Goal: Task Accomplishment & Management: Complete application form

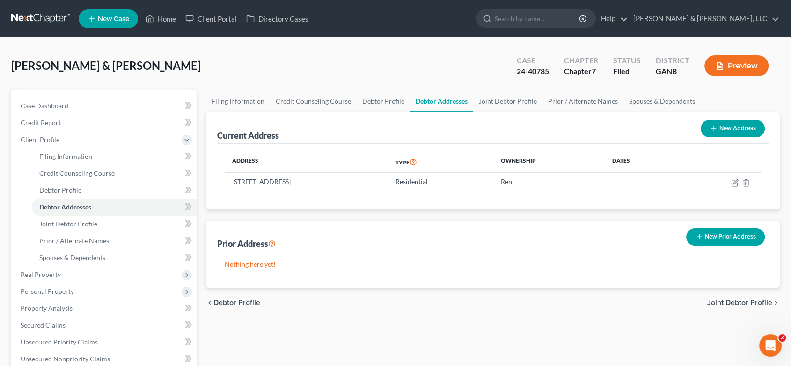
click at [117, 20] on span "New Case" at bounding box center [113, 18] width 31 height 7
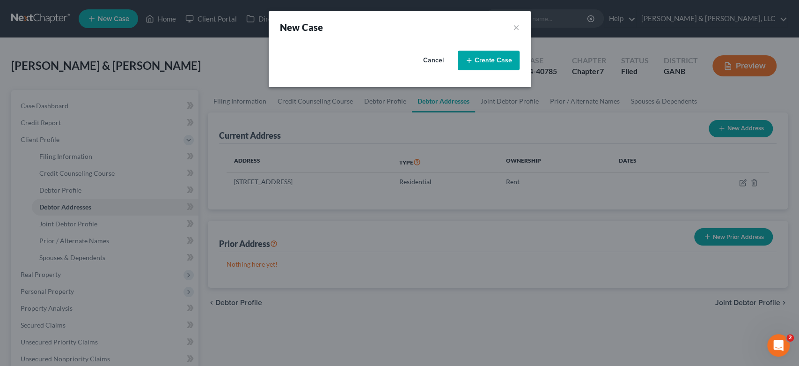
select select "19"
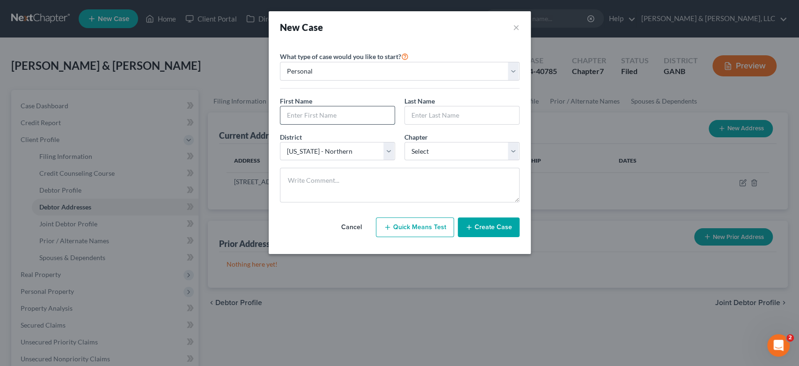
click at [338, 117] on input "text" at bounding box center [337, 115] width 114 height 18
type input "[PERSON_NAME]"
click at [514, 151] on select "Select 7 11 12 13" at bounding box center [462, 151] width 115 height 19
select select "3"
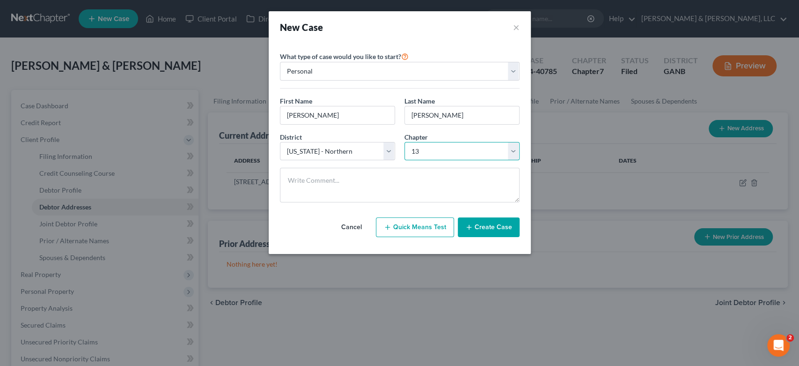
click at [405, 142] on select "Select 7 11 12 13" at bounding box center [462, 151] width 115 height 19
click at [481, 225] on button "Create Case" at bounding box center [489, 227] width 62 height 20
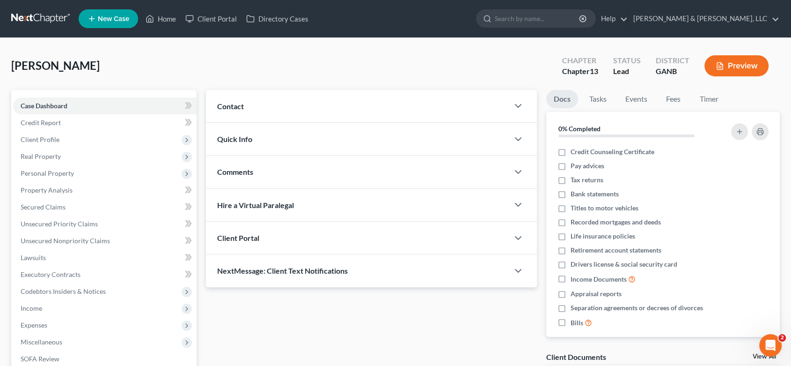
click at [228, 103] on span "Contact" at bounding box center [230, 106] width 27 height 9
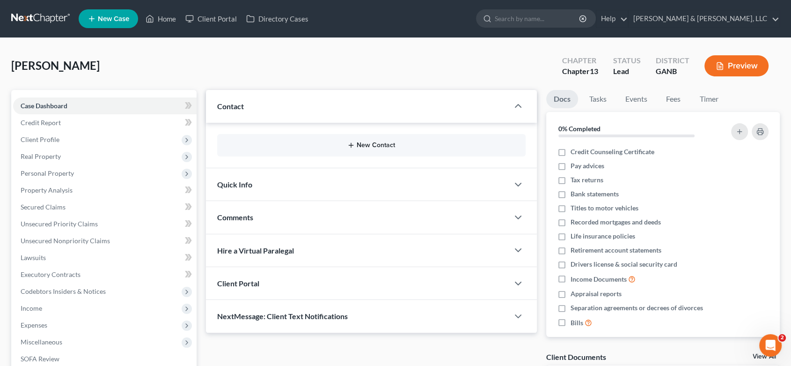
click at [363, 145] on button "New Contact" at bounding box center [372, 144] width 294 height 7
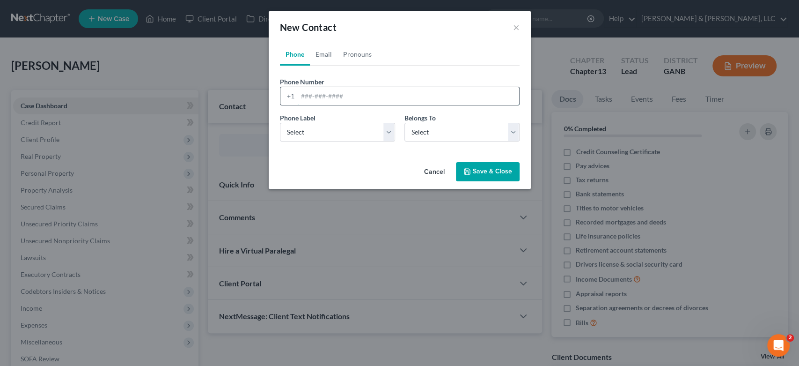
click at [311, 99] on input "tel" at bounding box center [408, 96] width 221 height 18
click at [324, 103] on input "tel" at bounding box center [408, 96] width 221 height 18
type input "[PHONE_NUMBER]"
click at [388, 129] on select "Select Mobile Home Work Other" at bounding box center [337, 132] width 115 height 19
select select "0"
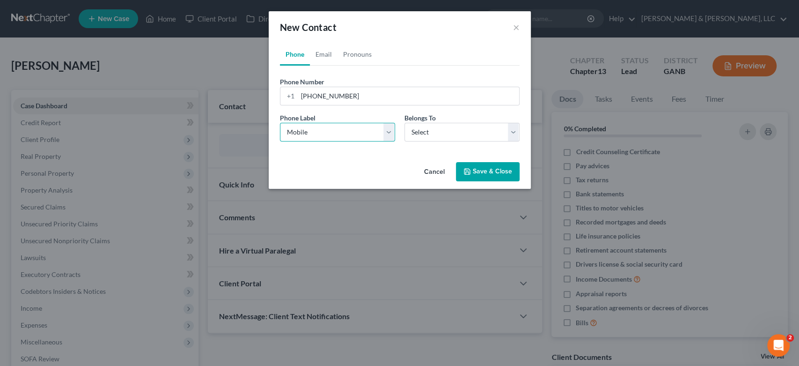
click at [280, 123] on select "Select Mobile Home Work Other" at bounding box center [337, 132] width 115 height 19
click at [455, 133] on select "Select Client Other" at bounding box center [462, 132] width 115 height 19
select select "0"
click at [405, 123] on select "Select Client Other" at bounding box center [462, 132] width 115 height 19
select select "0"
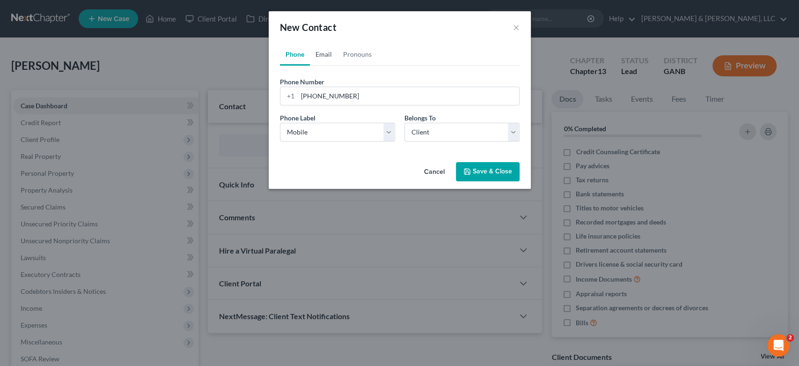
click at [325, 53] on link "Email" at bounding box center [324, 54] width 28 height 22
click at [333, 97] on input "email" at bounding box center [408, 96] width 221 height 18
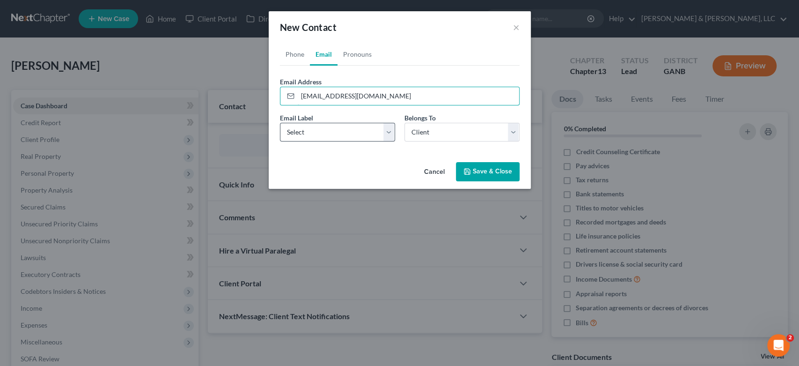
type input "[EMAIL_ADDRESS][DOMAIN_NAME]"
click at [387, 130] on select "Select Home Work Other" at bounding box center [337, 132] width 115 height 19
select select "0"
click at [280, 123] on select "Select Home Work Other" at bounding box center [337, 132] width 115 height 19
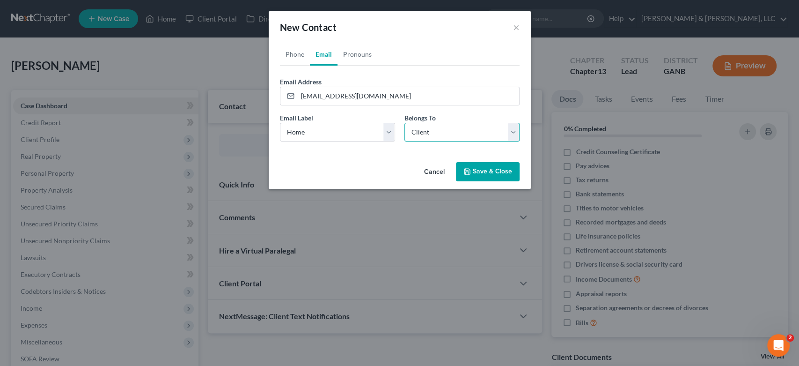
click at [513, 131] on select "Select Client Other" at bounding box center [462, 132] width 115 height 19
click at [405, 123] on select "Select Client Other" at bounding box center [462, 132] width 115 height 19
click at [482, 169] on button "Save & Close" at bounding box center [488, 172] width 64 height 20
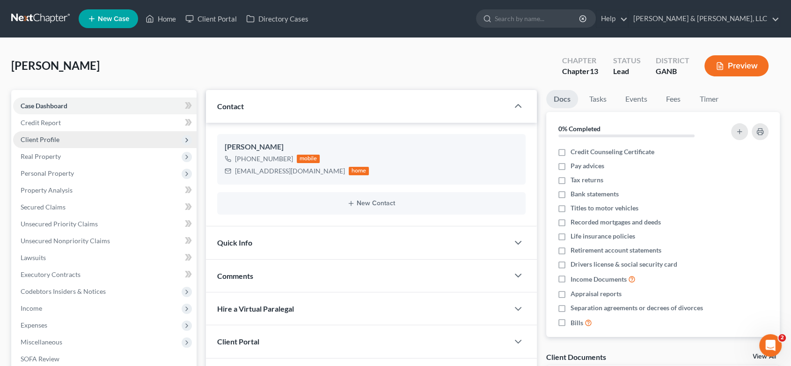
click at [46, 140] on span "Client Profile" at bounding box center [40, 139] width 39 height 8
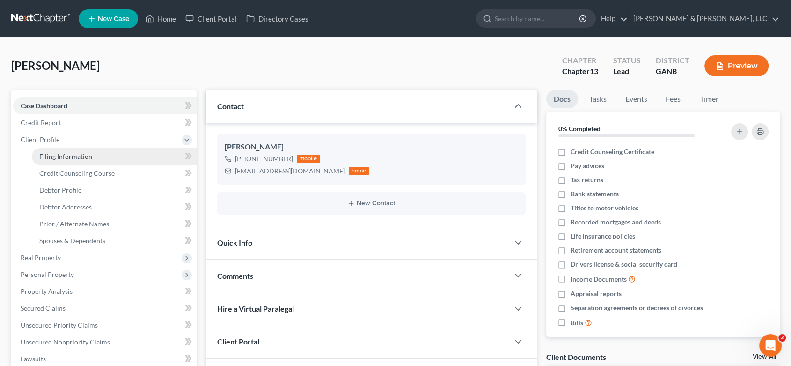
click at [56, 153] on span "Filing Information" at bounding box center [65, 156] width 53 height 8
select select "1"
select select "0"
select select "3"
select select "19"
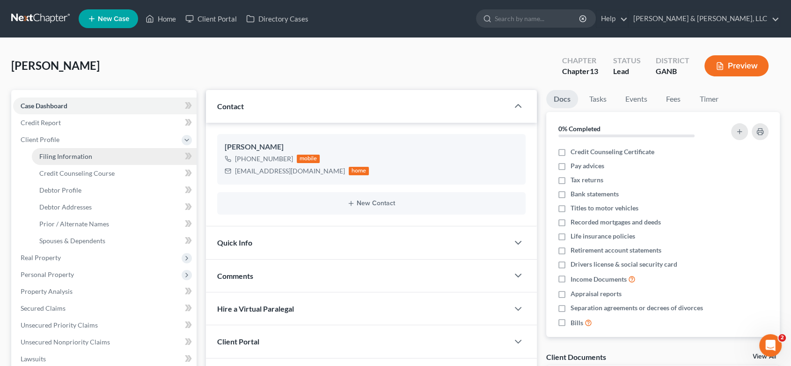
select select "10"
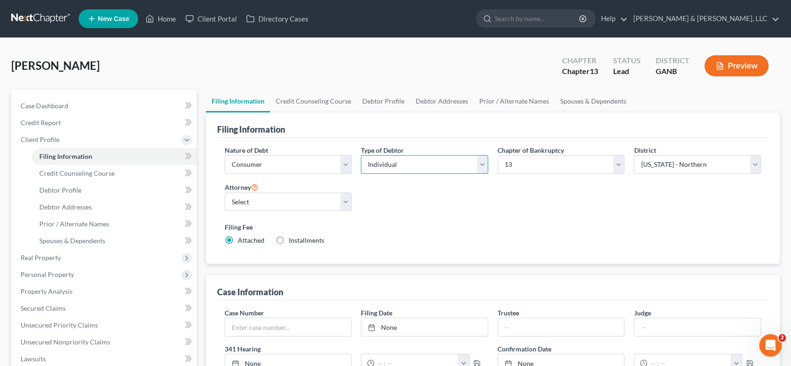
click at [480, 163] on select "Select Individual Joint" at bounding box center [424, 164] width 127 height 19
click at [361, 155] on select "Select Individual Joint" at bounding box center [424, 164] width 127 height 19
click at [348, 195] on select "Select [PERSON_NAME] - GANB [PERSON_NAME] - GANB" at bounding box center [288, 201] width 127 height 19
select select "0"
click at [225, 192] on select "Select [PERSON_NAME] - GANB [PERSON_NAME] - GANB" at bounding box center [288, 201] width 127 height 19
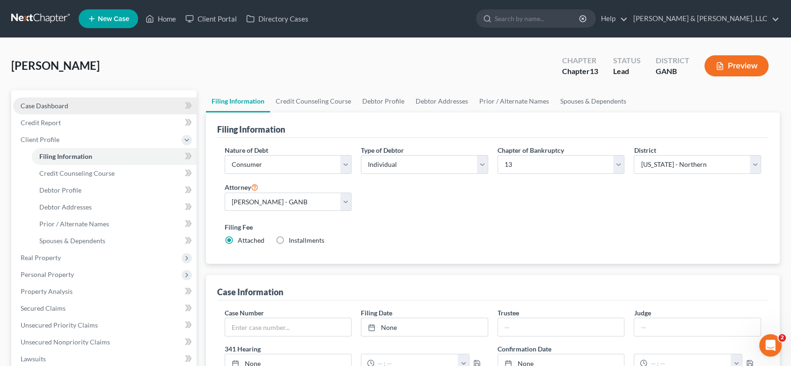
click at [67, 102] on span "Case Dashboard" at bounding box center [45, 106] width 48 height 8
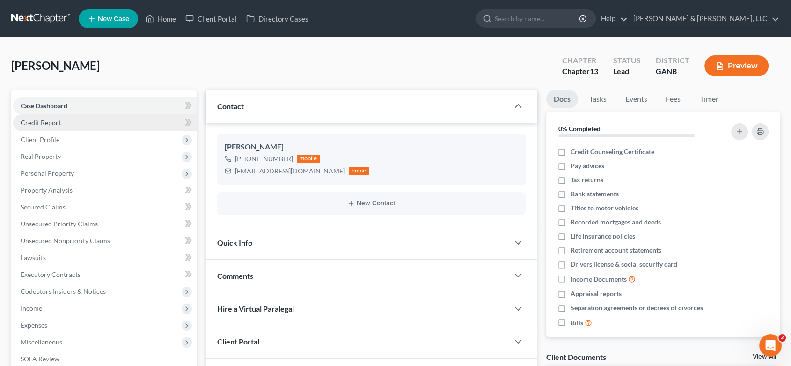
click at [64, 120] on link "Credit Report" at bounding box center [105, 122] width 184 height 17
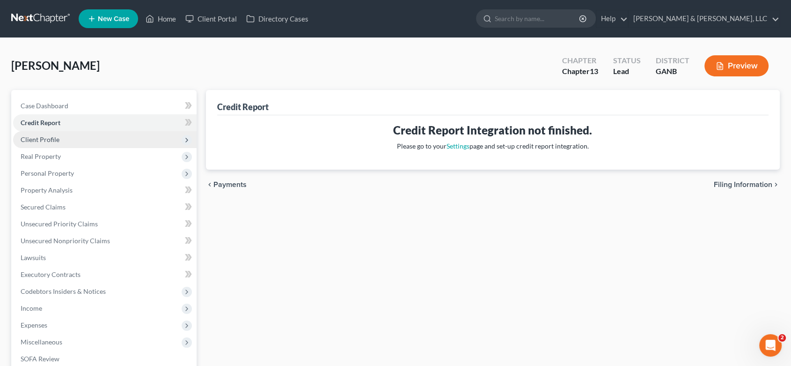
click at [60, 139] on span "Client Profile" at bounding box center [105, 139] width 184 height 17
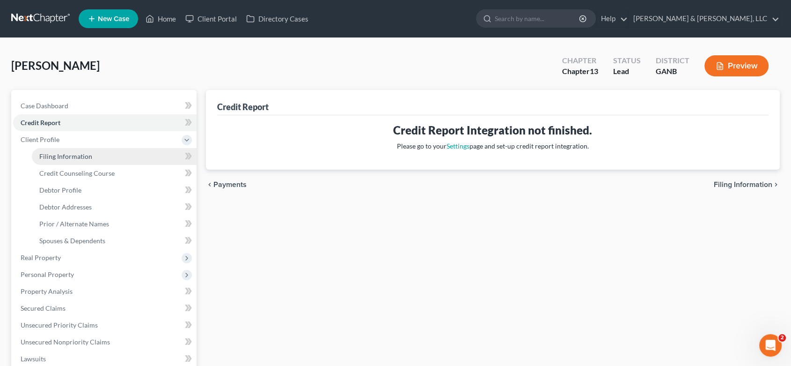
click at [72, 155] on span "Filing Information" at bounding box center [65, 156] width 53 height 8
select select "1"
select select "0"
select select "3"
select select "19"
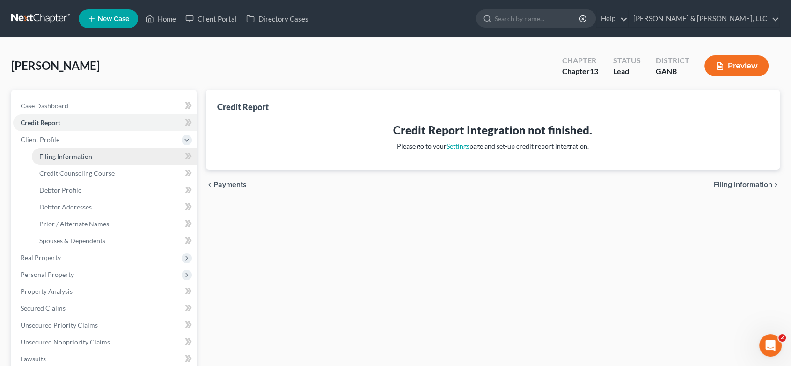
select select "0"
select select "10"
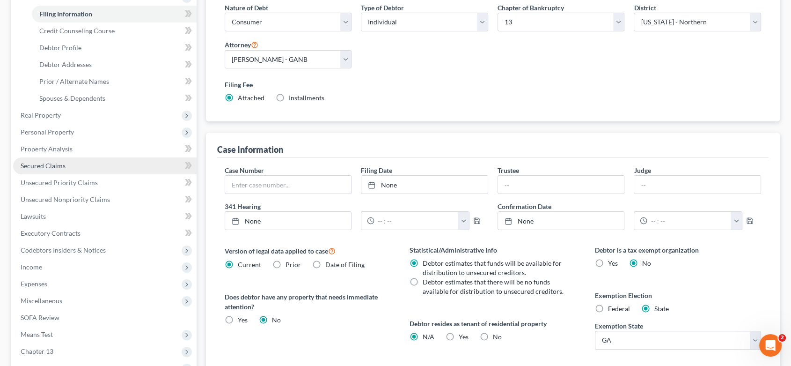
scroll to position [103, 0]
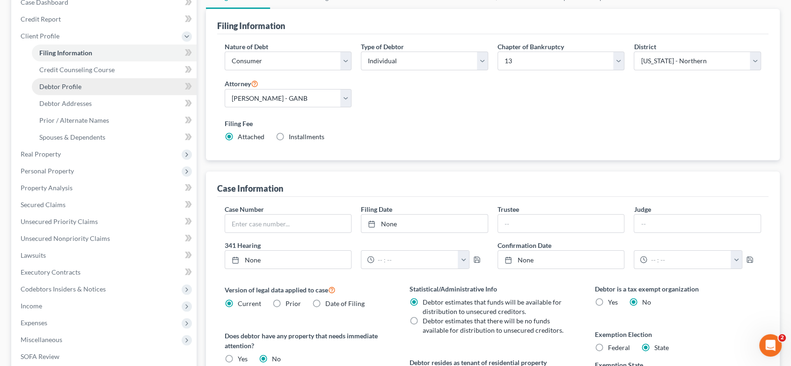
click at [79, 86] on span "Debtor Profile" at bounding box center [60, 86] width 42 height 8
select select "0"
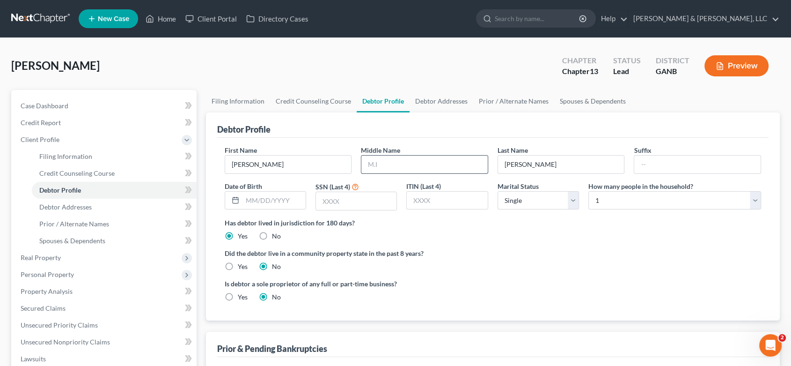
click at [388, 168] on input "text" at bounding box center [424, 164] width 126 height 18
type input "[PERSON_NAME]"
type input "[DATE]"
click at [376, 204] on input "text" at bounding box center [356, 201] width 81 height 18
type input "9718"
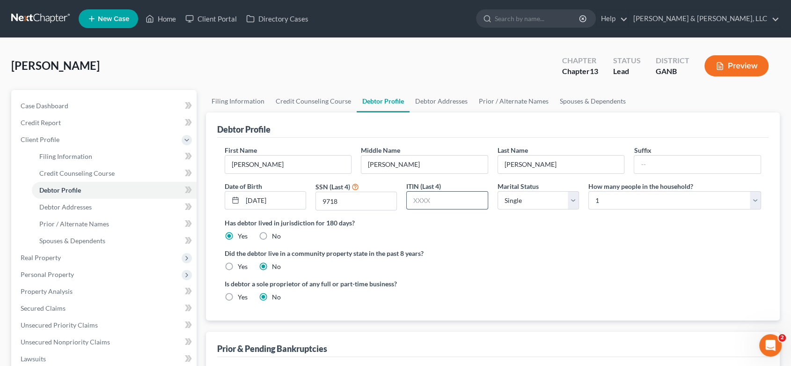
click at [446, 199] on input "text" at bounding box center [447, 201] width 81 height 18
click at [756, 197] on select "Select 1 2 3 4 5 6 7 8 9 10 11 12 13 14 15 16 17 18 19 20" at bounding box center [675, 200] width 173 height 19
click at [589, 191] on select "Select 1 2 3 4 5 6 7 8 9 10 11 12 13 14 15 16 17 18 19 20" at bounding box center [675, 200] width 173 height 19
click at [74, 205] on span "Debtor Addresses" at bounding box center [65, 207] width 52 height 8
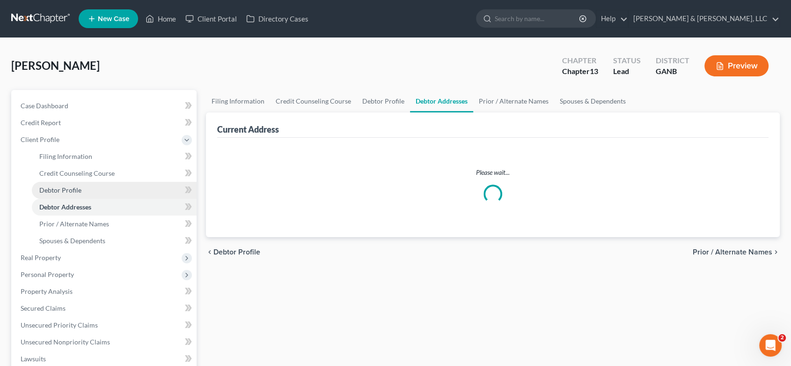
select select "0"
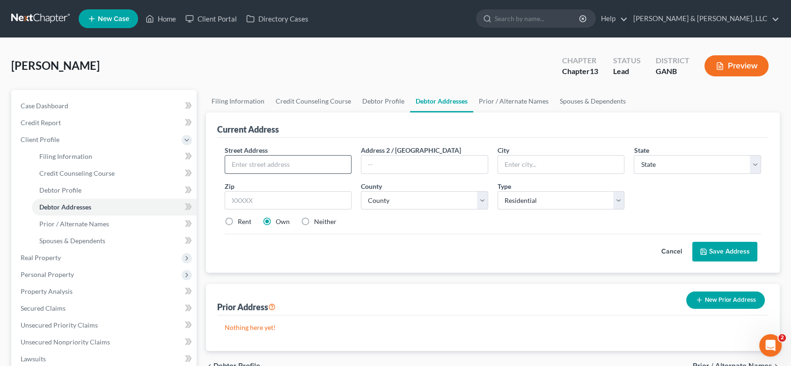
click at [273, 162] on input "text" at bounding box center [288, 164] width 126 height 18
type input "[STREET_ADDRESS]"
click at [233, 201] on input "text" at bounding box center [288, 200] width 127 height 19
click at [550, 165] on input "text" at bounding box center [561, 164] width 126 height 18
type input "[PERSON_NAME]"
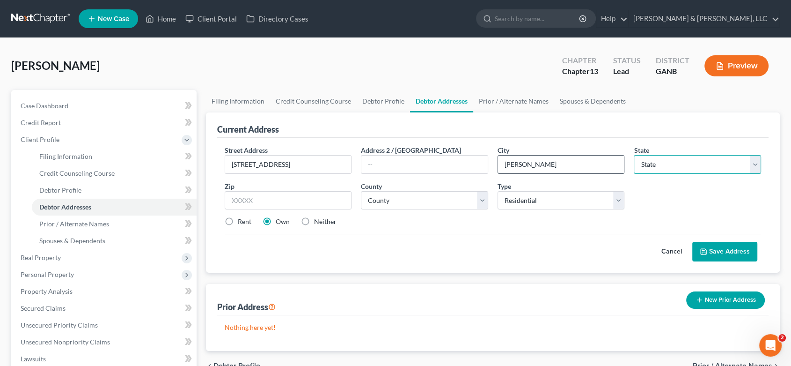
select select "10"
type input "30701"
click at [238, 224] on label "Rent" at bounding box center [245, 221] width 14 height 9
click at [242, 223] on input "Rent" at bounding box center [245, 220] width 6 height 6
radio input "true"
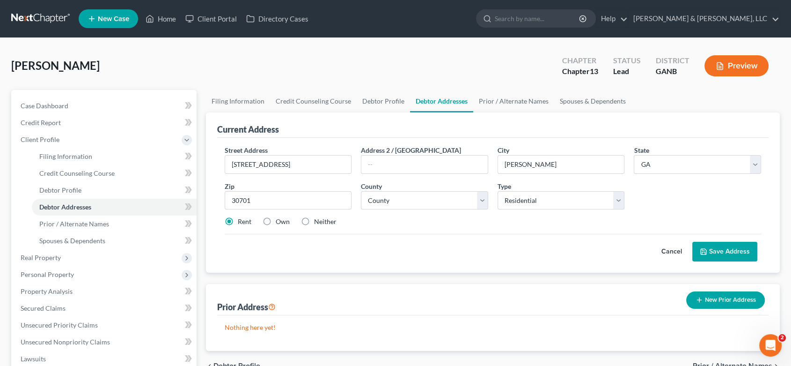
click at [238, 217] on label "Rent" at bounding box center [245, 221] width 14 height 9
click at [242, 217] on input "Rent" at bounding box center [245, 220] width 6 height 6
click at [716, 254] on button "Save Address" at bounding box center [725, 252] width 65 height 20
click at [482, 201] on select "County [GEOGRAPHIC_DATA] [GEOGRAPHIC_DATA] [GEOGRAPHIC_DATA] [GEOGRAPHIC_DATA] …" at bounding box center [424, 200] width 127 height 19
select select "63"
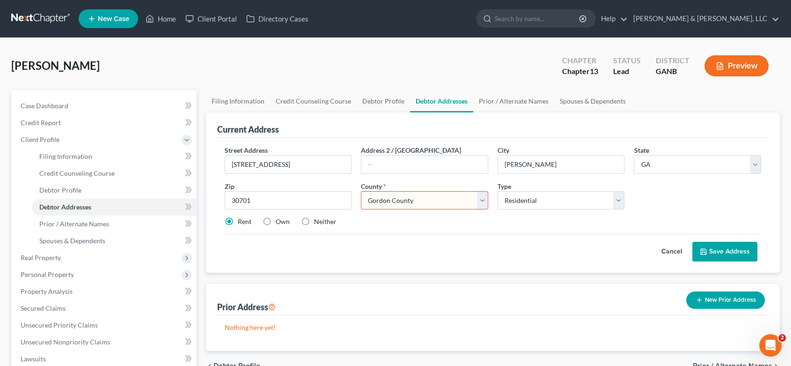
click at [361, 191] on select "County [GEOGRAPHIC_DATA] [GEOGRAPHIC_DATA] [GEOGRAPHIC_DATA] [GEOGRAPHIC_DATA] …" at bounding box center [424, 200] width 127 height 19
click at [730, 254] on button "Save Address" at bounding box center [725, 252] width 65 height 20
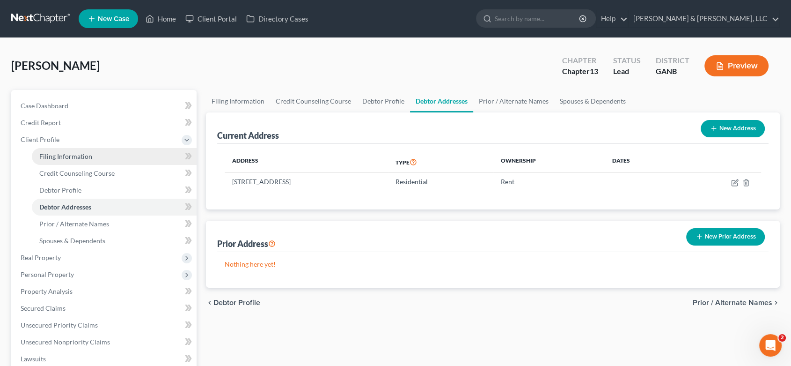
click at [86, 156] on span "Filing Information" at bounding box center [65, 156] width 53 height 8
select select "1"
select select "0"
select select "3"
select select "19"
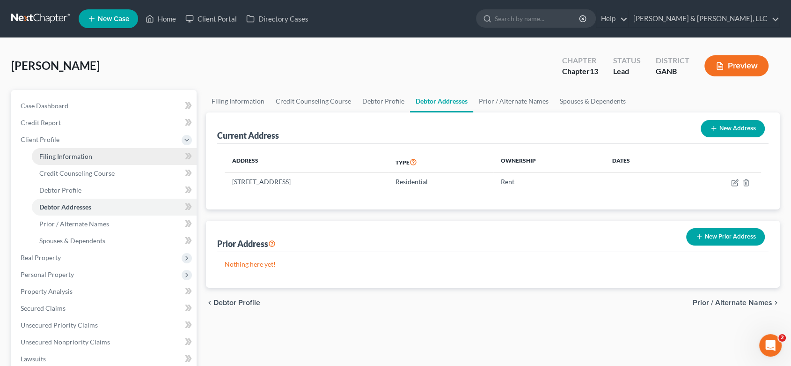
select select "0"
select select "10"
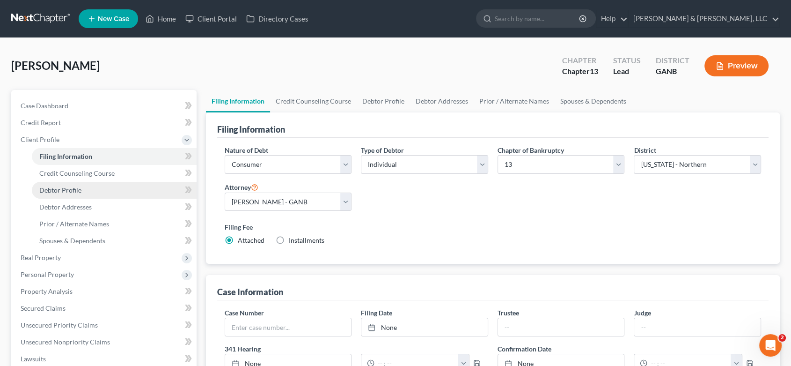
click at [68, 190] on span "Debtor Profile" at bounding box center [60, 190] width 42 height 8
select select "0"
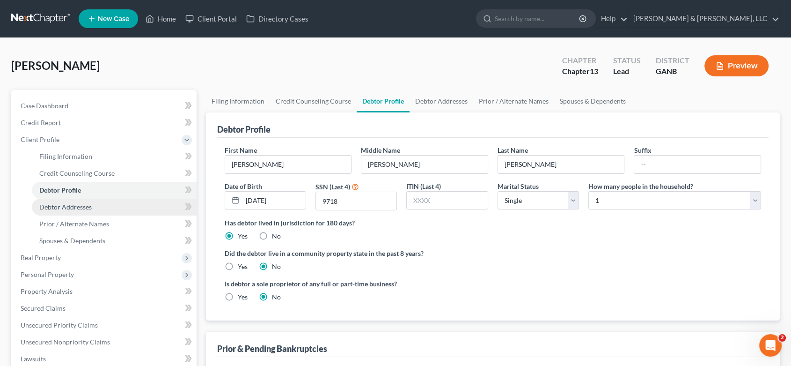
click at [79, 207] on span "Debtor Addresses" at bounding box center [65, 207] width 52 height 8
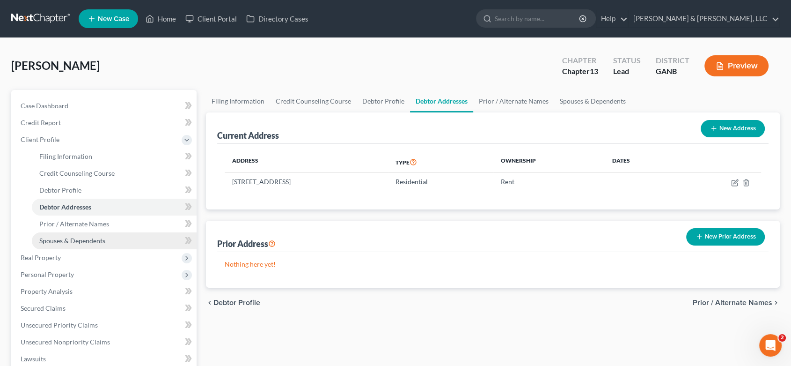
click at [97, 239] on span "Spouses & Dependents" at bounding box center [72, 240] width 66 height 8
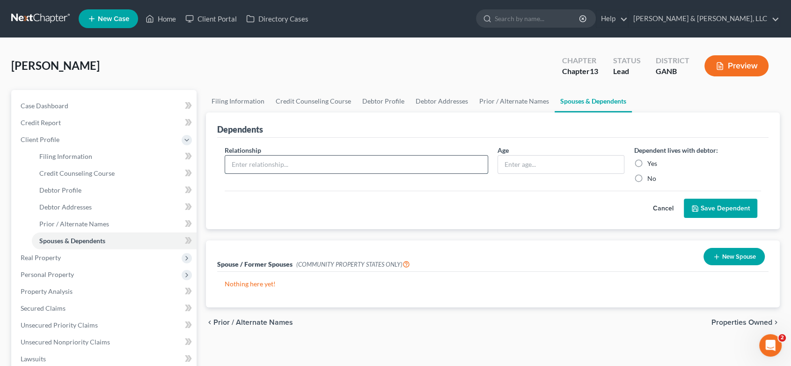
click at [340, 168] on input "text" at bounding box center [356, 164] width 263 height 18
type input "Son"
type input "14"
drag, startPoint x: 639, startPoint y: 162, endPoint x: 670, endPoint y: 179, distance: 35.0
click at [647, 162] on label "Yes" at bounding box center [652, 163] width 10 height 9
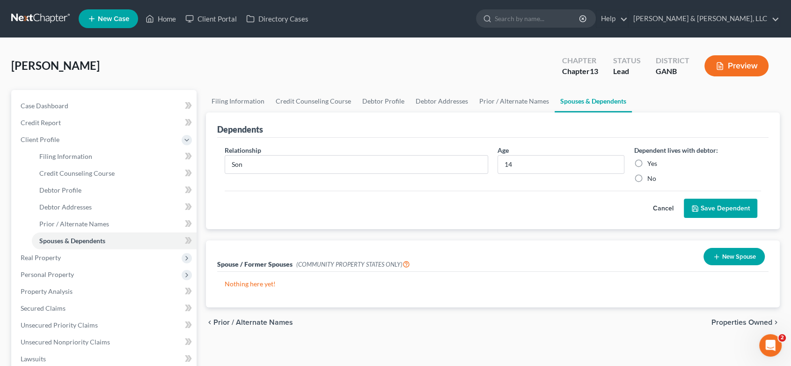
click at [651, 162] on input "Yes" at bounding box center [654, 162] width 6 height 6
radio input "true"
click at [700, 204] on button "Save Dependent" at bounding box center [721, 209] width 74 height 20
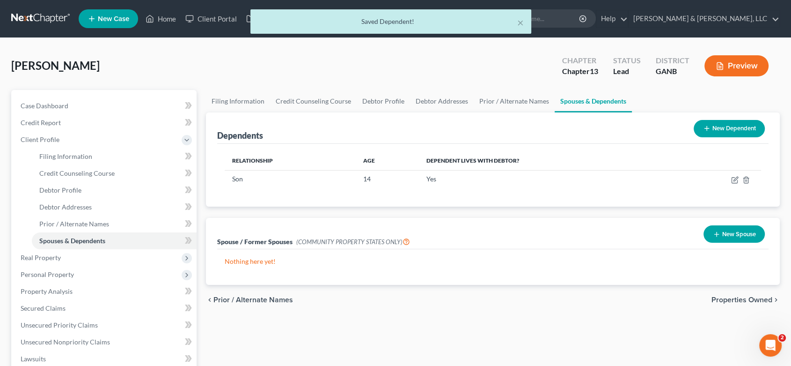
click at [727, 126] on button "New Dependent" at bounding box center [729, 128] width 71 height 17
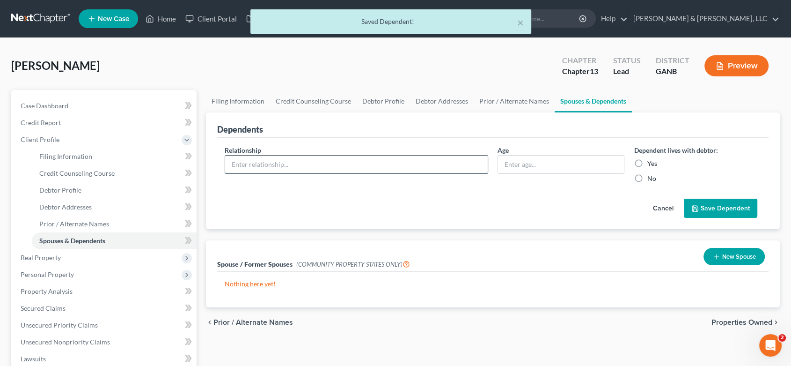
drag, startPoint x: 241, startPoint y: 165, endPoint x: 246, endPoint y: 162, distance: 5.7
click at [242, 165] on input "text" at bounding box center [356, 164] width 263 height 18
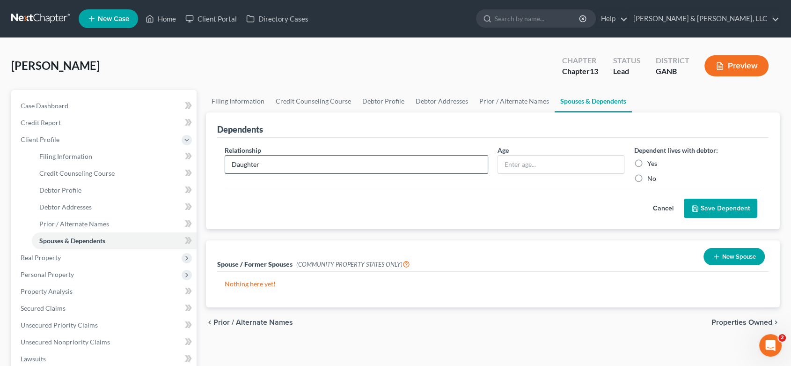
type input "Daughter"
type input "13"
click at [647, 161] on label "Yes" at bounding box center [652, 163] width 10 height 9
click at [651, 161] on input "Yes" at bounding box center [654, 162] width 6 height 6
radio input "true"
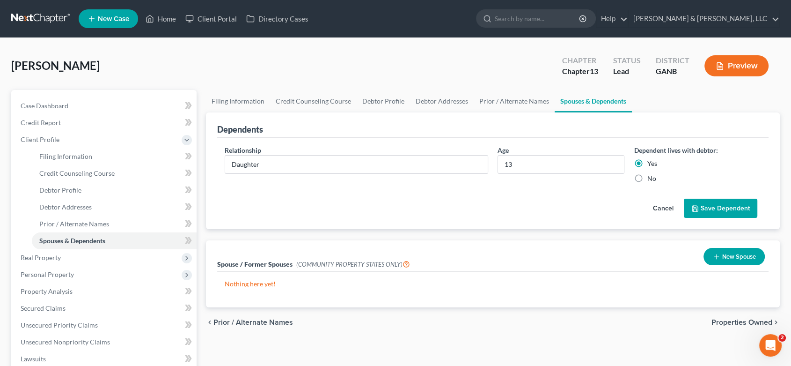
click at [712, 204] on button "Save Dependent" at bounding box center [721, 209] width 74 height 20
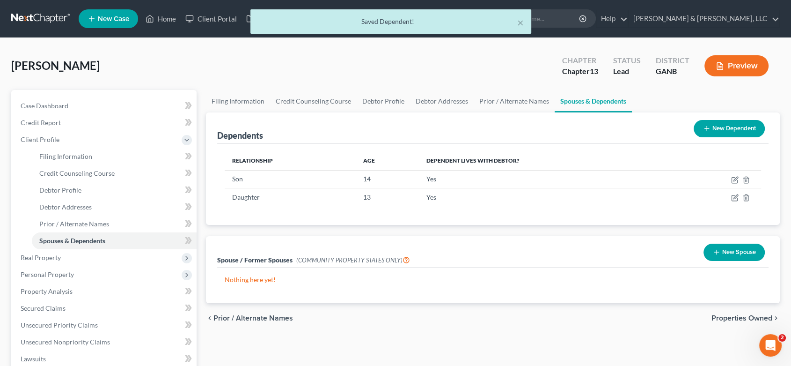
drag, startPoint x: 726, startPoint y: 124, endPoint x: 704, endPoint y: 119, distance: 23.1
click at [727, 125] on button "New Dependent" at bounding box center [729, 128] width 71 height 17
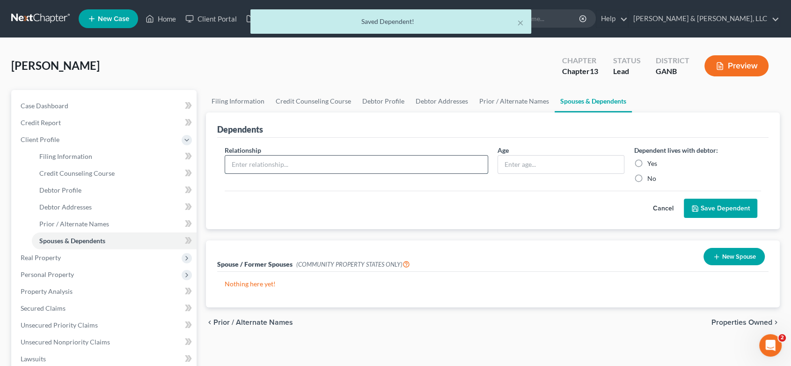
click at [251, 161] on input "text" at bounding box center [356, 164] width 263 height 18
type input "Son"
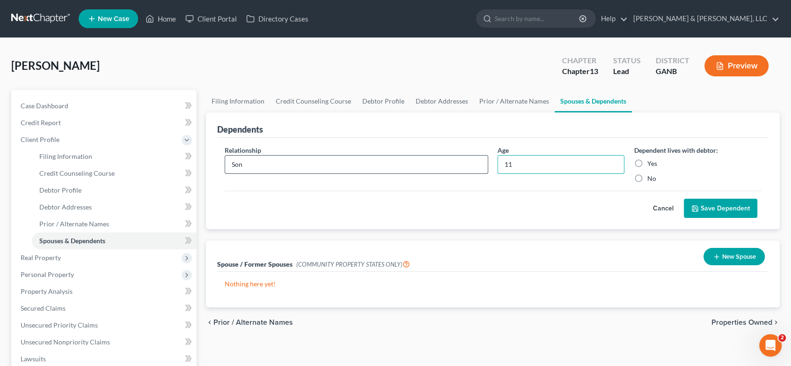
type input "11"
click at [647, 161] on label "Yes" at bounding box center [652, 163] width 10 height 9
click at [651, 161] on input "Yes" at bounding box center [654, 162] width 6 height 6
radio input "true"
click at [704, 200] on button "Save Dependent" at bounding box center [721, 209] width 74 height 20
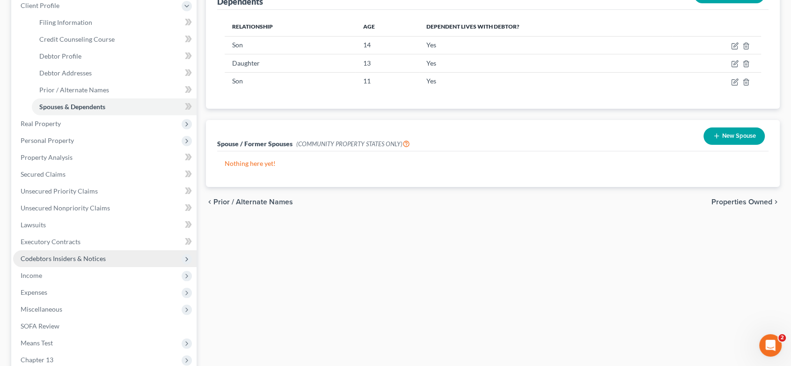
scroll to position [156, 0]
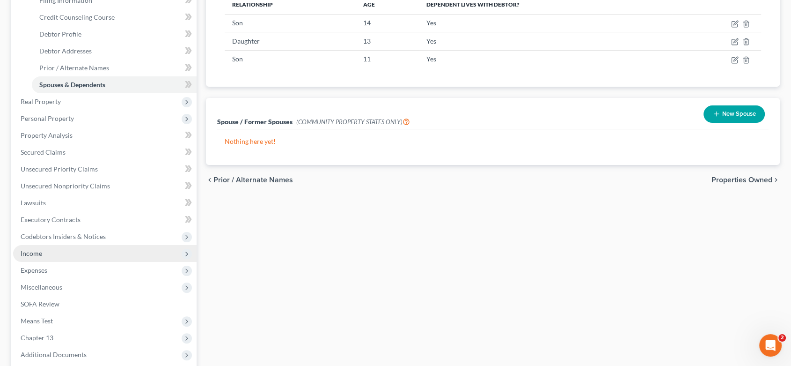
click at [36, 250] on span "Income" at bounding box center [32, 253] width 22 height 8
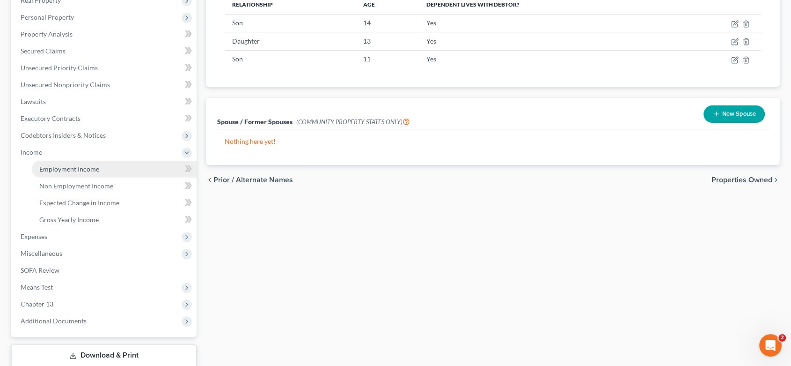
click at [75, 169] on span "Employment Income" at bounding box center [69, 169] width 60 height 8
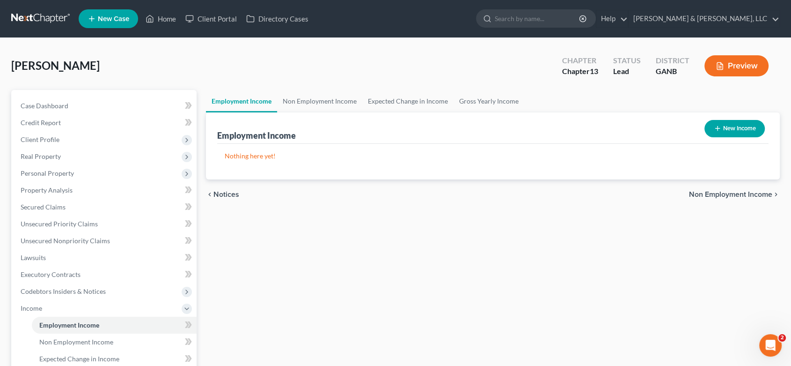
click at [738, 123] on button "New Income" at bounding box center [735, 128] width 60 height 17
select select "0"
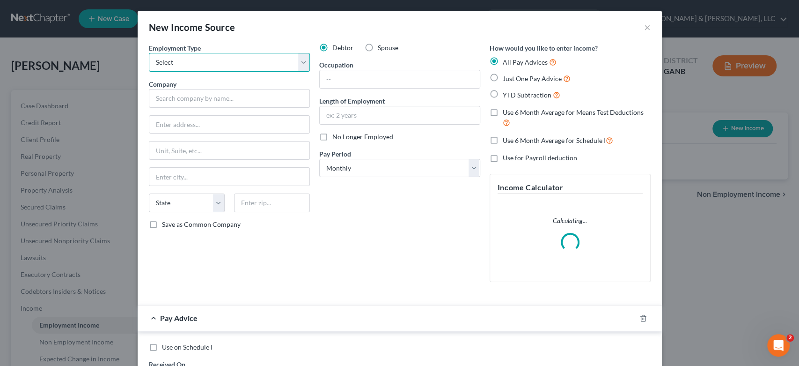
click at [183, 64] on select "Select Full or [DEMOGRAPHIC_DATA] Employment Self Employment" at bounding box center [229, 62] width 161 height 19
select select "0"
click at [149, 53] on select "Select Full or [DEMOGRAPHIC_DATA] Employment Self Employment" at bounding box center [229, 62] width 161 height 19
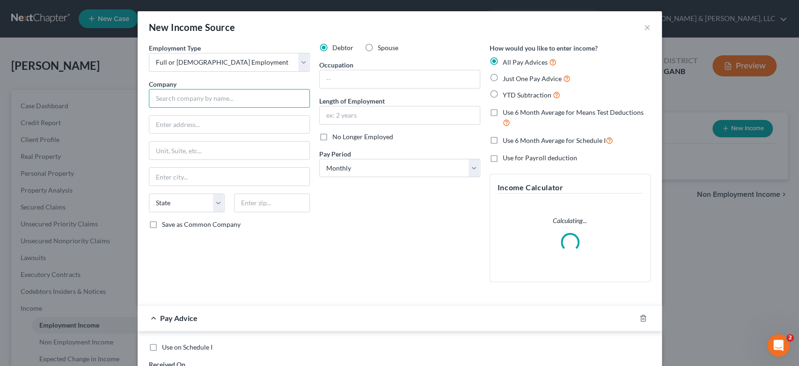
click at [184, 103] on input "text" at bounding box center [229, 98] width 161 height 19
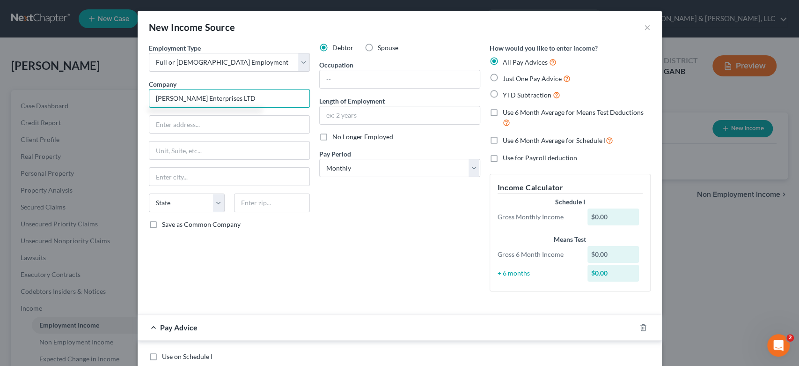
type input "[PERSON_NAME] Enterprises LTD"
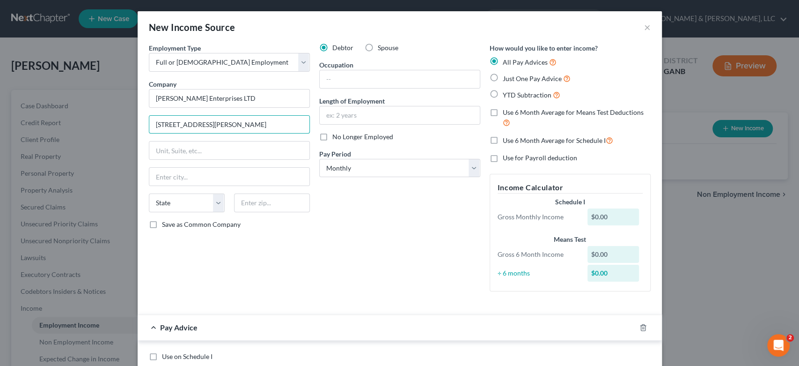
type input "[STREET_ADDRESS][PERSON_NAME]"
type input "Ste 100"
click at [186, 172] on input "[PERSON_NAME]" at bounding box center [229, 177] width 160 height 18
type input "[GEOGRAPHIC_DATA]"
click at [214, 201] on select "State [US_STATE] AK AR AZ CA CO CT DE DC [GEOGRAPHIC_DATA] [GEOGRAPHIC_DATA] GU…" at bounding box center [187, 202] width 76 height 19
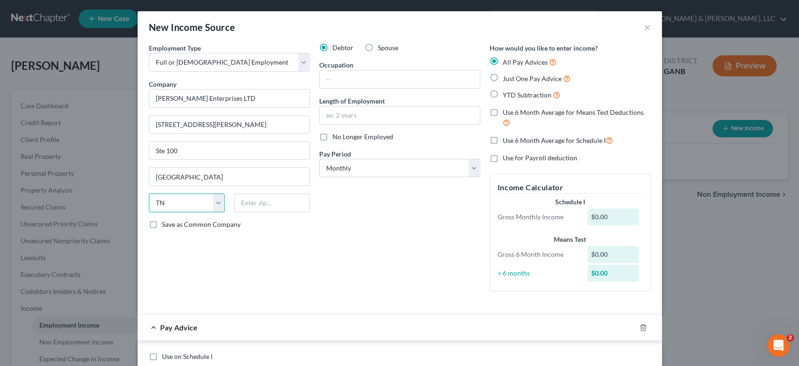
click at [216, 201] on select "State [US_STATE] AK AR AZ CA CO CT DE DC [GEOGRAPHIC_DATA] [GEOGRAPHIC_DATA] GU…" at bounding box center [187, 202] width 76 height 19
click at [215, 200] on select "State [US_STATE] AK AR AZ CA CO CT DE DC [GEOGRAPHIC_DATA] [GEOGRAPHIC_DATA] GU…" at bounding box center [187, 202] width 76 height 19
select select "45"
click at [149, 193] on select "State [US_STATE] AK AR AZ CA CO CT DE DC [GEOGRAPHIC_DATA] [GEOGRAPHIC_DATA] GU…" at bounding box center [187, 202] width 76 height 19
drag, startPoint x: 266, startPoint y: 197, endPoint x: 304, endPoint y: 191, distance: 38.9
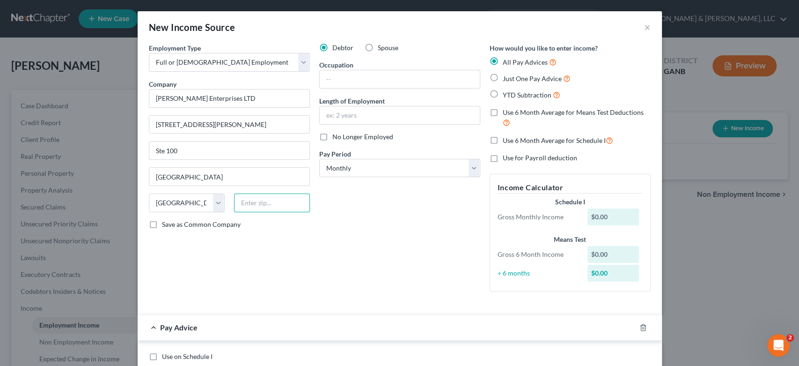
click at [266, 198] on input "text" at bounding box center [272, 202] width 76 height 19
type input "76148"
type input "[GEOGRAPHIC_DATA]"
click at [345, 81] on input "text" at bounding box center [400, 79] width 160 height 18
type input "Manager"
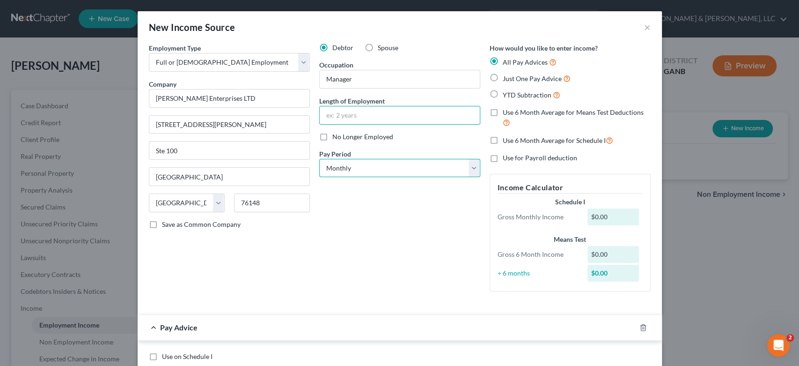
click at [470, 169] on select "Select Monthly Twice Monthly Every Other Week Weekly" at bounding box center [399, 168] width 161 height 19
select select "1"
click at [319, 159] on select "Select Monthly Twice Monthly Every Other Week Weekly" at bounding box center [399, 168] width 161 height 19
click at [503, 74] on label "Just One Pay Advice" at bounding box center [537, 78] width 68 height 11
click at [507, 74] on input "Just One Pay Advice" at bounding box center [510, 76] width 6 height 6
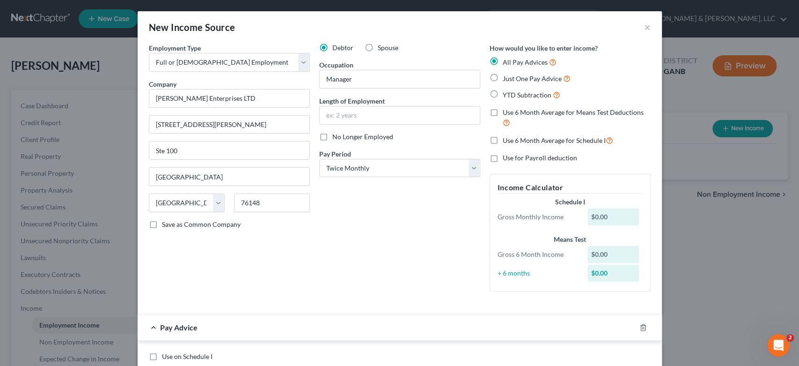
radio input "true"
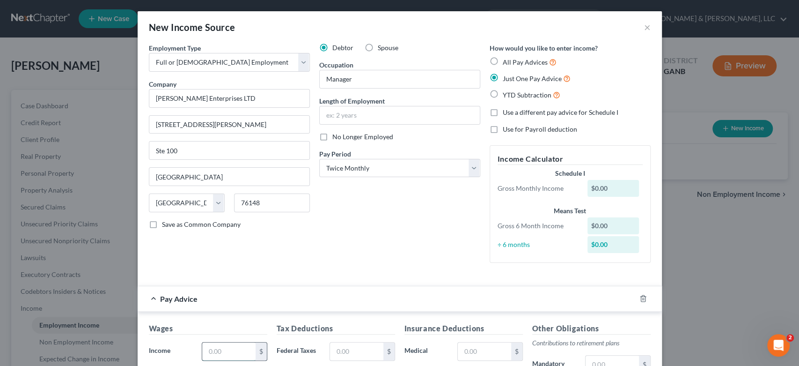
click at [217, 351] on input "text" at bounding box center [228, 351] width 53 height 18
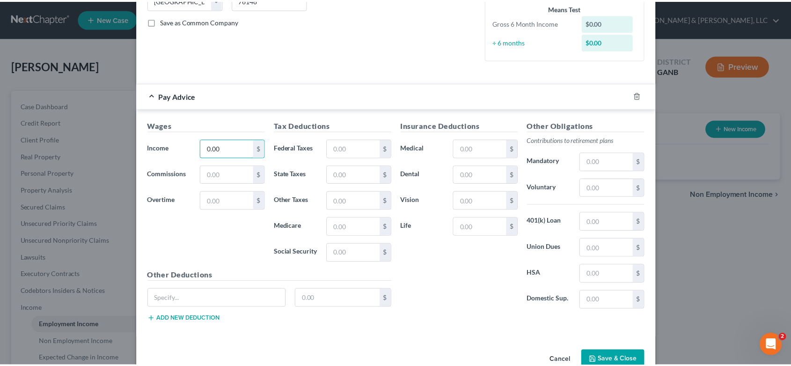
scroll to position [225, 0]
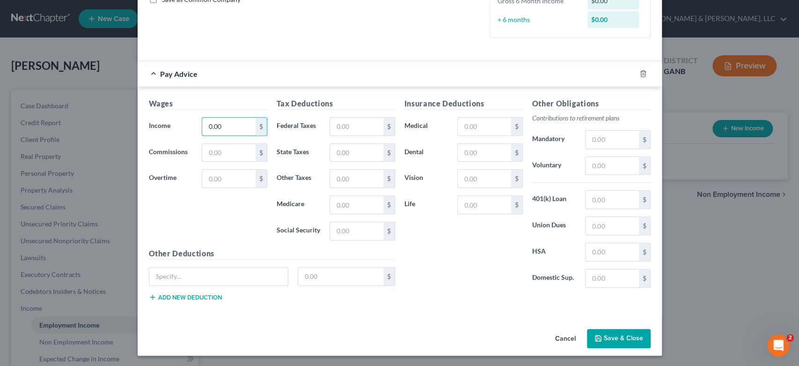
type input "0.00"
click at [615, 340] on button "Save & Close" at bounding box center [619, 339] width 64 height 20
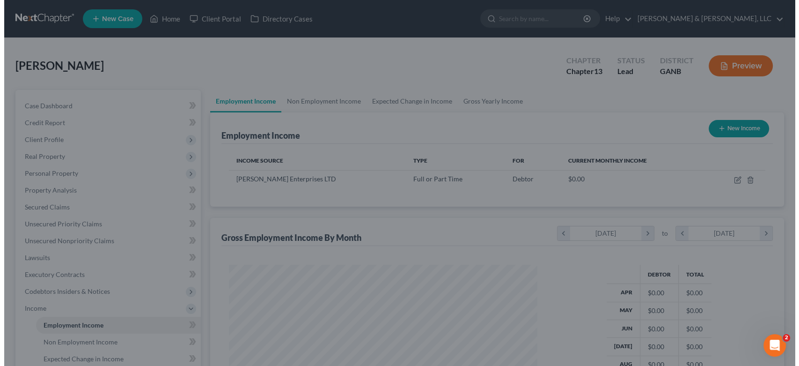
scroll to position [167, 324]
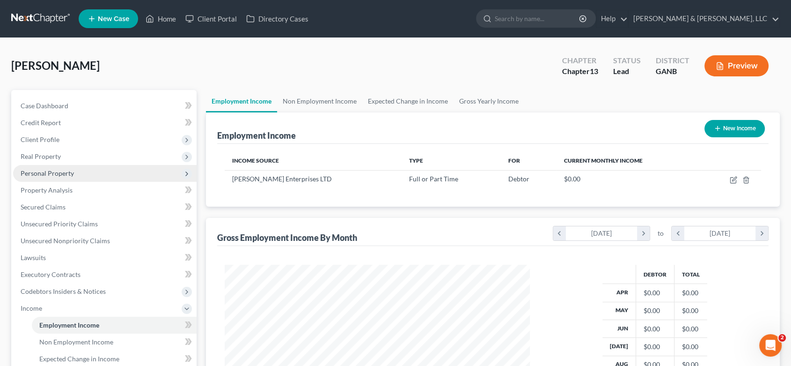
click at [67, 171] on span "Personal Property" at bounding box center [47, 173] width 53 height 8
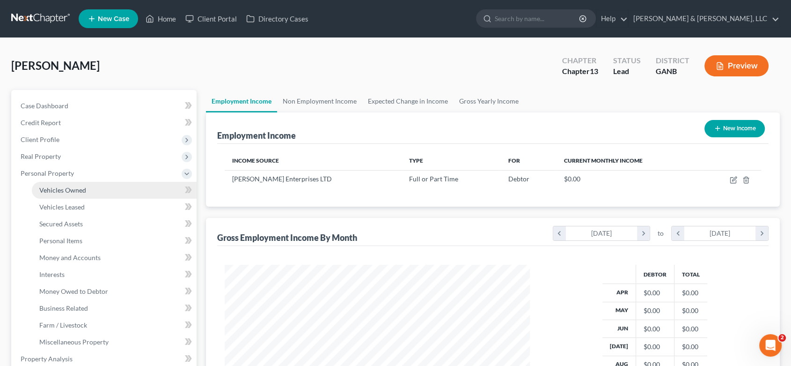
click at [75, 188] on span "Vehicles Owned" at bounding box center [62, 190] width 47 height 8
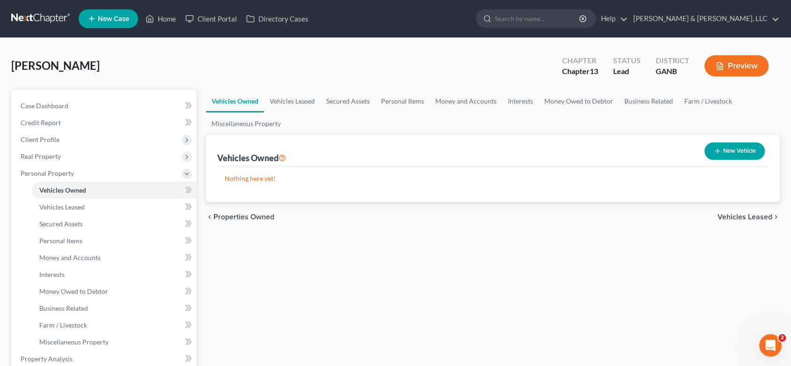
click at [731, 150] on button "New Vehicle" at bounding box center [735, 150] width 60 height 17
select select "0"
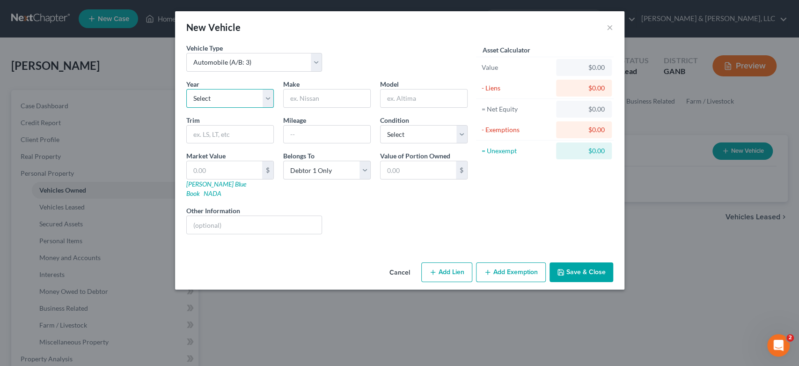
click at [264, 96] on select "Select 2026 2025 2024 2023 2022 2021 2020 2019 2018 2017 2016 2015 2014 2013 20…" at bounding box center [230, 98] width 88 height 19
select select "12"
click at [186, 89] on select "Select 2026 2025 2024 2023 2022 2021 2020 2019 2018 2017 2016 2015 2014 2013 20…" at bounding box center [230, 98] width 88 height 19
click at [322, 100] on input "text" at bounding box center [327, 98] width 87 height 18
type input "GMC"
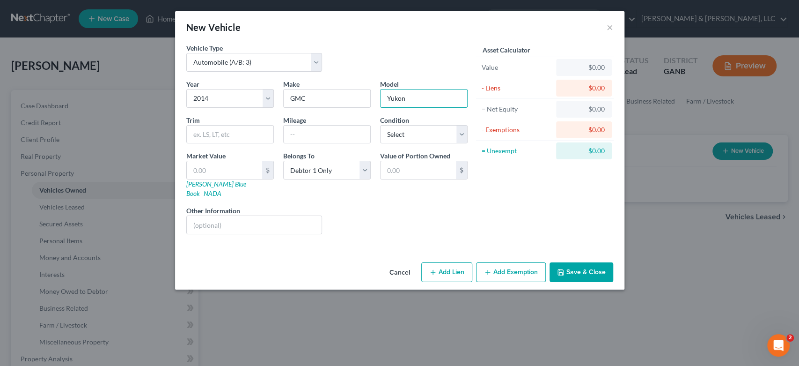
type input "Yukon"
drag, startPoint x: 585, startPoint y: 261, endPoint x: 560, endPoint y: 241, distance: 32.6
click at [584, 262] on button "Save & Close" at bounding box center [582, 272] width 64 height 20
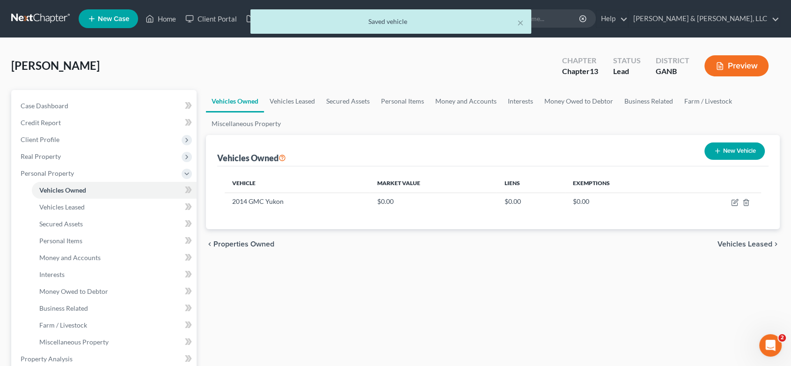
click at [729, 150] on button "New Vehicle" at bounding box center [735, 150] width 60 height 17
select select "0"
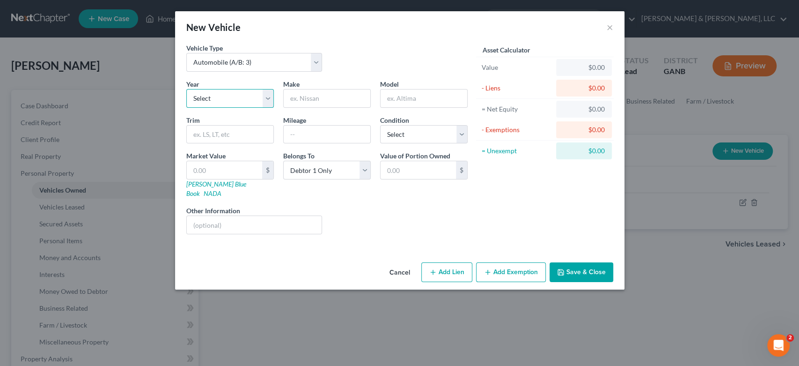
click at [267, 96] on select "Select 2026 2025 2024 2023 2022 2021 2020 2019 2018 2017 2016 2015 2014 2013 20…" at bounding box center [230, 98] width 88 height 19
select select "3"
click at [186, 89] on select "Select 2026 2025 2024 2023 2022 2021 2020 2019 2018 2017 2016 2015 2014 2013 20…" at bounding box center [230, 98] width 88 height 19
click at [318, 98] on input "text" at bounding box center [327, 98] width 87 height 18
type input "GMC"
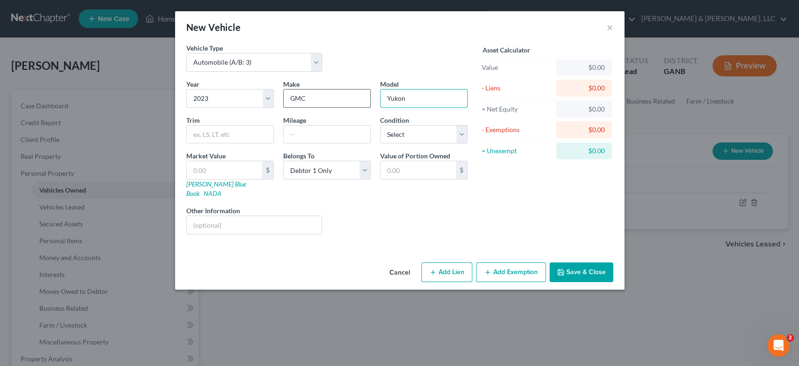
type input "Yukon"
click at [457, 264] on button "Add Lien" at bounding box center [446, 272] width 51 height 20
select select "0"
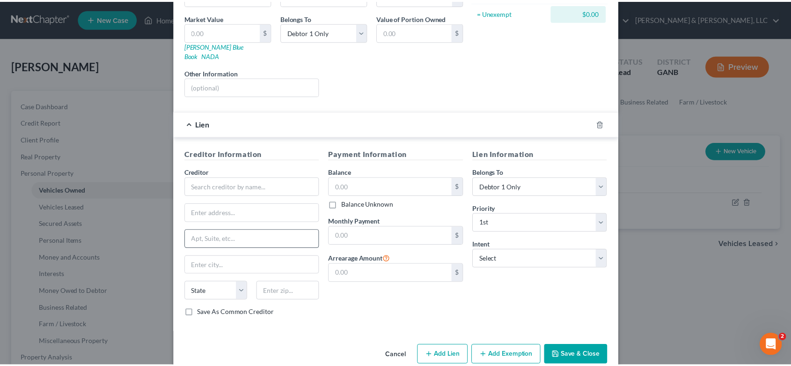
scroll to position [145, 0]
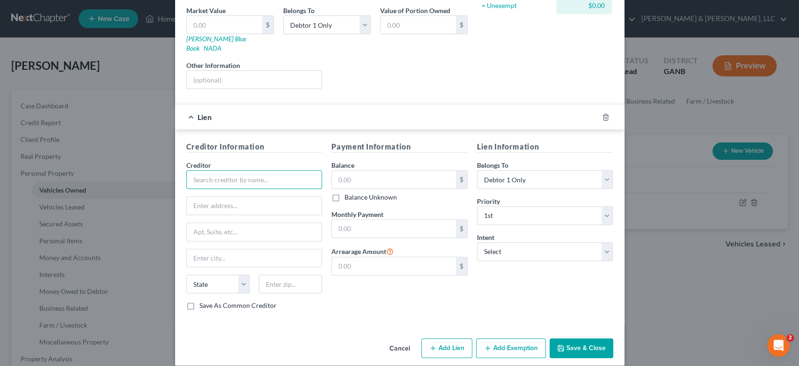
click at [223, 170] on input "text" at bounding box center [254, 179] width 136 height 19
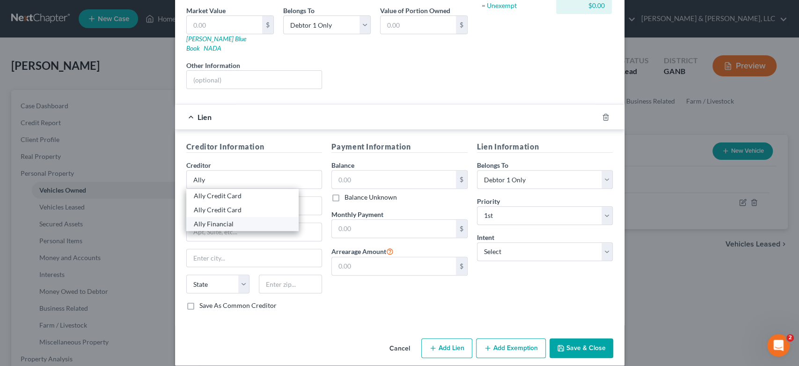
click at [241, 219] on div "Ally Financial" at bounding box center [242, 223] width 97 height 9
type input "Ally Financial"
type input "PO Box 380901"
type input "Bloomington"
select select "24"
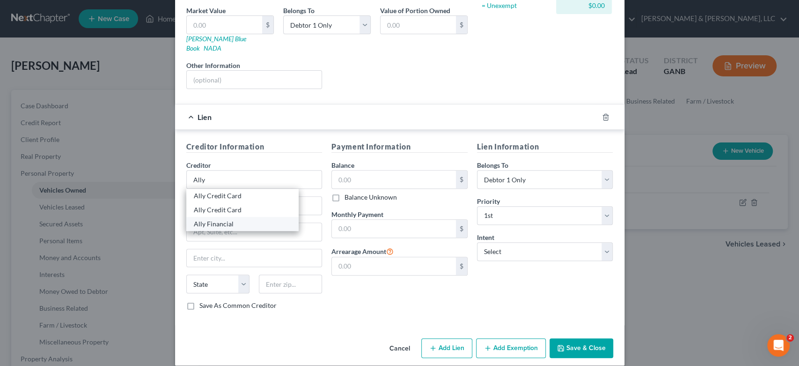
type input "55438-0901"
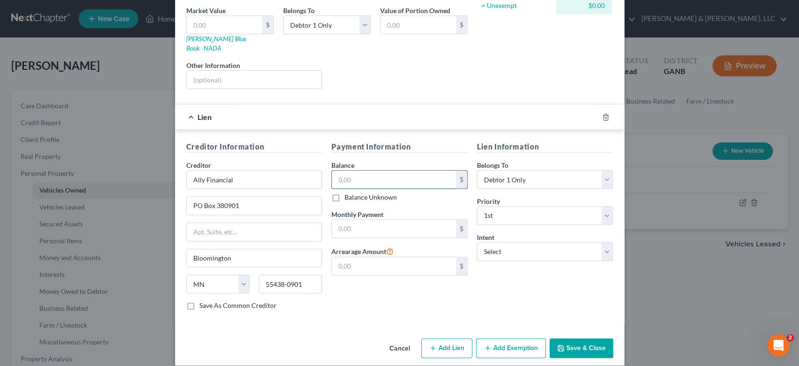
drag, startPoint x: 369, startPoint y: 171, endPoint x: 453, endPoint y: 187, distance: 84.9
click at [370, 171] on input "text" at bounding box center [394, 179] width 124 height 18
type input "81,043.00"
click at [603, 242] on select "Select Surrender Redeem Reaffirm Avoid Other" at bounding box center [545, 251] width 136 height 19
select select "2"
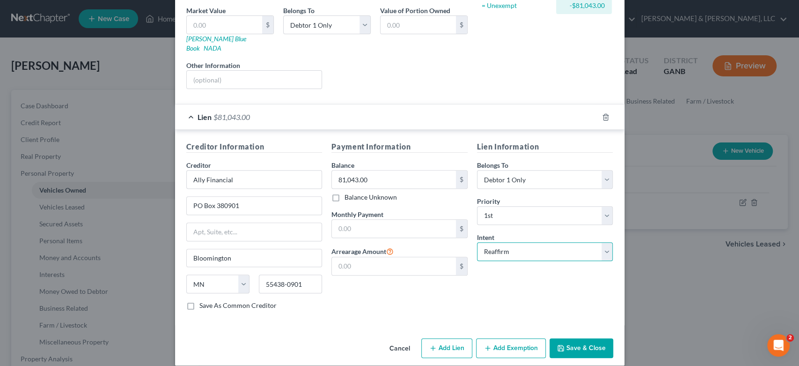
click at [477, 242] on select "Select Surrender Redeem Reaffirm Avoid Other" at bounding box center [545, 251] width 136 height 19
drag, startPoint x: 573, startPoint y: 334, endPoint x: 570, endPoint y: 338, distance: 5.1
click at [570, 338] on button "Save & Close" at bounding box center [582, 348] width 64 height 20
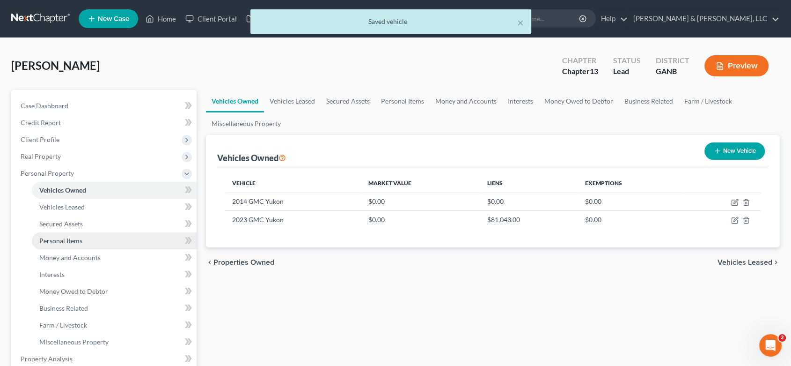
click at [70, 239] on span "Personal Items" at bounding box center [60, 240] width 43 height 8
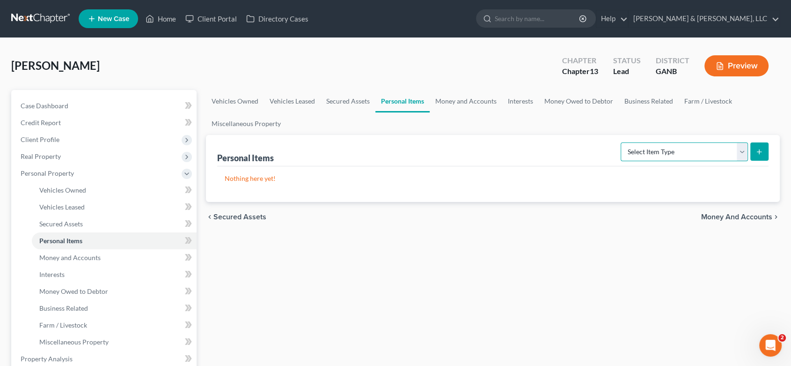
click at [742, 150] on select "Select Item Type Clothing (A/B: 11) Collectibles Of Value (A/B: 8) Electronics …" at bounding box center [684, 151] width 127 height 19
select select "clothing"
click at [622, 142] on select "Select Item Type Clothing (A/B: 11) Collectibles Of Value (A/B: 8) Electronics …" at bounding box center [684, 151] width 127 height 19
click at [753, 148] on button "submit" at bounding box center [760, 151] width 18 height 18
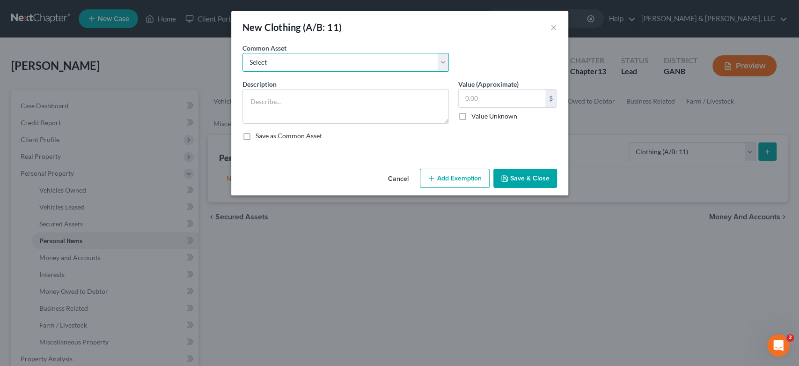
drag, startPoint x: 439, startPoint y: 62, endPoint x: 435, endPoint y: 67, distance: 7.0
click at [439, 63] on select "Select Misc. Clothing & Apparel" at bounding box center [346, 62] width 207 height 19
select select "0"
click at [243, 53] on select "Select Misc. Clothing & Apparel" at bounding box center [346, 62] width 207 height 19
type textarea "Misc. Clothing & Apparel"
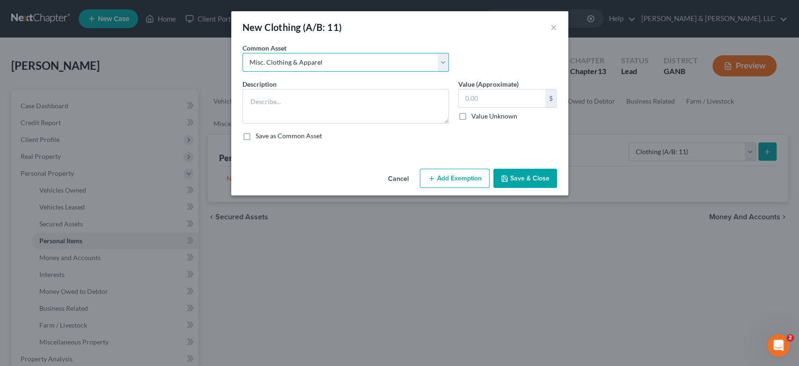
type input "100.00"
click at [447, 119] on textarea "Misc. Clothing & Apparel" at bounding box center [346, 106] width 207 height 35
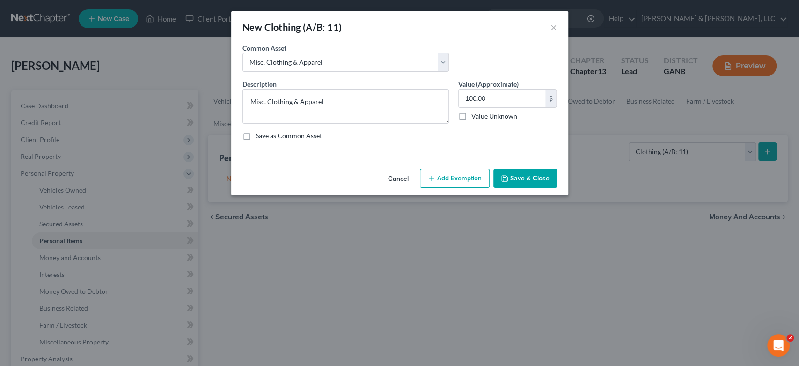
click at [523, 182] on button "Save & Close" at bounding box center [526, 179] width 64 height 20
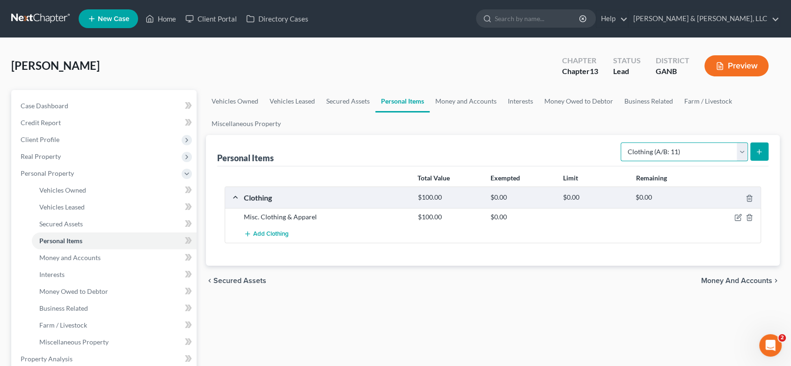
click at [742, 149] on select "Select Item Type Clothing (A/B: 11) Collectibles Of Value (A/B: 8) Electronics …" at bounding box center [684, 151] width 127 height 19
select select "electronics"
click at [622, 142] on select "Select Item Type Clothing (A/B: 11) Collectibles Of Value (A/B: 8) Electronics …" at bounding box center [684, 151] width 127 height 19
click at [757, 150] on icon "submit" at bounding box center [759, 151] width 7 height 7
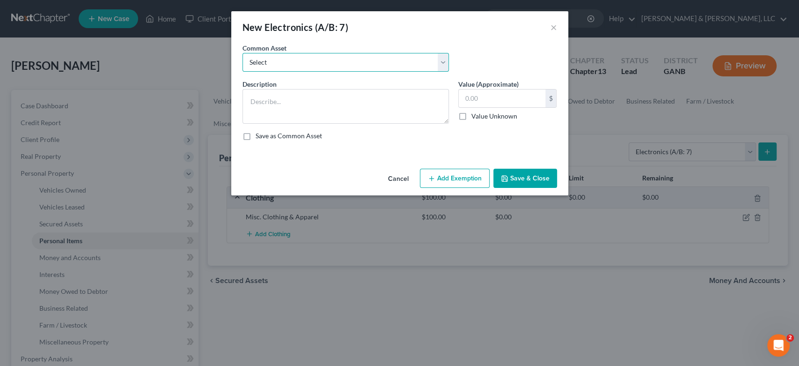
click at [444, 65] on select "Select Misc. Electronics" at bounding box center [346, 62] width 207 height 19
select select "0"
click at [243, 53] on select "Select Misc. Electronics" at bounding box center [346, 62] width 207 height 19
type textarea "Misc. Electronics"
type input "500.00"
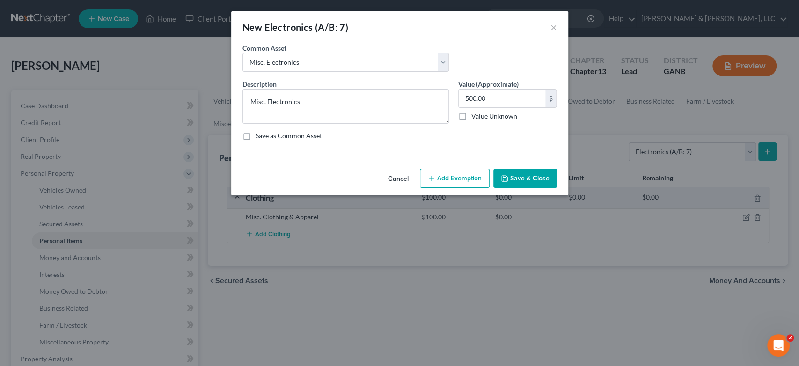
click at [540, 179] on button "Save & Close" at bounding box center [526, 179] width 64 height 20
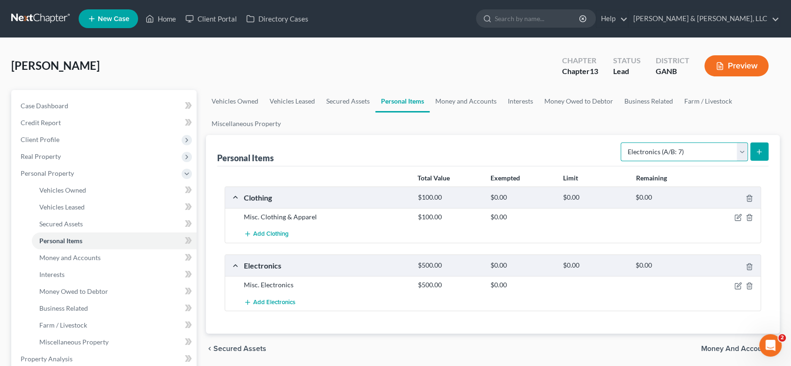
click at [745, 147] on select "Select Item Type Clothing (A/B: 11) Collectibles Of Value (A/B: 8) Electronics …" at bounding box center [684, 151] width 127 height 19
select select "household_goods"
click at [622, 142] on select "Select Item Type Clothing (A/B: 11) Collectibles Of Value (A/B: 8) Electronics …" at bounding box center [684, 151] width 127 height 19
click at [756, 148] on icon "submit" at bounding box center [759, 151] width 7 height 7
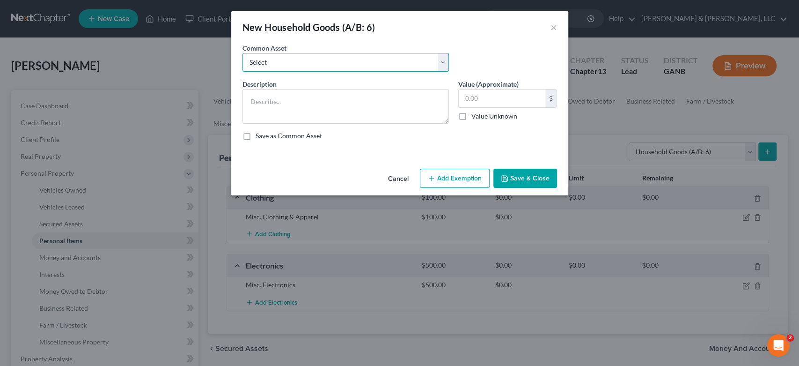
click at [442, 61] on select "Select Misc. Household Goods and Furniture" at bounding box center [346, 62] width 207 height 19
select select "0"
click at [243, 53] on select "Select Misc. Household Goods and Furniture" at bounding box center [346, 62] width 207 height 19
type textarea "Misc. Household Goods and Furniture"
type input "2,500.00"
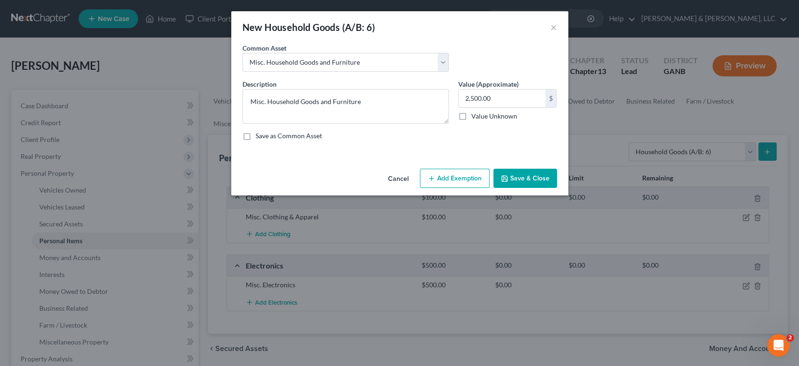
click at [522, 176] on button "Save & Close" at bounding box center [526, 179] width 64 height 20
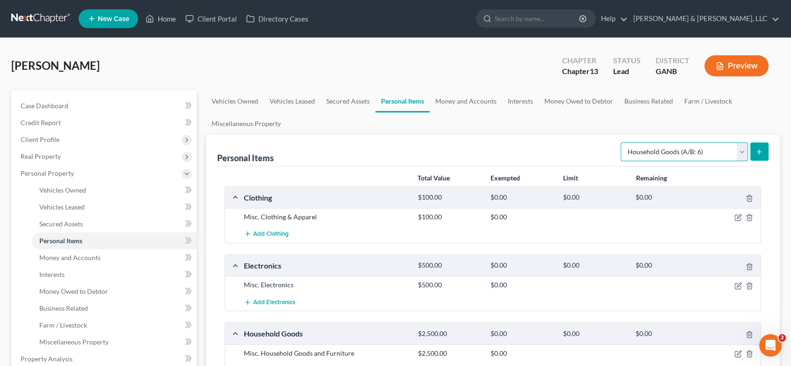
click at [739, 149] on select "Select Item Type Clothing (A/B: 11) Collectibles Of Value (A/B: 8) Electronics …" at bounding box center [684, 151] width 127 height 19
click at [622, 142] on select "Select Item Type Clothing (A/B: 11) Collectibles Of Value (A/B: 8) Electronics …" at bounding box center [684, 151] width 127 height 19
click at [762, 150] on icon "submit" at bounding box center [759, 151] width 7 height 7
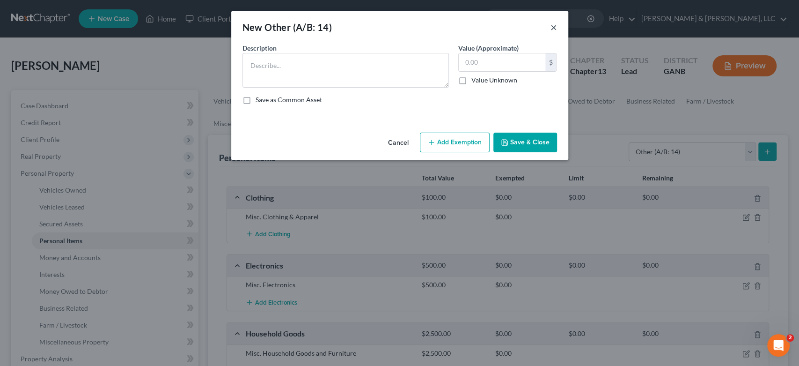
click at [551, 29] on button "×" at bounding box center [554, 27] width 7 height 11
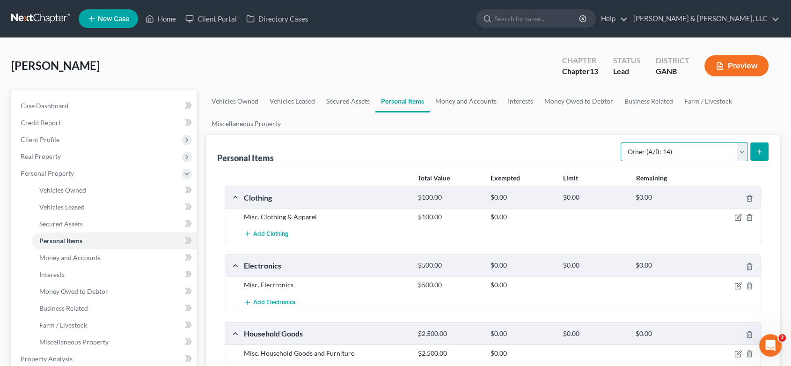
click at [742, 150] on select "Select Item Type Clothing (A/B: 11) Collectibles Of Value (A/B: 8) Electronics …" at bounding box center [684, 151] width 127 height 19
select select "jewelry"
click at [622, 142] on select "Select Item Type Clothing (A/B: 11) Collectibles Of Value (A/B: 8) Electronics …" at bounding box center [684, 151] width 127 height 19
click at [756, 150] on icon "submit" at bounding box center [759, 151] width 7 height 7
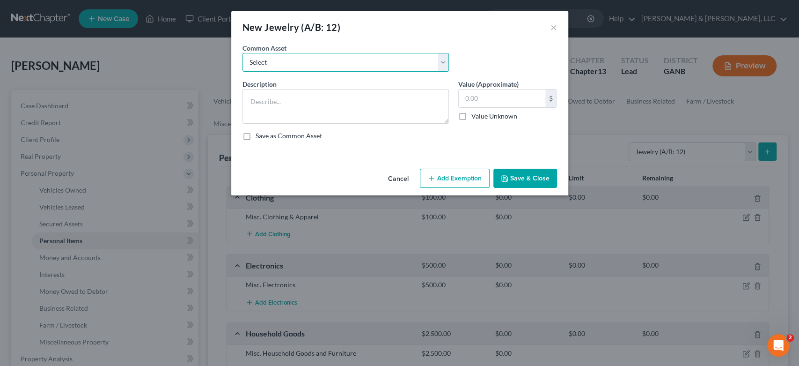
drag, startPoint x: 443, startPoint y: 62, endPoint x: 427, endPoint y: 70, distance: 18.0
click at [443, 62] on select "Select Misc Jewelry" at bounding box center [346, 62] width 207 height 19
select select "0"
click at [243, 53] on select "Select Misc Jewelry" at bounding box center [346, 62] width 207 height 19
type textarea "Misc Jewelry"
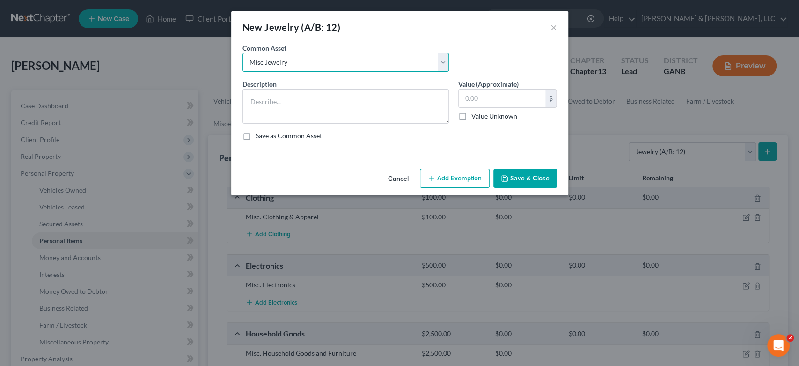
type input "500.00"
drag, startPoint x: 503, startPoint y: 176, endPoint x: 513, endPoint y: 173, distance: 10.2
click at [503, 176] on icon "button" at bounding box center [504, 178] width 7 height 7
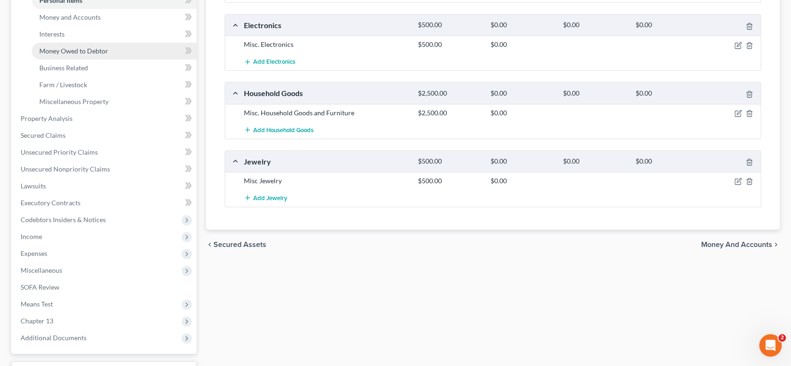
scroll to position [188, 0]
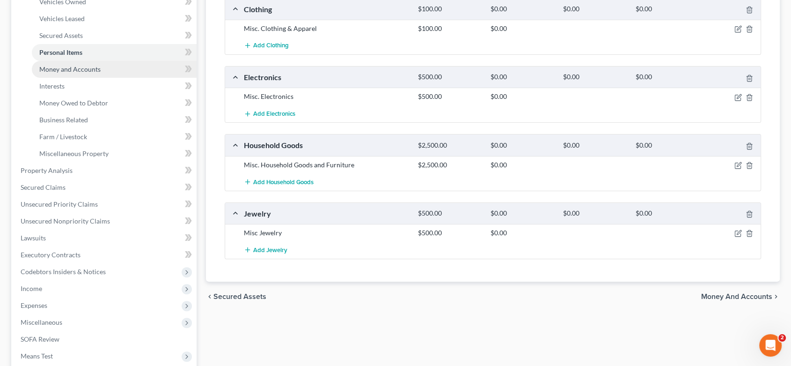
click at [75, 67] on span "Money and Accounts" at bounding box center [69, 69] width 61 height 8
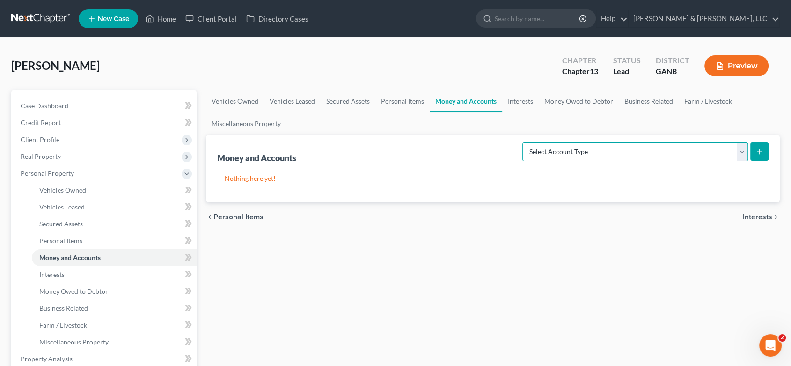
click at [742, 148] on select "Select Account Type Brokerage (A/B: 18, SOFA: 20) Cash on Hand (A/B: 16) Certif…" at bounding box center [636, 151] width 226 height 19
select select "checking"
click at [525, 142] on select "Select Account Type Brokerage (A/B: 18, SOFA: 20) Cash on Hand (A/B: 16) Certif…" at bounding box center [636, 151] width 226 height 19
click at [760, 149] on icon "submit" at bounding box center [759, 151] width 7 height 7
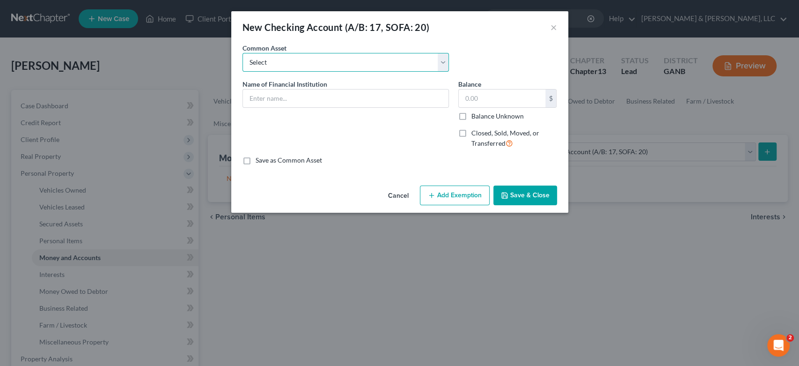
click at [280, 63] on select "Select Navy Federal Credit Union Bank Account Regions Bank Bank of America Chec…" at bounding box center [346, 62] width 207 height 19
select select "4"
click at [243, 53] on select "Select Navy Federal Credit Union Bank Account Regions Bank Bank of America Chec…" at bounding box center [346, 62] width 207 height 19
type input "Checking Account"
type input "200.00"
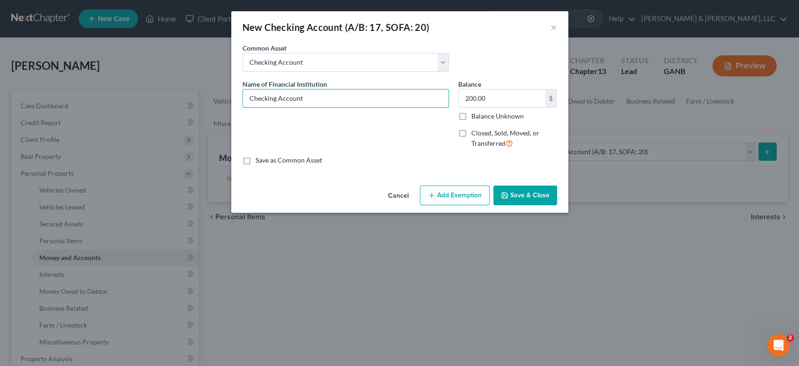
drag, startPoint x: 326, startPoint y: 103, endPoint x: 76, endPoint y: 108, distance: 249.6
click at [74, 107] on div "New Checking Account (A/B: 17, SOFA: 20) × An exemption set must first be selec…" at bounding box center [399, 183] width 799 height 366
type input "USAA"
click at [293, 101] on input "USAA" at bounding box center [346, 98] width 206 height 18
drag, startPoint x: 293, startPoint y: 101, endPoint x: 215, endPoint y: 105, distance: 77.8
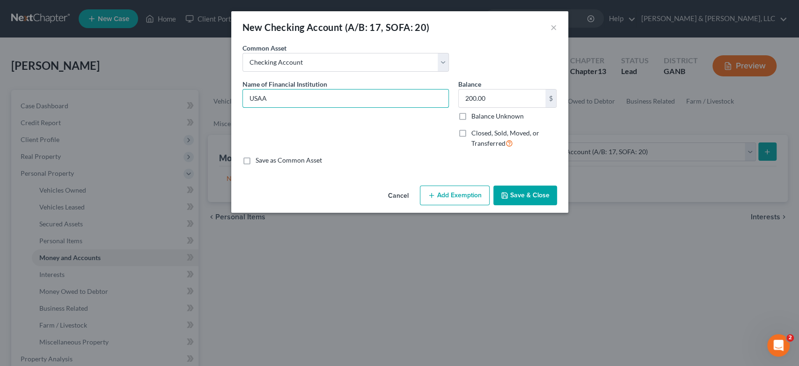
click at [215, 105] on div "New Checking Account (A/B: 17, SOFA: 20) × An exemption set must first be selec…" at bounding box center [399, 183] width 799 height 366
type input "Navy Federal"
click at [507, 194] on icon "button" at bounding box center [504, 195] width 7 height 7
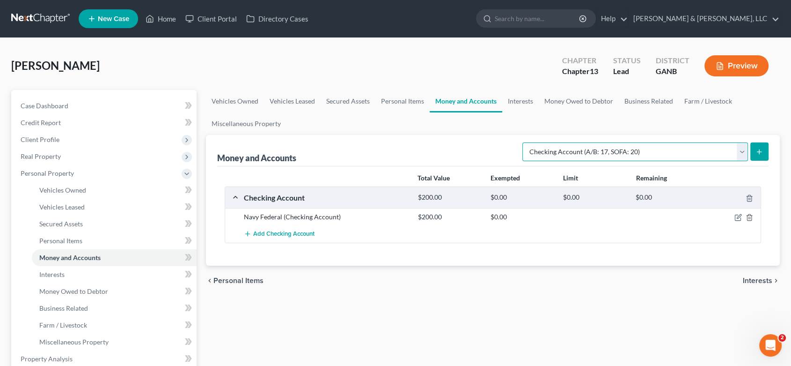
click at [742, 158] on select "Select Account Type Brokerage (A/B: 18, SOFA: 20) Cash on Hand (A/B: 16) Certif…" at bounding box center [636, 151] width 226 height 19
select select "savings"
click at [525, 142] on select "Select Account Type Brokerage (A/B: 18, SOFA: 20) Cash on Hand (A/B: 16) Certif…" at bounding box center [636, 151] width 226 height 19
click at [758, 148] on icon "submit" at bounding box center [759, 151] width 7 height 7
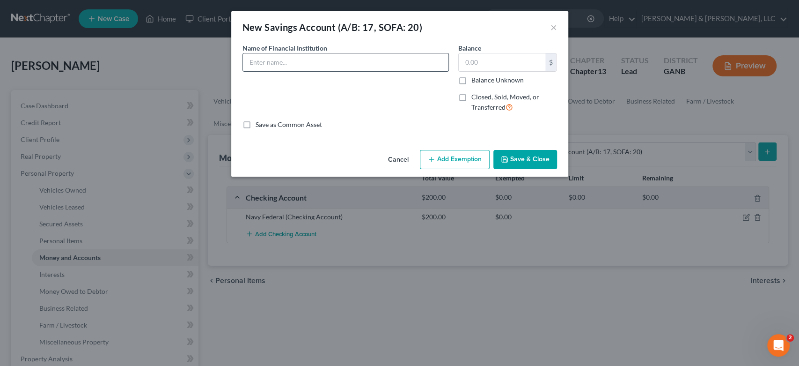
click at [307, 59] on input "text" at bounding box center [346, 62] width 206 height 18
drag, startPoint x: 312, startPoint y: 59, endPoint x: 217, endPoint y: 60, distance: 95.1
click at [217, 60] on div "New Savings Account (A/B: 17, SOFA: 20) × An exemption set must first be select…" at bounding box center [399, 183] width 799 height 366
type input "Navy Federal"
click at [509, 160] on button "Save & Close" at bounding box center [526, 160] width 64 height 20
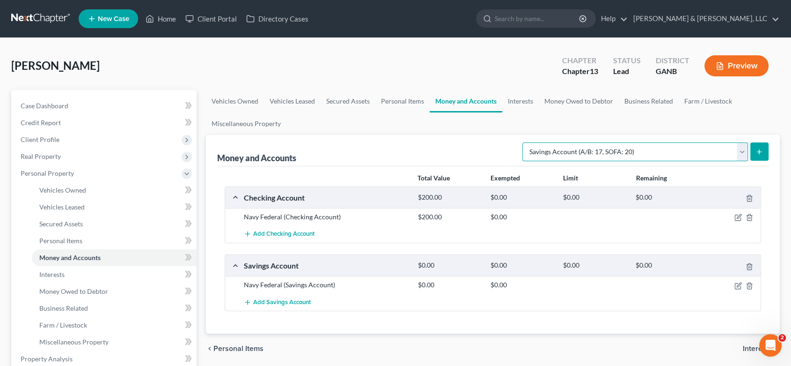
click at [742, 153] on select "Select Account Type Brokerage (A/B: 18, SOFA: 20) Cash on Hand (A/B: 16) Certif…" at bounding box center [636, 151] width 226 height 19
select select "checking"
click at [525, 142] on select "Select Account Type Brokerage (A/B: 18, SOFA: 20) Cash on Hand (A/B: 16) Certif…" at bounding box center [636, 151] width 226 height 19
click at [757, 153] on icon "submit" at bounding box center [759, 151] width 7 height 7
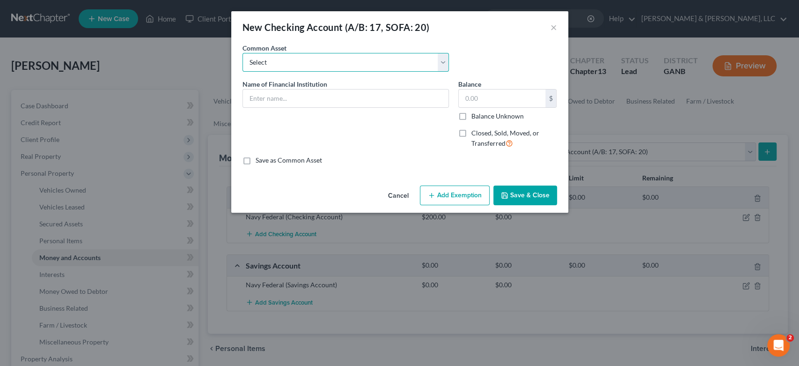
click at [445, 62] on select "Select Navy Federal Credit Union Bank Account Regions Bank Bank of America Chec…" at bounding box center [346, 62] width 207 height 19
select select "4"
click at [243, 53] on select "Select Navy Federal Credit Union Bank Account Regions Bank Bank of America Chec…" at bounding box center [346, 62] width 207 height 19
type input "Checking Account"
type input "200.00"
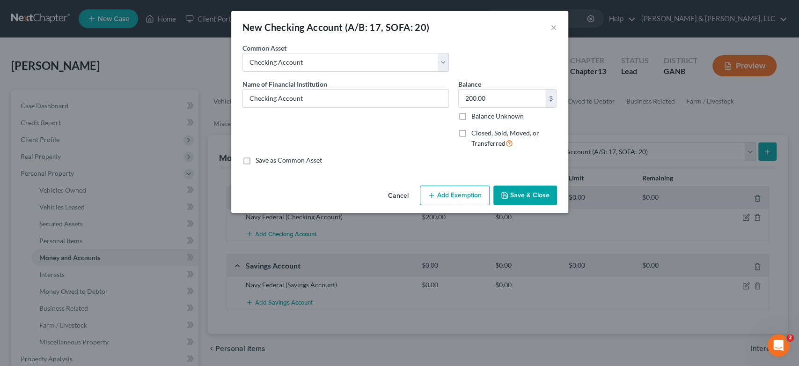
click at [256, 160] on label "Save as Common Asset" at bounding box center [289, 159] width 66 height 9
click at [259, 160] on input "Save as Common Asset" at bounding box center [262, 158] width 6 height 6
checkbox input "true"
click at [442, 198] on button "Add Exemption" at bounding box center [455, 195] width 70 height 20
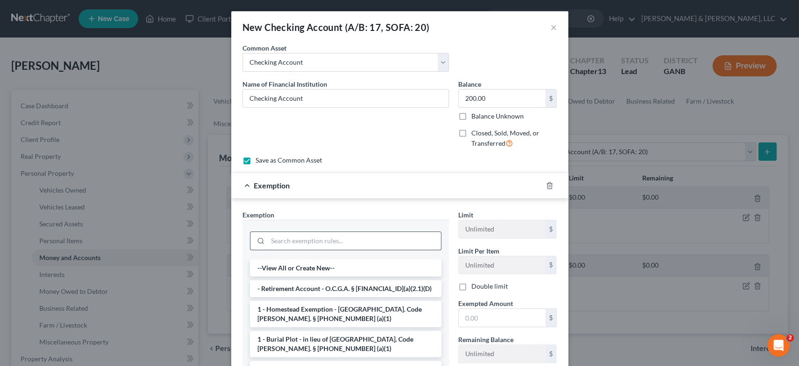
click at [305, 243] on input "search" at bounding box center [354, 241] width 173 height 18
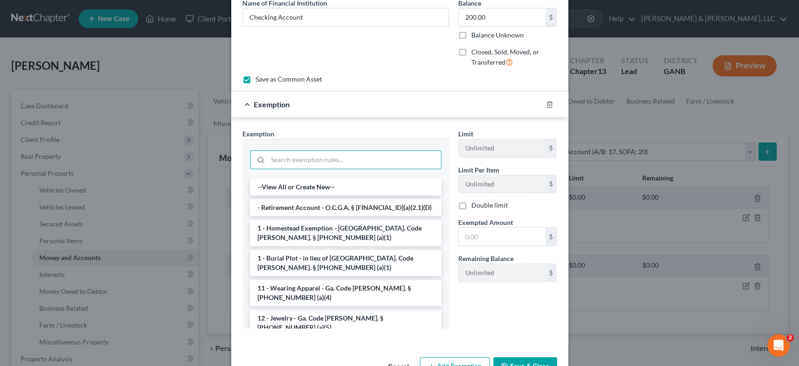
scroll to position [109, 0]
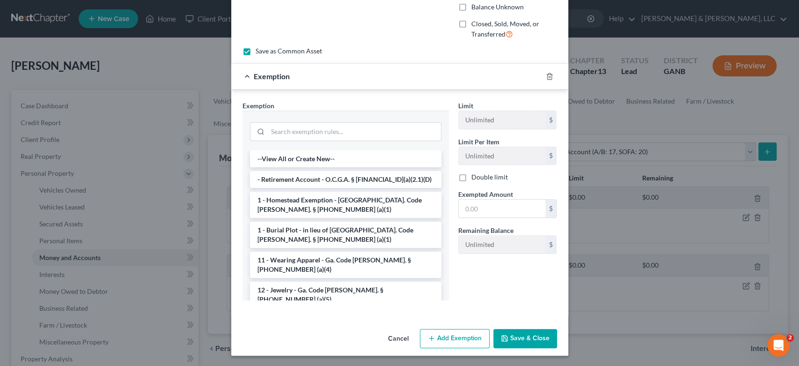
click at [508, 337] on button "Save & Close" at bounding box center [526, 339] width 64 height 20
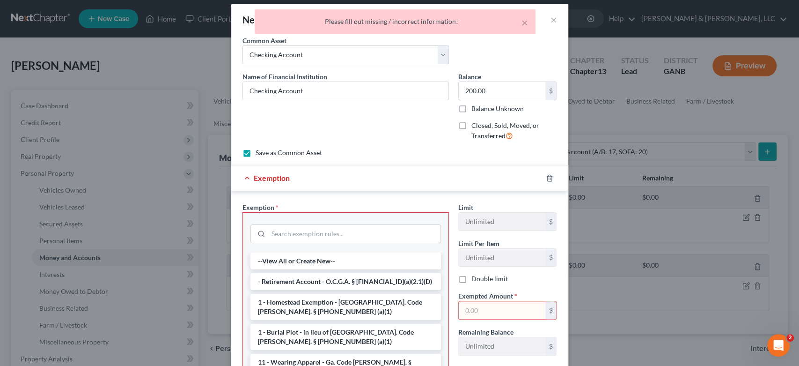
scroll to position [0, 0]
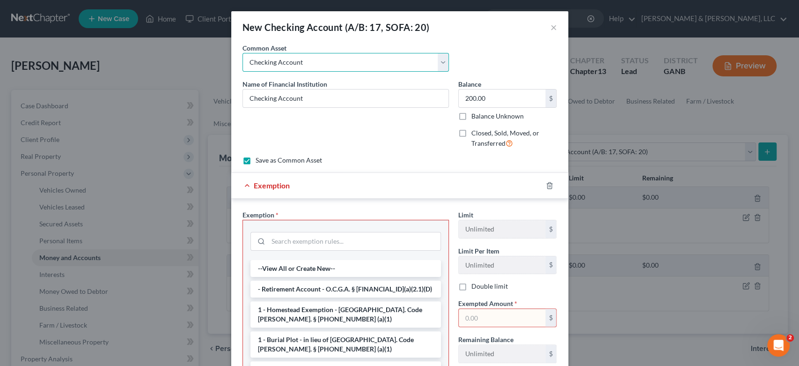
click at [439, 59] on select "Select Navy Federal Credit Union Bank Account Regions Bank Bank of America Chec…" at bounding box center [346, 62] width 207 height 19
click at [243, 53] on select "Select Navy Federal Credit Union Bank Account Regions Bank Bank of America Chec…" at bounding box center [346, 62] width 207 height 19
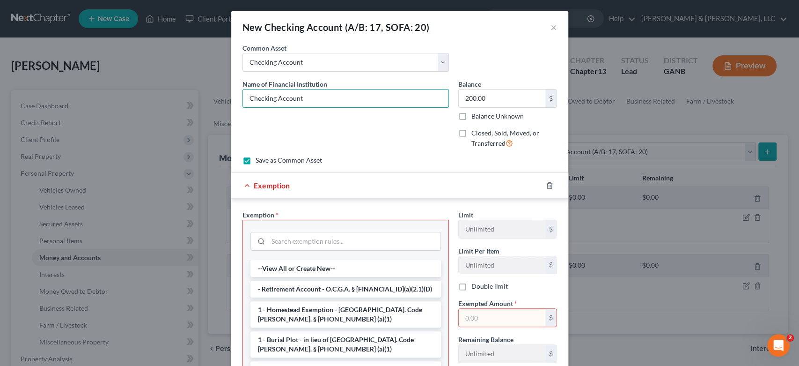
drag, startPoint x: 389, startPoint y: 99, endPoint x: 200, endPoint y: 99, distance: 188.7
click at [194, 100] on div "New Checking Account (A/B: 17, SOFA: 20) × An exemption set must first be selec…" at bounding box center [399, 183] width 799 height 366
click at [281, 96] on input "Navy Federa l" at bounding box center [346, 98] width 206 height 18
click at [311, 96] on input "Navy [PERSON_NAME] l" at bounding box center [346, 98] width 206 height 18
click at [296, 100] on input "Navy [PERSON_NAME] l" at bounding box center [346, 98] width 206 height 18
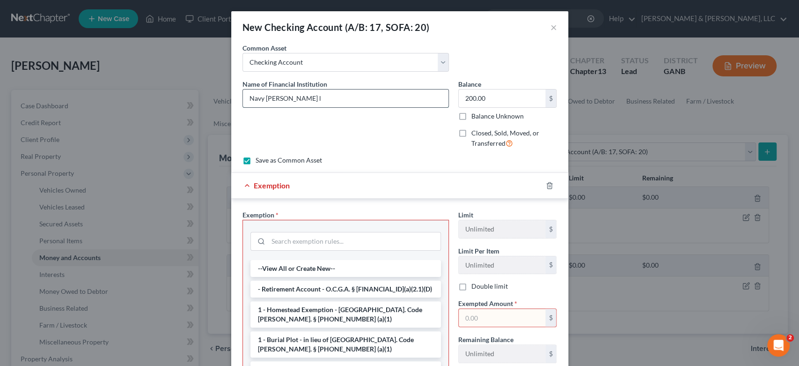
click at [294, 97] on input "Navy [PERSON_NAME] l" at bounding box center [346, 98] width 206 height 18
click at [311, 101] on input "Navy Federal" at bounding box center [346, 98] width 206 height 18
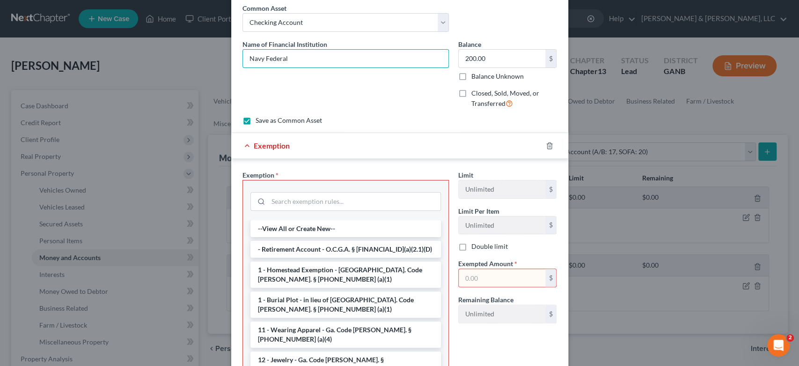
scroll to position [110, 0]
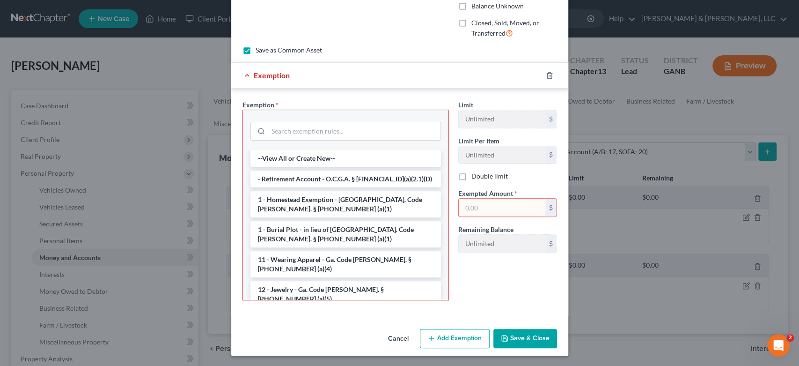
type input "Navy Federal"
click at [523, 336] on button "Save & Close" at bounding box center [526, 339] width 64 height 20
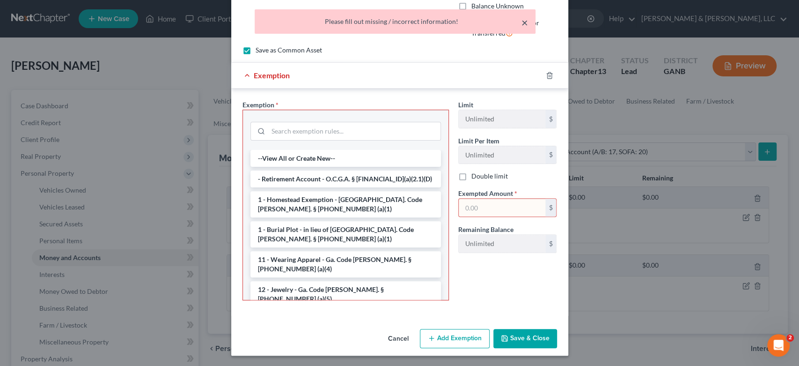
click at [528, 17] on button "×" at bounding box center [525, 22] width 7 height 11
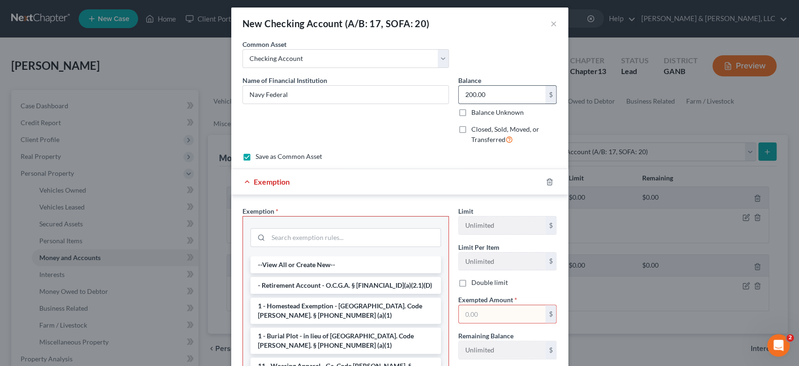
scroll to position [0, 0]
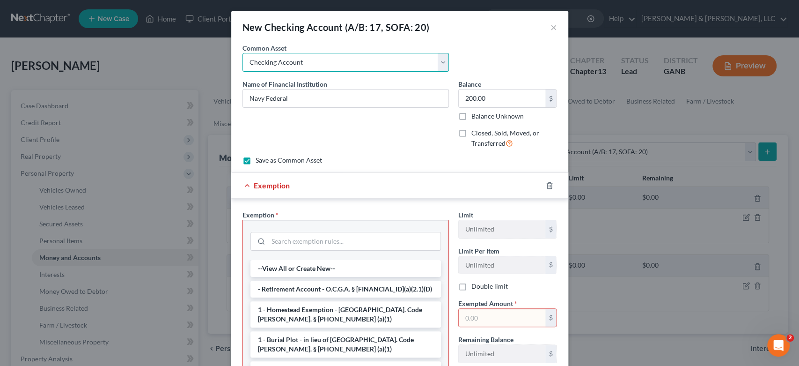
click at [440, 60] on select "Select Navy Federal Credit Union Bank Account Regions Bank Bank of America Chec…" at bounding box center [346, 62] width 207 height 19
click at [243, 53] on select "Select Navy Federal Credit Union Bank Account Regions Bank Bank of America Chec…" at bounding box center [346, 62] width 207 height 19
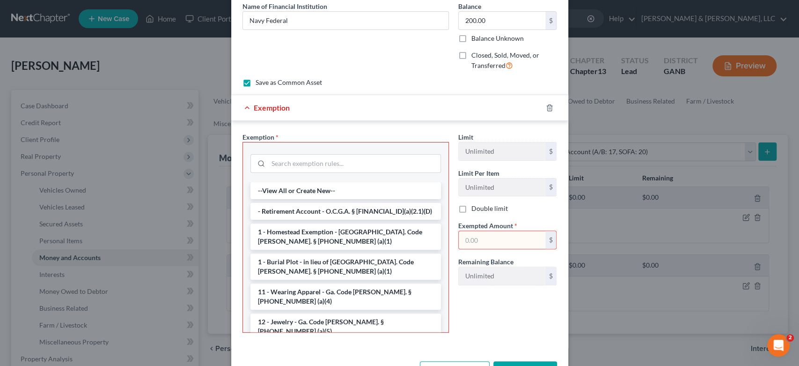
scroll to position [110, 0]
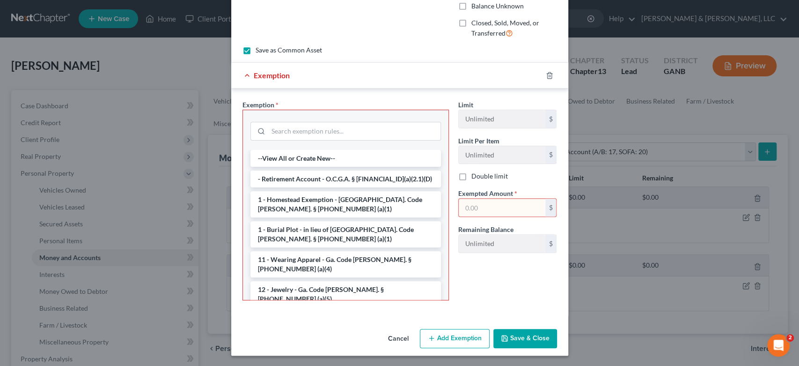
click at [506, 332] on button "Save & Close" at bounding box center [526, 339] width 64 height 20
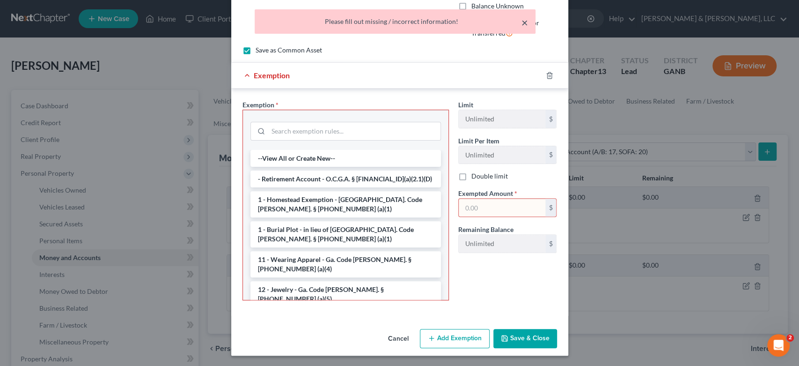
click at [527, 22] on button "×" at bounding box center [525, 22] width 7 height 11
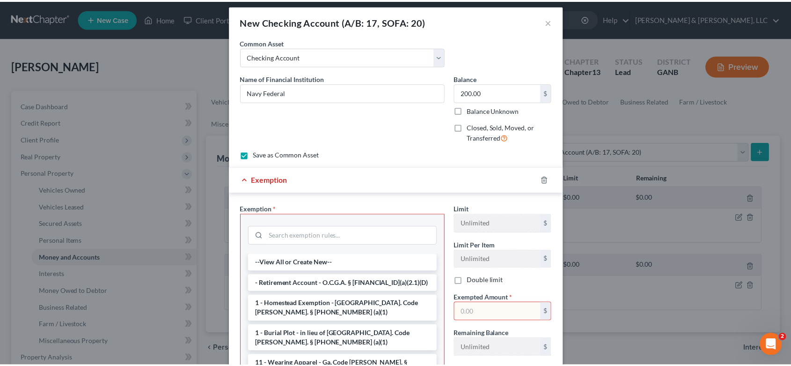
scroll to position [0, 0]
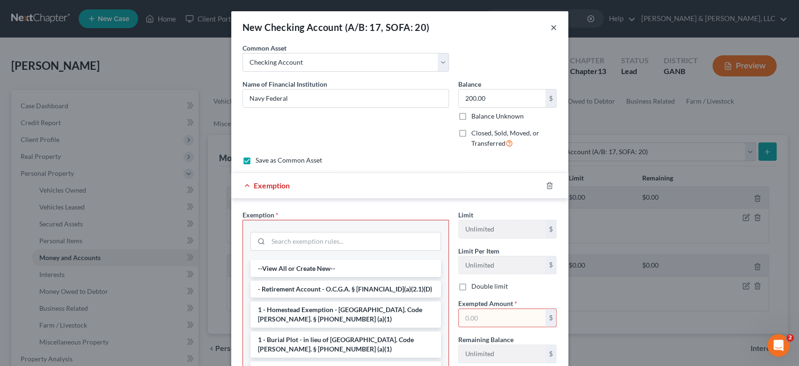
click at [551, 25] on button "×" at bounding box center [554, 27] width 7 height 11
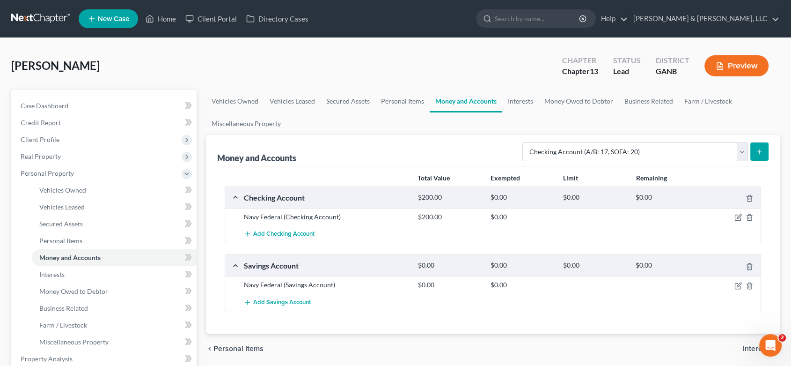
click at [757, 148] on icon "submit" at bounding box center [759, 151] width 7 height 7
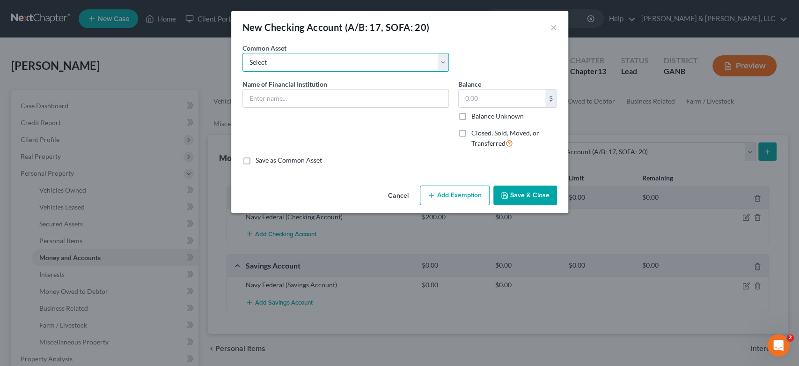
click at [446, 61] on select "Select Navy Federal Credit Union Bank Account Regions Bank Bank of America Chec…" at bounding box center [346, 62] width 207 height 19
select select "0"
click at [243, 53] on select "Select Navy Federal Credit Union Bank Account Regions Bank Bank of America Chec…" at bounding box center [346, 62] width 207 height 19
type input "Navy Federal Credit Union"
type input "200.00"
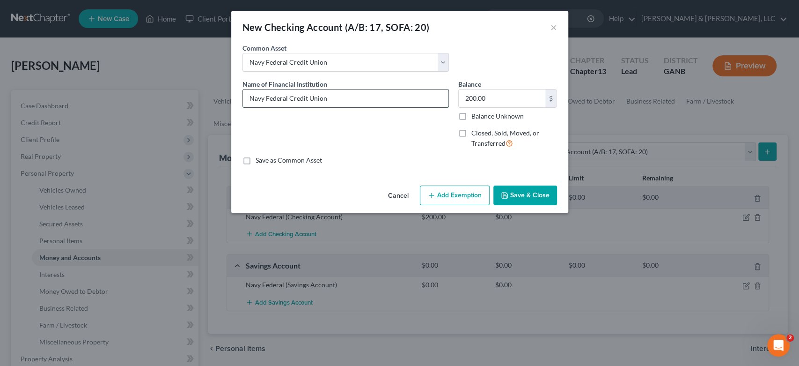
click at [304, 94] on input "Navy Federal Credit Union" at bounding box center [346, 98] width 206 height 18
drag, startPoint x: 347, startPoint y: 96, endPoint x: 262, endPoint y: 105, distance: 85.2
click at [262, 105] on input "Navy Federal Credit Union" at bounding box center [346, 98] width 206 height 18
drag, startPoint x: 242, startPoint y: 107, endPoint x: 236, endPoint y: 104, distance: 6.3
click at [236, 104] on div "An exemption set must first be selected from the Filing Information section. Co…" at bounding box center [399, 112] width 337 height 139
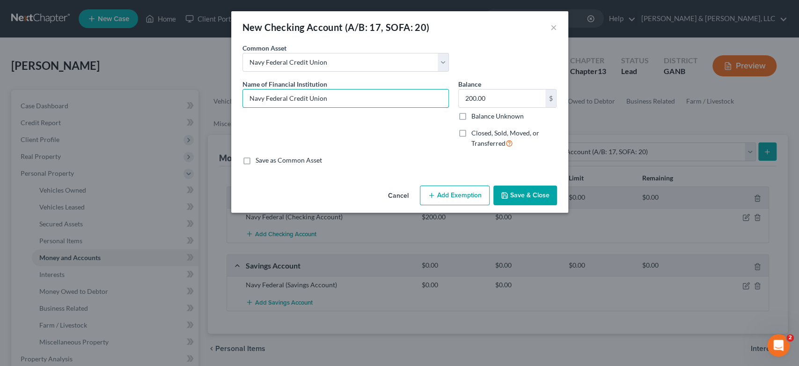
drag, startPoint x: 346, startPoint y: 96, endPoint x: 219, endPoint y: 100, distance: 127.0
click at [219, 100] on div "New Checking Account (A/B: 17, SOFA: 20) × An exemption set must first be selec…" at bounding box center [399, 183] width 799 height 366
type input "USAA"
click at [512, 197] on button "Save & Close" at bounding box center [526, 195] width 64 height 20
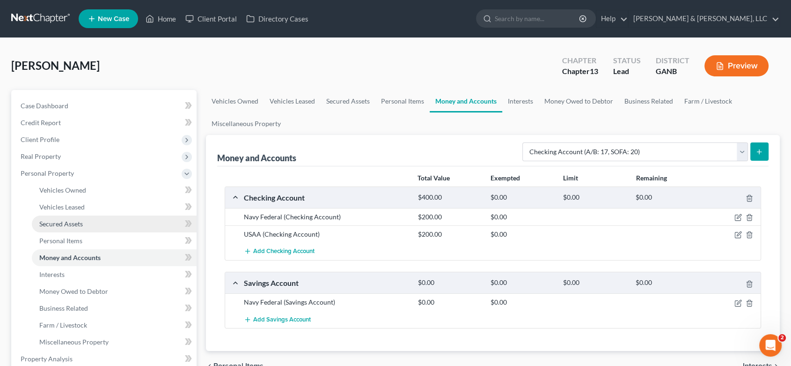
click at [87, 220] on link "Secured Assets" at bounding box center [114, 223] width 165 height 17
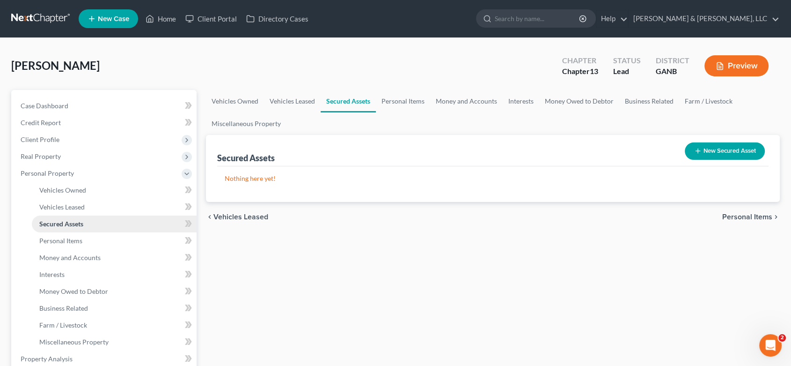
click at [91, 226] on link "Secured Assets" at bounding box center [114, 223] width 165 height 17
click at [71, 239] on span "Personal Items" at bounding box center [60, 240] width 43 height 8
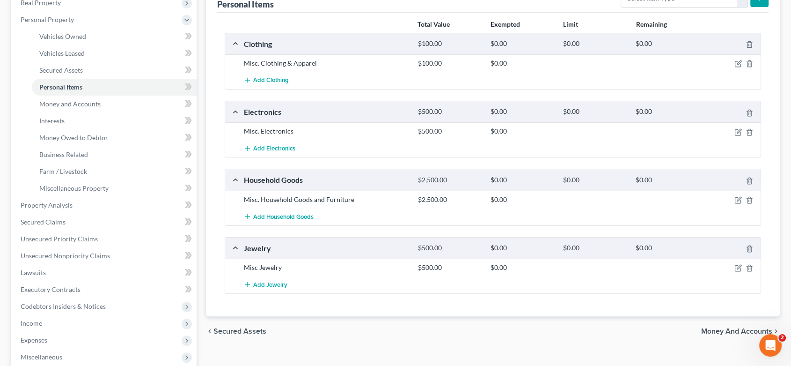
scroll to position [156, 0]
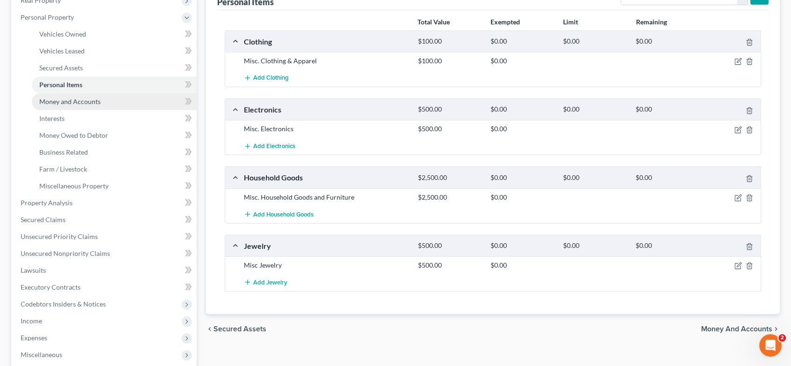
click at [81, 100] on span "Money and Accounts" at bounding box center [69, 101] width 61 height 8
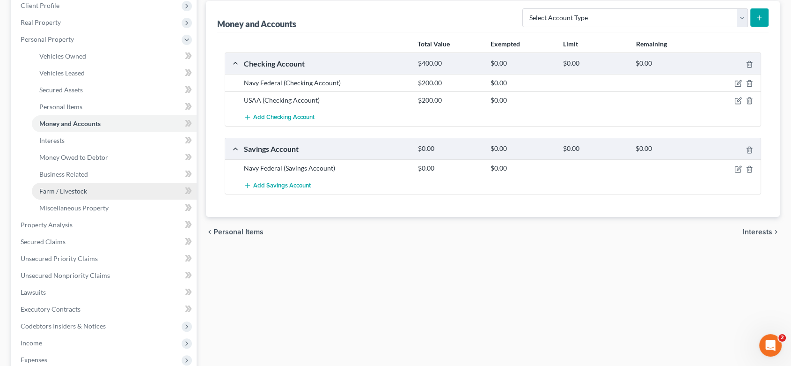
scroll to position [156, 0]
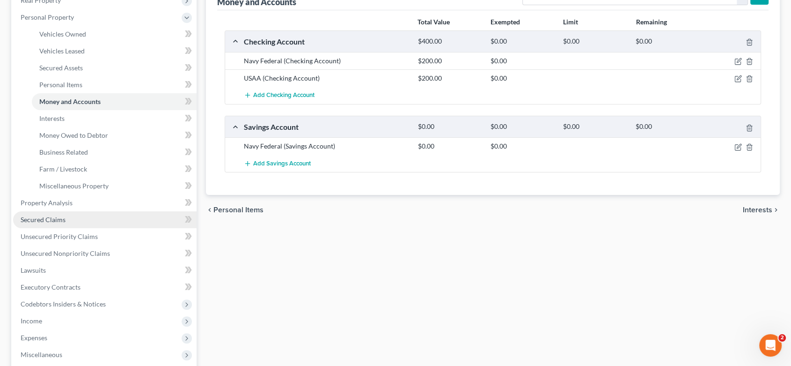
click at [53, 216] on span "Secured Claims" at bounding box center [43, 219] width 45 height 8
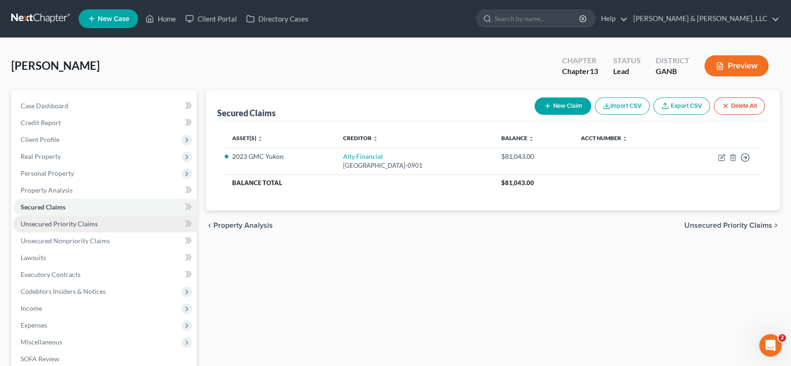
click at [81, 227] on span "Unsecured Priority Claims" at bounding box center [59, 224] width 77 height 8
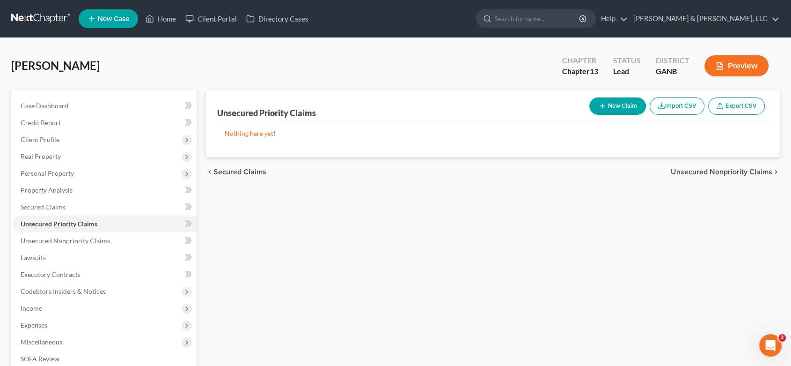
click at [626, 107] on button "New Claim" at bounding box center [618, 105] width 57 height 17
select select "0"
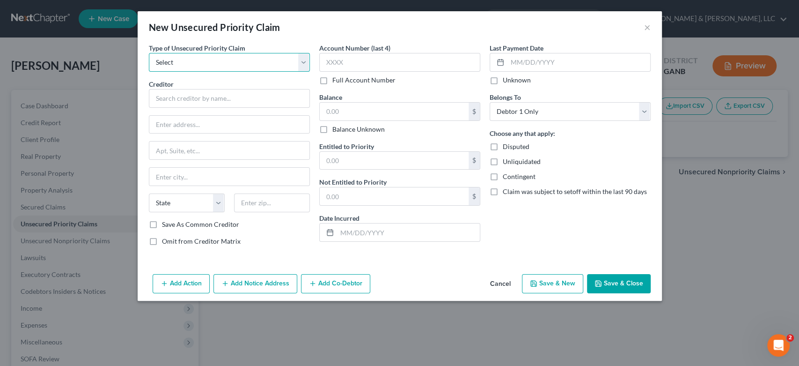
click at [297, 61] on select "Select Taxes & Other Government Units Domestic Support Obligations Extensions o…" at bounding box center [229, 62] width 161 height 19
select select "0"
click at [149, 53] on select "Select Taxes & Other Government Units Domestic Support Obligations Extensions o…" at bounding box center [229, 62] width 161 height 19
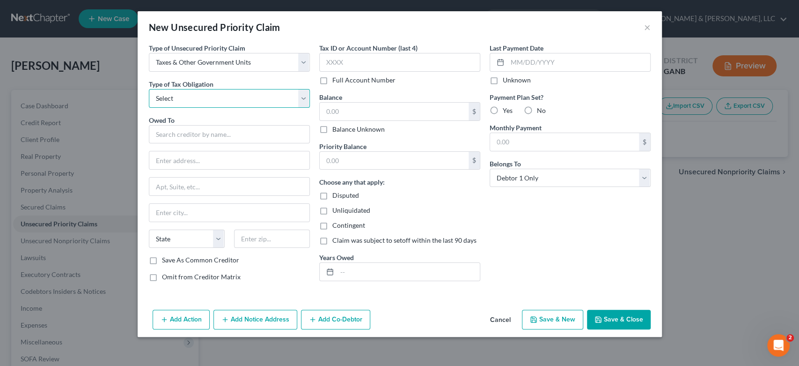
drag, startPoint x: 301, startPoint y: 96, endPoint x: 288, endPoint y: 108, distance: 16.6
click at [288, 108] on div "Type of Unsecured Priority Claim * Select Taxes & Other Government Units Domest…" at bounding box center [229, 166] width 170 height 246
select select "0"
click at [149, 89] on select "Select Federal City State Franchise Tax Board Other" at bounding box center [229, 98] width 161 height 19
click at [195, 135] on input "text" at bounding box center [229, 134] width 161 height 19
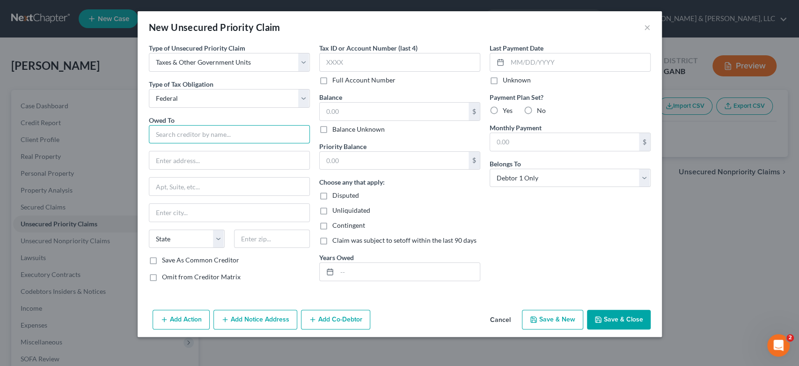
click at [229, 134] on input "text" at bounding box center [229, 134] width 161 height 19
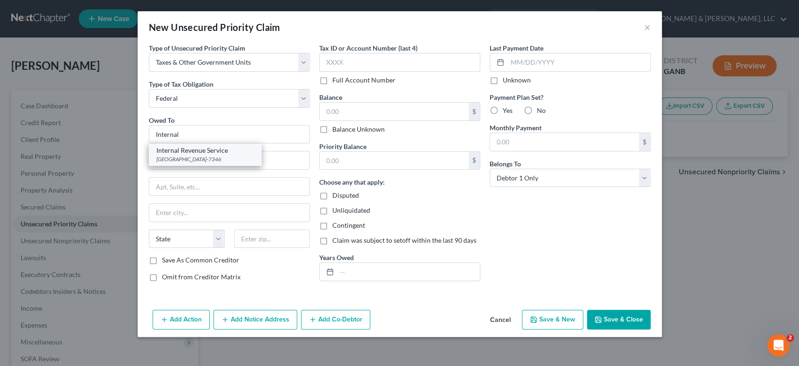
click at [214, 159] on div "[GEOGRAPHIC_DATA]-7346" at bounding box center [204, 159] width 97 height 8
type input "Internal Revenue Service"
type input "PO Box 7346"
type input "[GEOGRAPHIC_DATA]"
select select "39"
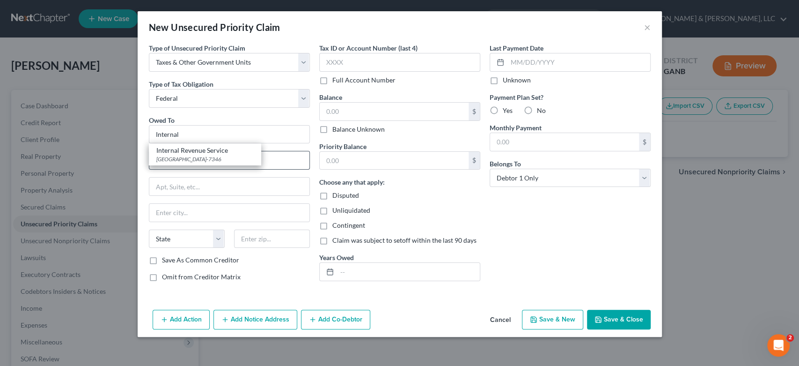
type input "19101-7346"
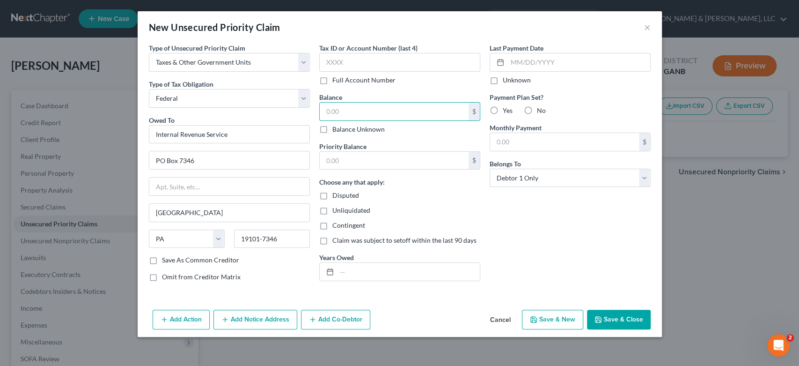
drag, startPoint x: 374, startPoint y: 107, endPoint x: 486, endPoint y: 82, distance: 114.6
click at [376, 105] on input "text" at bounding box center [394, 112] width 149 height 18
type input "0.00"
click at [367, 157] on input "text" at bounding box center [394, 161] width 149 height 18
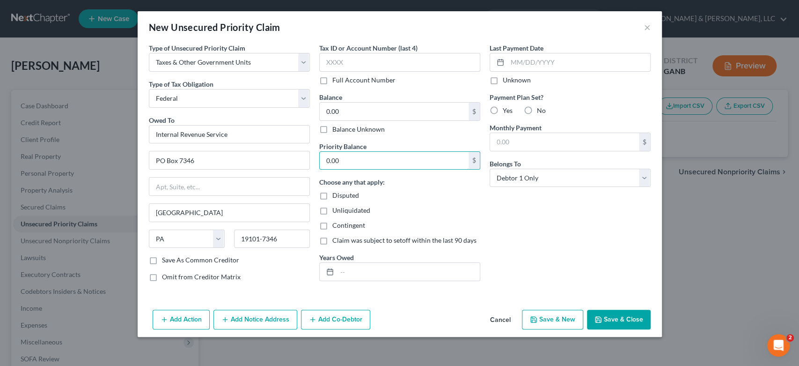
type input "0.00"
click at [549, 321] on button "Save & New" at bounding box center [552, 320] width 61 height 20
select select "0"
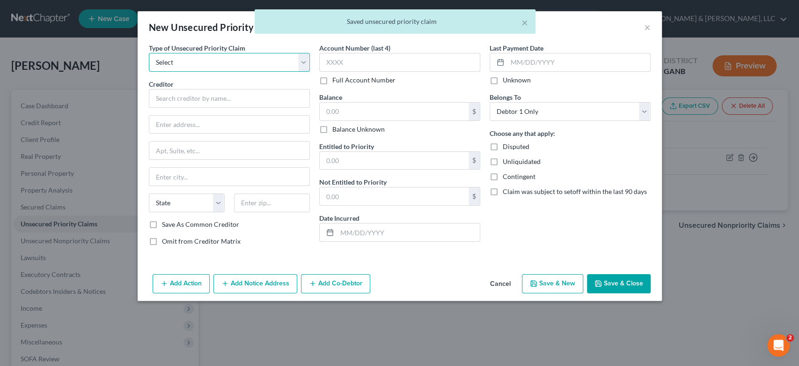
drag, startPoint x: 188, startPoint y: 66, endPoint x: 194, endPoint y: 66, distance: 6.2
click at [189, 66] on select "Select Taxes & Other Government Units Domestic Support Obligations Extensions o…" at bounding box center [229, 62] width 161 height 19
select select "0"
click at [149, 53] on select "Select Taxes & Other Government Units Domestic Support Obligations Extensions o…" at bounding box center [229, 62] width 161 height 19
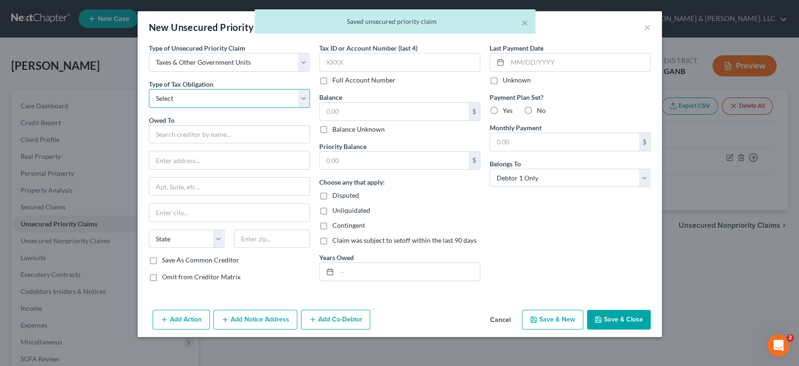
click at [303, 100] on select "Select Federal City State Franchise Tax Board Other" at bounding box center [229, 98] width 161 height 19
select select "2"
click at [149, 89] on select "Select Federal City State Franchise Tax Board Other" at bounding box center [229, 98] width 161 height 19
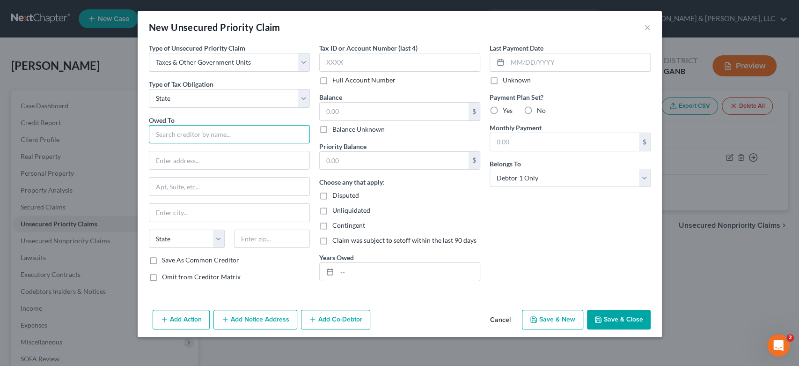
click at [172, 136] on input "text" at bounding box center [229, 134] width 161 height 19
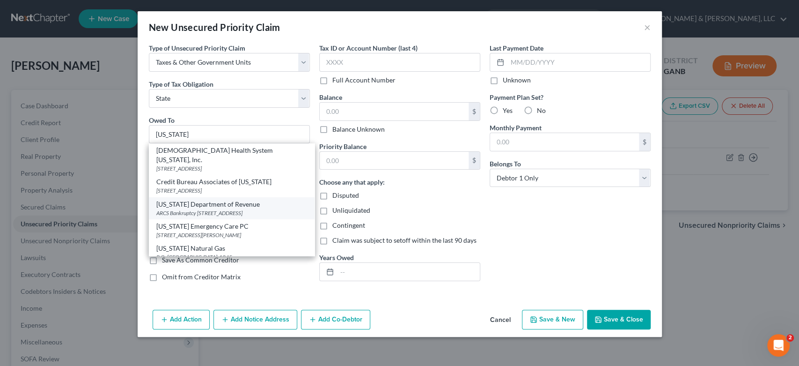
click at [214, 209] on div "ARCS Bankruptcy [STREET_ADDRESS]" at bounding box center [231, 213] width 151 height 8
type input "[US_STATE] Department of Revenue"
type input "ARCS Bankruptcy"
type input "[STREET_ADDRESS]"
type input "[GEOGRAPHIC_DATA]"
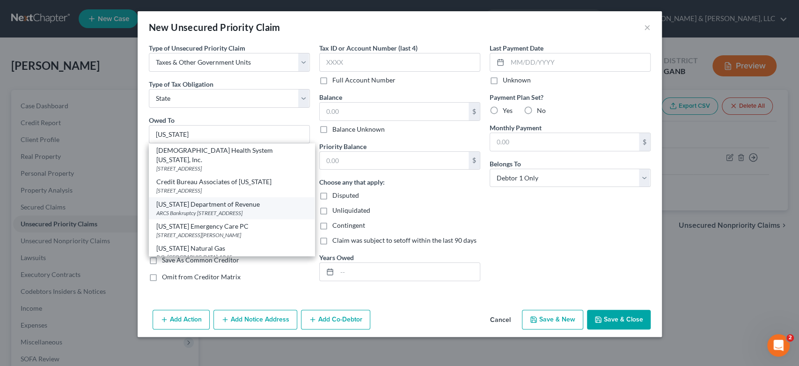
select select "10"
type input "30345-3202"
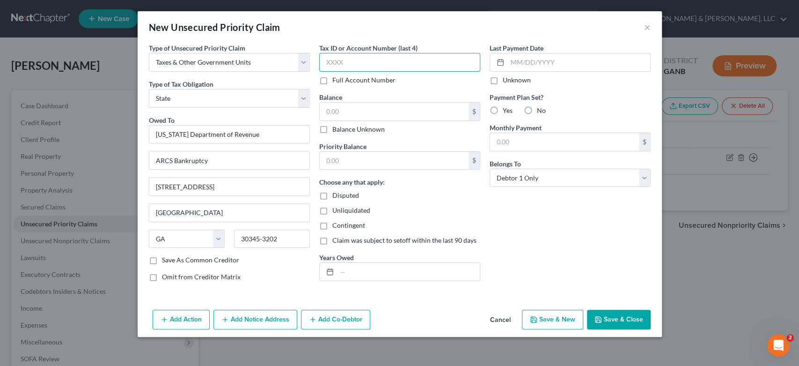
click at [365, 66] on input "text" at bounding box center [399, 62] width 161 height 19
type input "0.00"
drag, startPoint x: 345, startPoint y: 66, endPoint x: 320, endPoint y: 78, distance: 27.2
click at [320, 78] on div "Tax ID or Account Number (last 4) 0.00 Full Account Number" at bounding box center [399, 64] width 161 height 42
click at [353, 109] on input "text" at bounding box center [394, 112] width 149 height 18
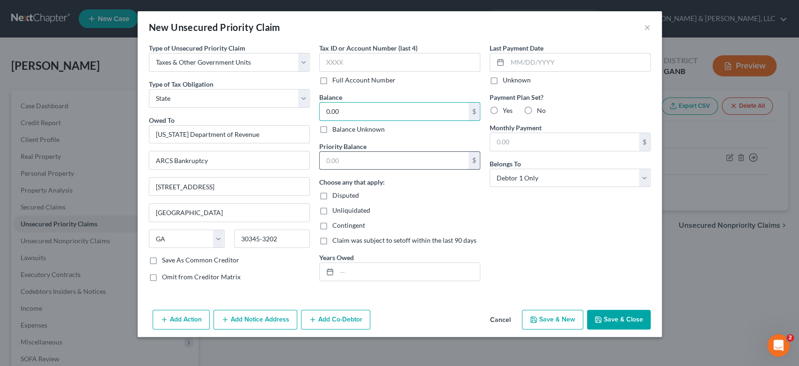
type input "0.00"
click at [352, 156] on input "text" at bounding box center [394, 161] width 149 height 18
type input "0.00"
click at [544, 322] on button "Save & New" at bounding box center [552, 320] width 61 height 20
select select "0"
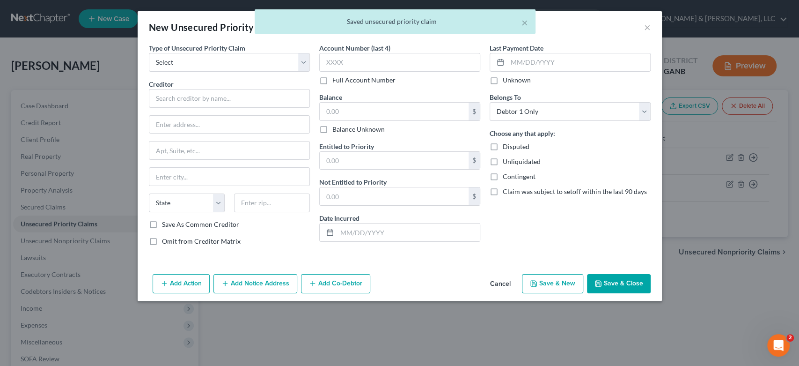
type input "0"
type input "0.00"
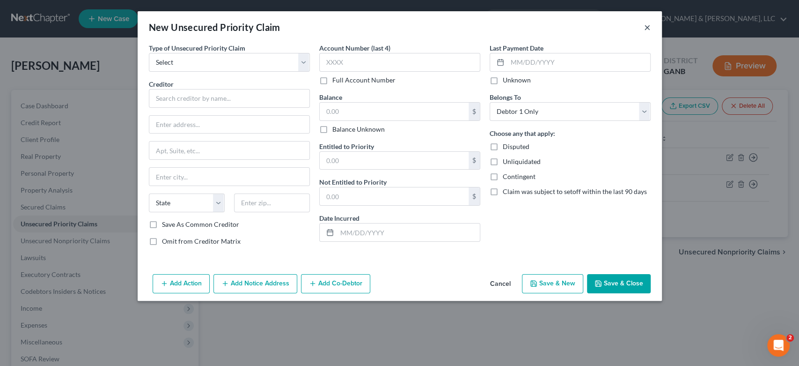
click at [649, 27] on button "×" at bounding box center [647, 27] width 7 height 11
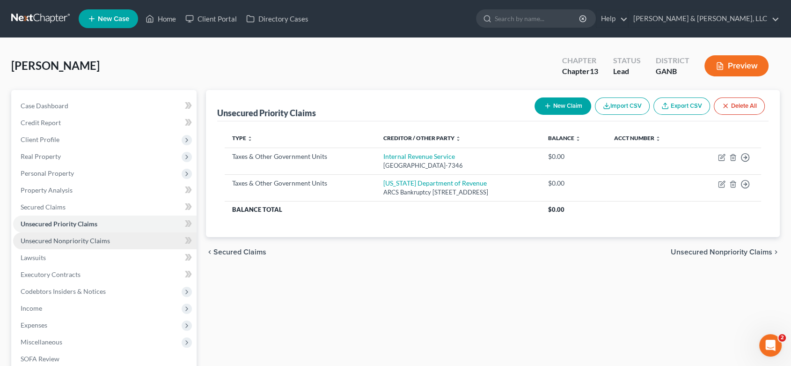
click at [73, 242] on span "Unsecured Nonpriority Claims" at bounding box center [65, 240] width 89 height 8
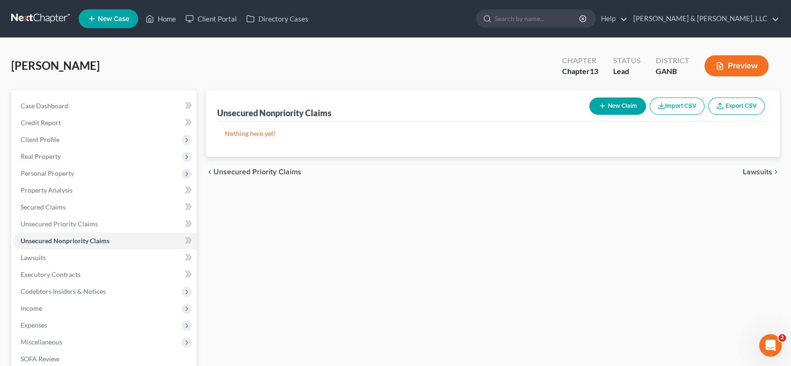
click at [620, 103] on button "New Claim" at bounding box center [618, 105] width 57 height 17
select select "0"
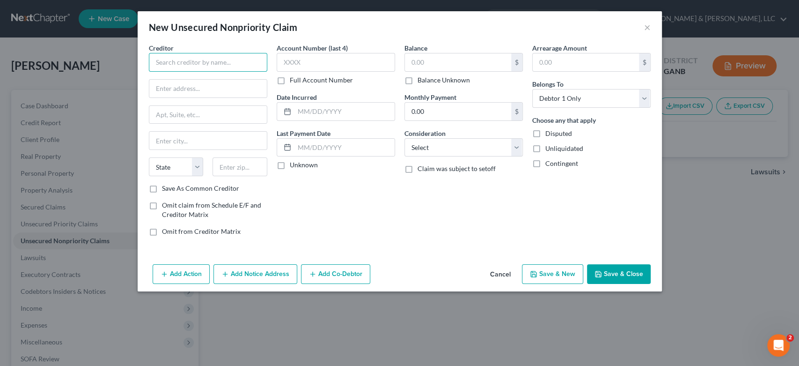
drag, startPoint x: 180, startPoint y: 63, endPoint x: 193, endPoint y: 52, distance: 17.3
click at [189, 55] on input "text" at bounding box center [208, 62] width 118 height 19
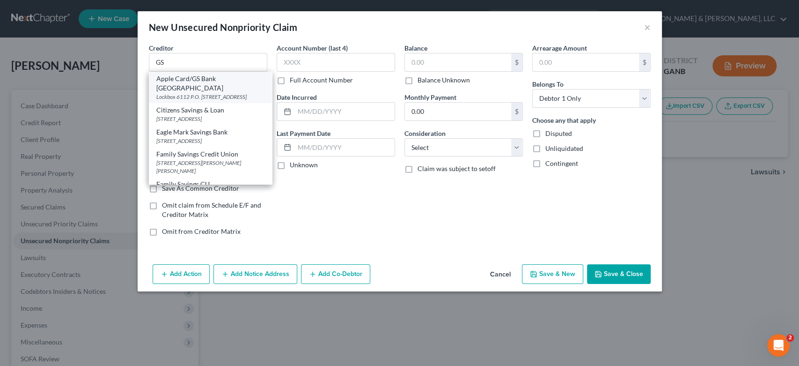
click at [216, 93] on div "Lockbox 6112 P.O. [STREET_ADDRESS]" at bounding box center [210, 97] width 108 height 8
type input "Apple Card/GS Bank [GEOGRAPHIC_DATA]"
type input "Lockbox 6112"
type input "P.O. Box 7247"
type input "[GEOGRAPHIC_DATA]"
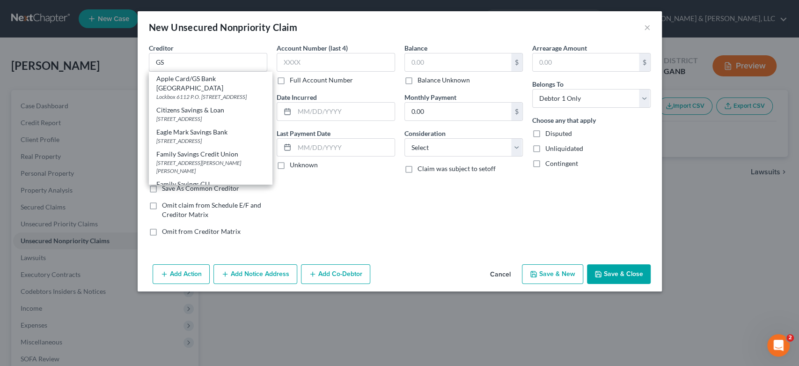
select select "39"
type input "19170"
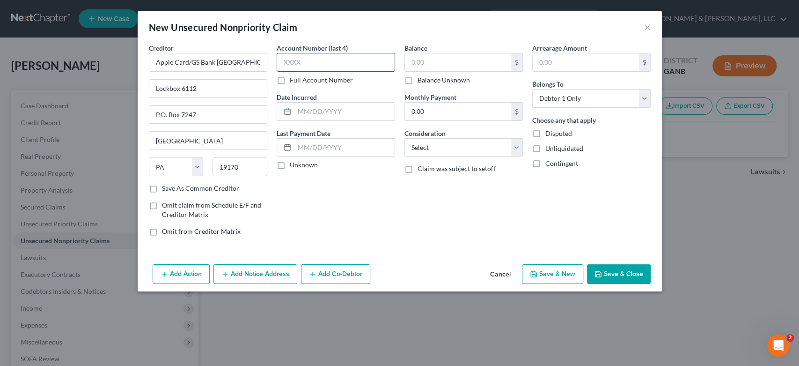
drag, startPoint x: 352, startPoint y: 73, endPoint x: 339, endPoint y: 70, distance: 13.0
click at [350, 73] on div "Account Number (last 4) Full Account Number" at bounding box center [336, 64] width 118 height 42
click at [323, 65] on input "text" at bounding box center [336, 62] width 118 height 19
click at [456, 60] on input "text" at bounding box center [458, 62] width 106 height 18
type input "25,475.00"
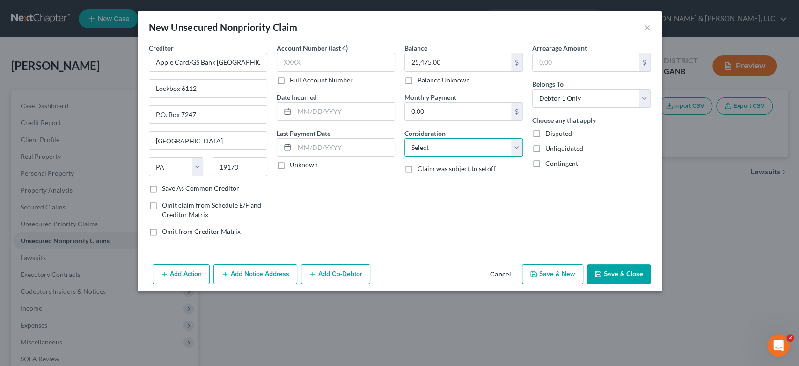
click at [517, 146] on select "Select Cable / Satellite Services Collection Agency Credit Card Debt Debt Couns…" at bounding box center [464, 147] width 118 height 19
select select "2"
click at [405, 138] on select "Select Cable / Satellite Services Collection Agency Credit Card Debt Debt Couns…" at bounding box center [464, 147] width 118 height 19
click at [545, 274] on button "Save & New" at bounding box center [552, 274] width 61 height 20
select select "0"
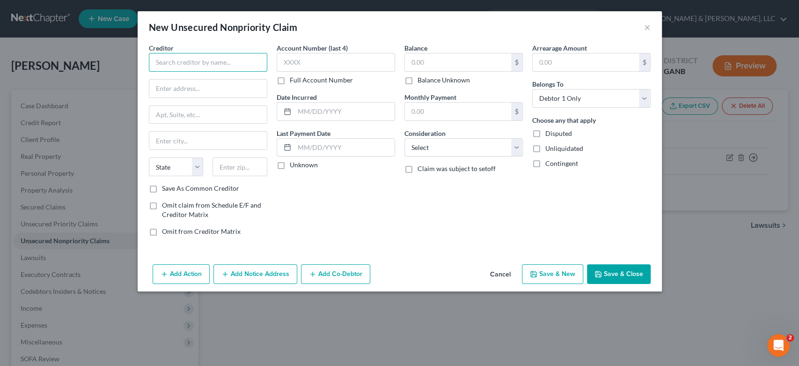
click at [180, 66] on input "text" at bounding box center [208, 62] width 118 height 19
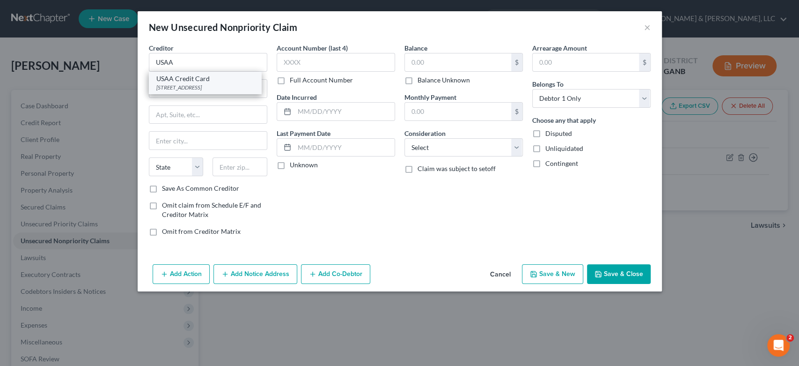
click at [197, 86] on div "[STREET_ADDRESS]" at bounding box center [204, 87] width 97 height 8
type input "USAA Credit Card"
type input "PO Box 33009"
type input "San Antonio"
select select "45"
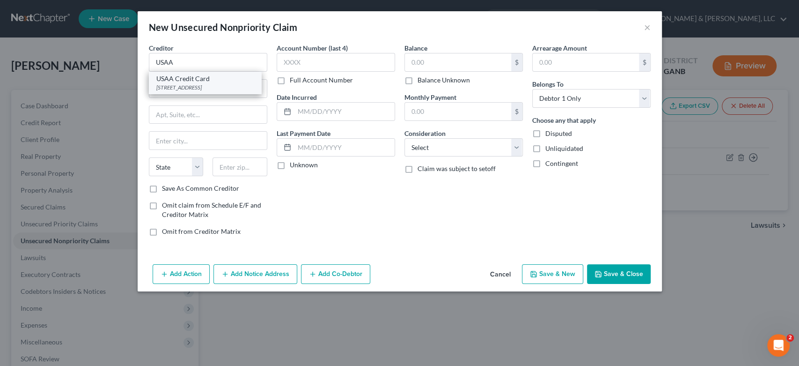
type input "78265-3009"
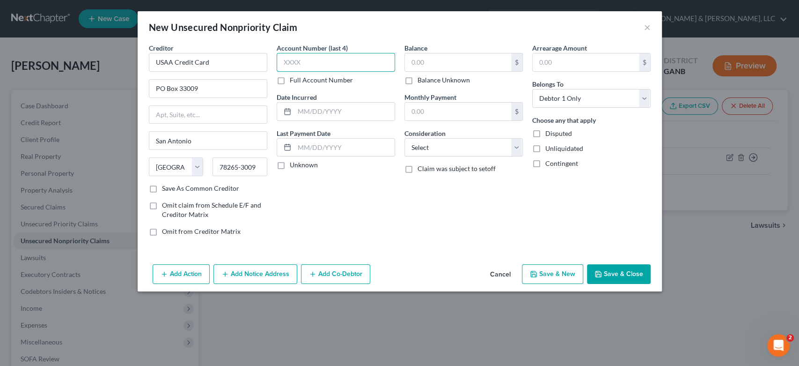
click at [347, 62] on input "text" at bounding box center [336, 62] width 118 height 19
click at [442, 62] on input "text" at bounding box center [458, 62] width 106 height 18
type input "9,228.00"
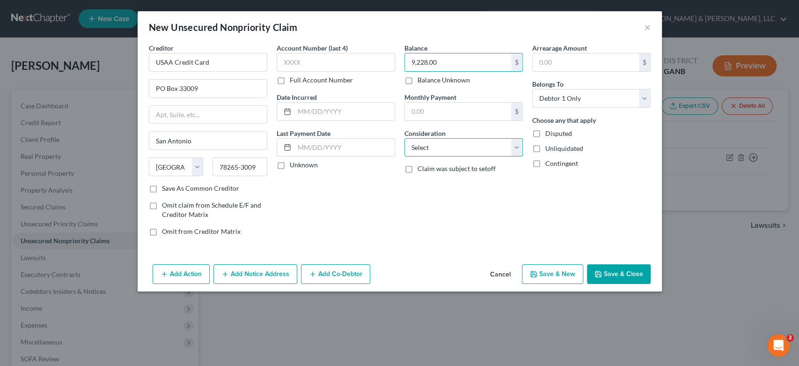
click at [518, 147] on select "Select Cable / Satellite Services Collection Agency Credit Card Debt Debt Couns…" at bounding box center [464, 147] width 118 height 19
select select "2"
click at [405, 138] on select "Select Cable / Satellite Services Collection Agency Credit Card Debt Debt Couns…" at bounding box center [464, 147] width 118 height 19
click at [554, 273] on button "Save & New" at bounding box center [552, 274] width 61 height 20
select select "0"
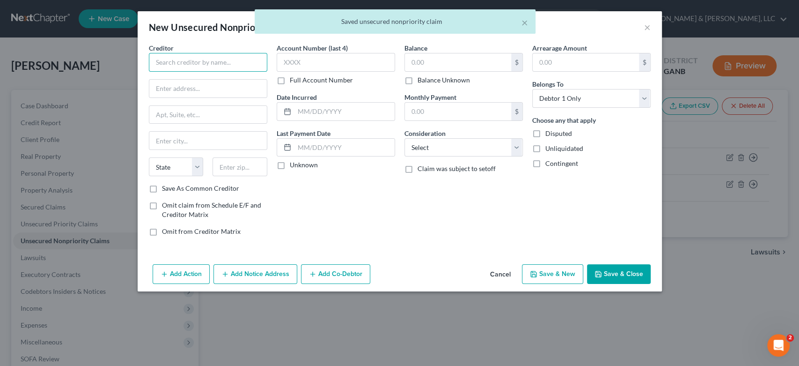
click at [171, 62] on input "text" at bounding box center [208, 62] width 118 height 19
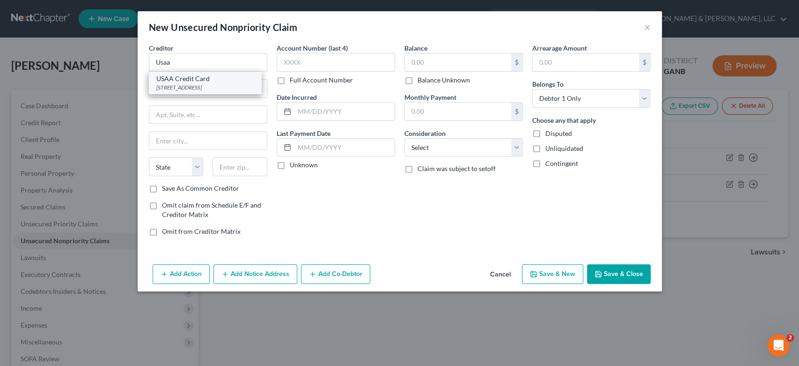
click at [208, 89] on div "[STREET_ADDRESS]" at bounding box center [204, 87] width 97 height 8
type input "USAA Credit Card"
type input "PO Box 33009"
type input "San Antonio"
select select "45"
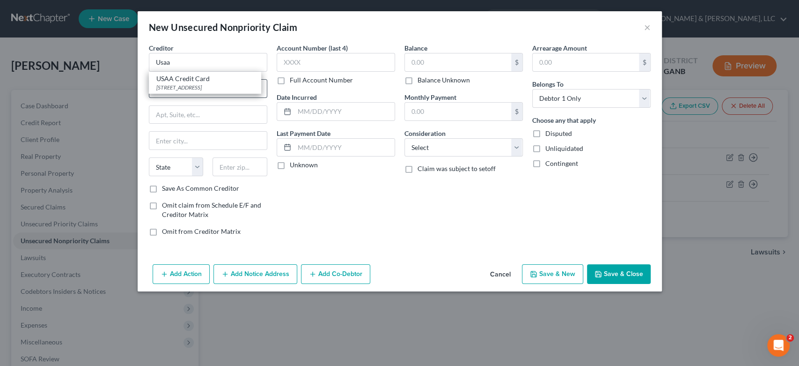
type input "78265-3009"
click at [438, 64] on input "text" at bounding box center [458, 62] width 106 height 18
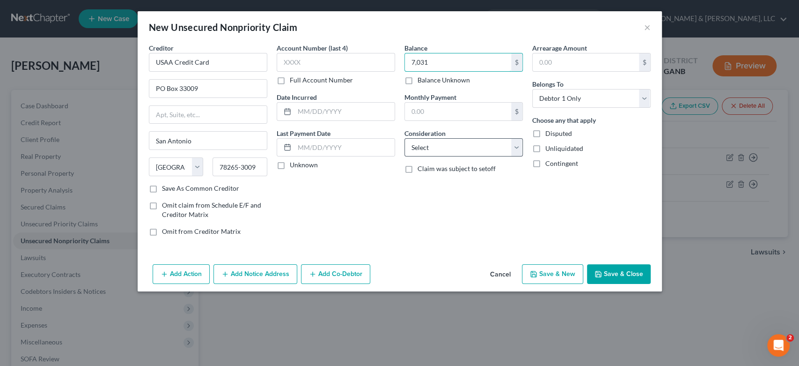
type input "7,031"
click at [513, 145] on select "Select Cable / Satellite Services Collection Agency Credit Card Debt Debt Couns…" at bounding box center [464, 147] width 118 height 19
select select "2"
click at [405, 138] on select "Select Cable / Satellite Services Collection Agency Credit Card Debt Debt Couns…" at bounding box center [464, 147] width 118 height 19
click at [566, 273] on button "Save & New" at bounding box center [552, 274] width 61 height 20
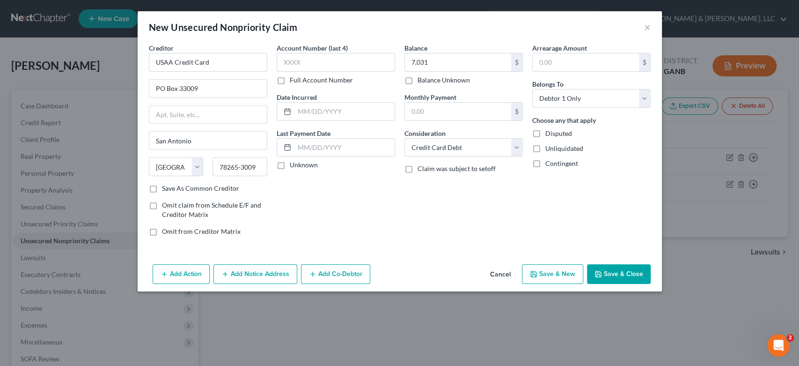
select select "0"
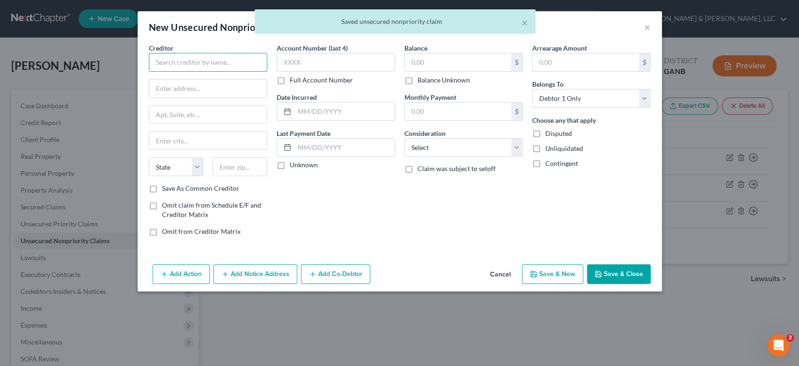
click at [176, 59] on input "text" at bounding box center [208, 62] width 118 height 19
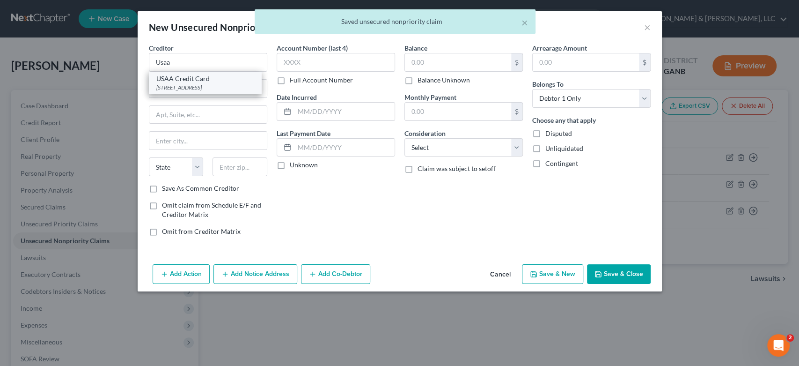
click at [225, 85] on div "[STREET_ADDRESS]" at bounding box center [204, 87] width 97 height 8
type input "USAA Credit Card"
type input "PO Box 33009"
type input "San Antonio"
select select "45"
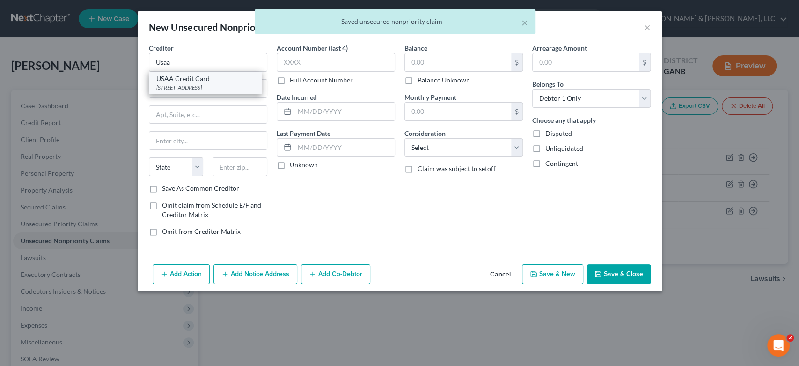
type input "78265-3009"
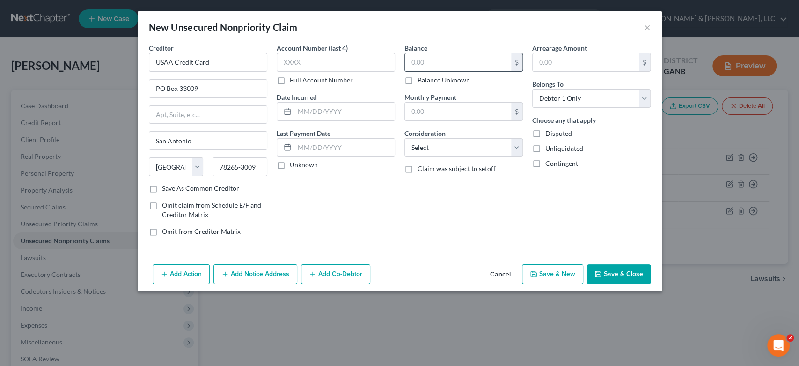
click at [440, 63] on input "text" at bounding box center [458, 62] width 106 height 18
type input "13,838.00"
click at [512, 146] on select "Select Cable / Satellite Services Collection Agency Credit Card Debt Debt Couns…" at bounding box center [464, 147] width 118 height 19
select select "2"
click at [405, 138] on select "Select Cable / Satellite Services Collection Agency Credit Card Debt Debt Couns…" at bounding box center [464, 147] width 118 height 19
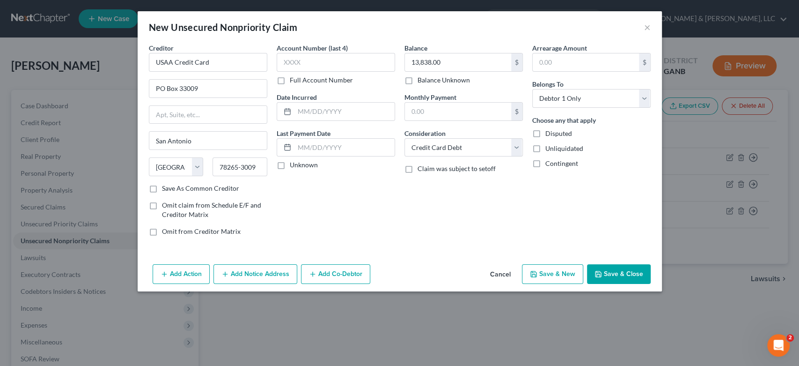
click at [561, 275] on button "Save & New" at bounding box center [552, 274] width 61 height 20
select select "0"
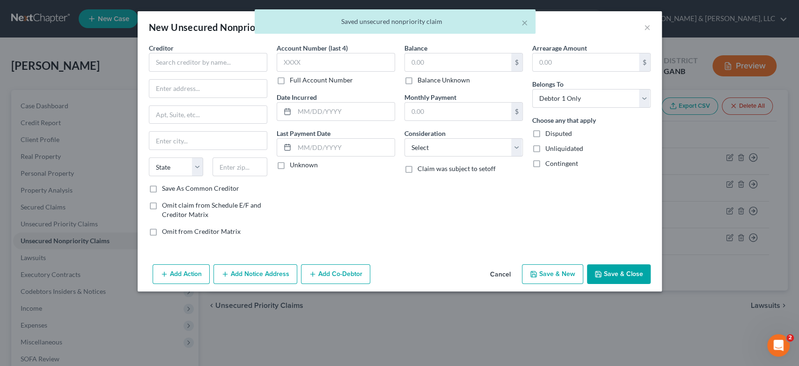
type input "0.00"
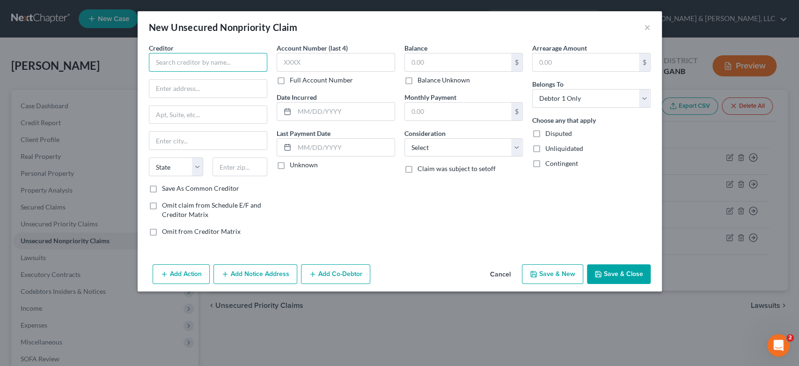
click at [169, 63] on input "text" at bounding box center [208, 62] width 118 height 19
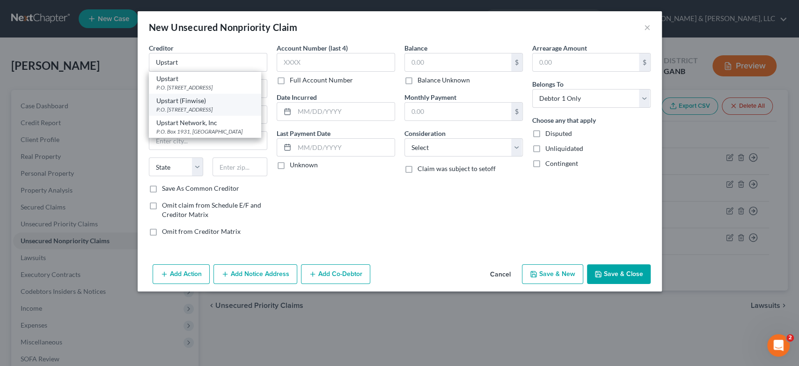
click at [206, 103] on div "Upstart (Finwise)" at bounding box center [204, 100] width 97 height 9
type input "Upstart (Finwise)"
type input "P.O. Box 1503"
type input "San [PERSON_NAME]"
select select "4"
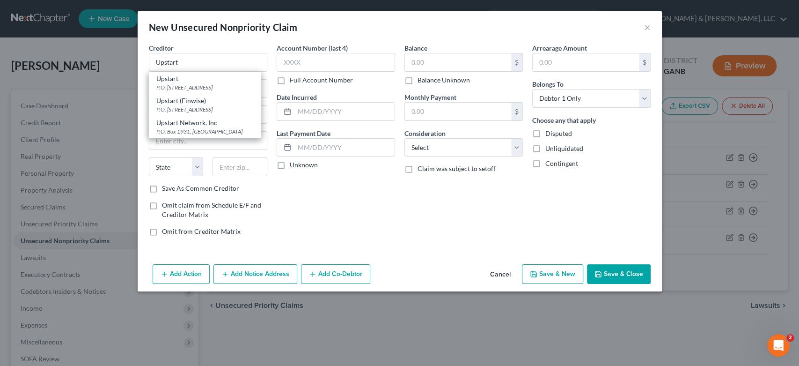
type input "94070"
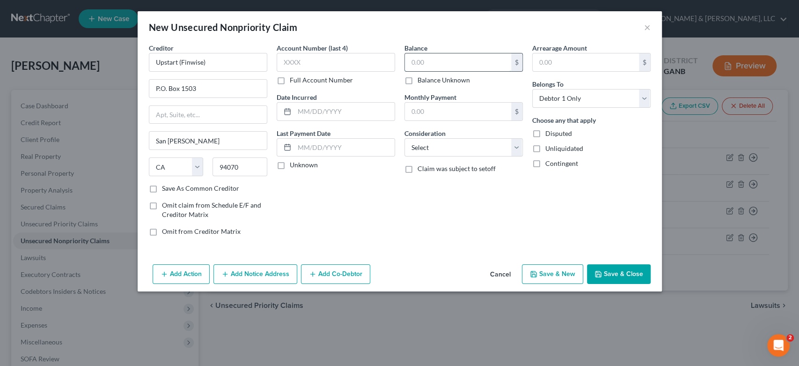
click at [455, 61] on input "text" at bounding box center [458, 62] width 106 height 18
type input "49,290.00"
click at [517, 145] on select "Select Cable / Satellite Services Collection Agency Credit Card Debt Debt Couns…" at bounding box center [464, 147] width 118 height 19
select select "10"
click at [405, 138] on select "Select Cable / Satellite Services Collection Agency Credit Card Debt Debt Couns…" at bounding box center [464, 147] width 118 height 19
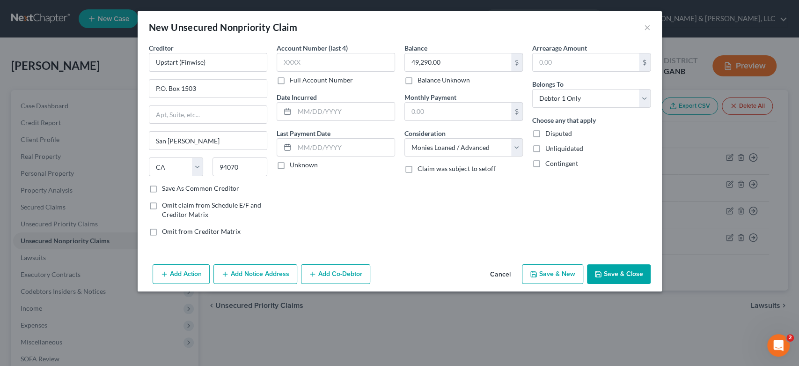
click at [561, 272] on button "Save & New" at bounding box center [552, 274] width 61 height 20
select select "0"
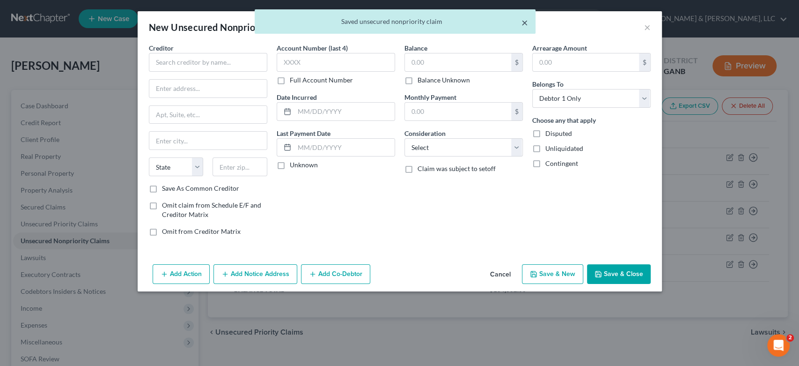
click at [524, 23] on button "×" at bounding box center [525, 22] width 7 height 11
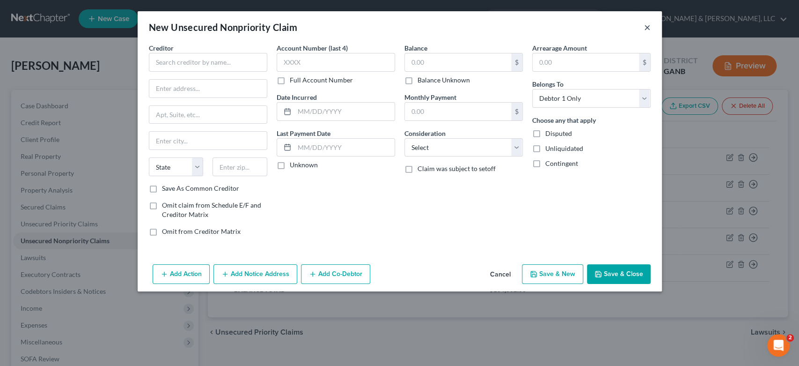
click at [645, 25] on button "×" at bounding box center [647, 27] width 7 height 11
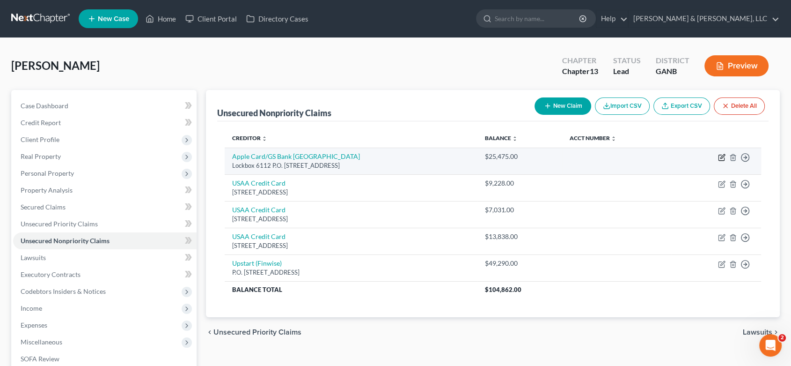
click at [720, 158] on icon "button" at bounding box center [721, 157] width 7 height 7
select select "39"
select select "2"
select select "0"
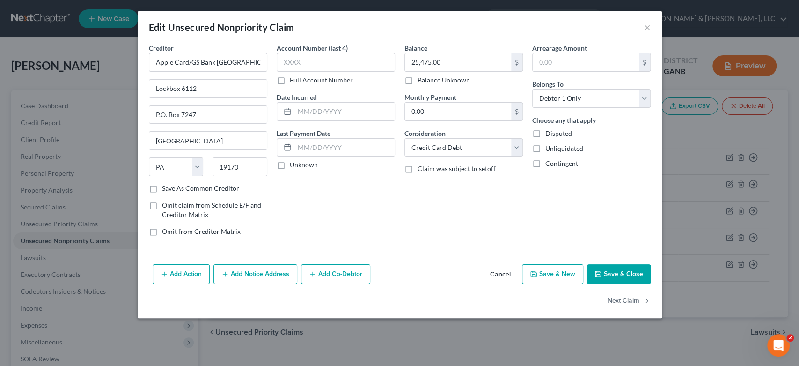
click at [612, 275] on button "Save & Close" at bounding box center [619, 274] width 64 height 20
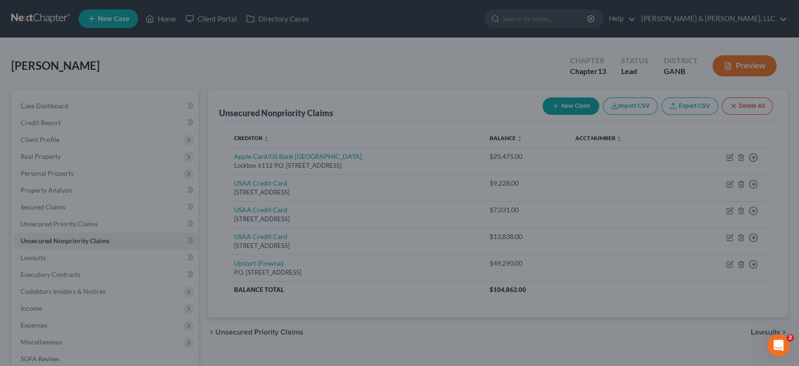
type input "0"
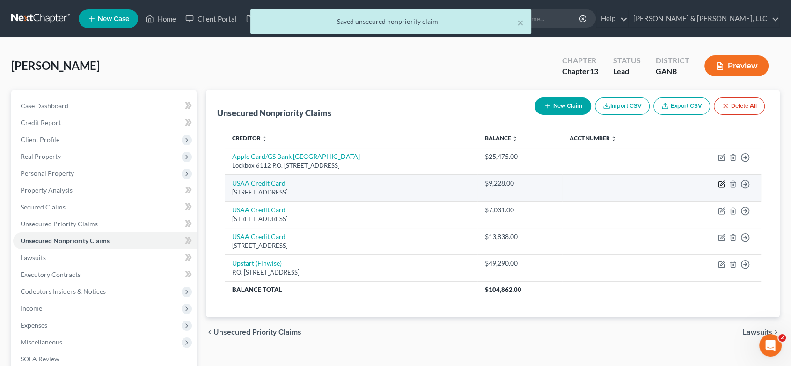
click at [722, 185] on icon "button" at bounding box center [721, 183] width 7 height 7
select select "45"
select select "2"
select select "0"
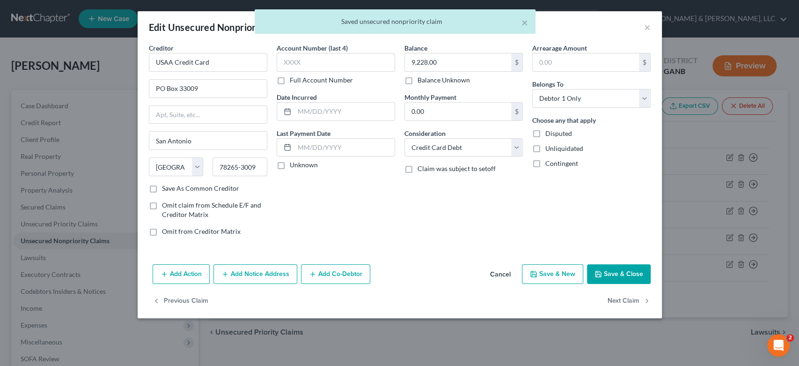
drag, startPoint x: 619, startPoint y: 268, endPoint x: 657, endPoint y: 246, distance: 43.9
click at [619, 270] on button "Save & Close" at bounding box center [619, 274] width 64 height 20
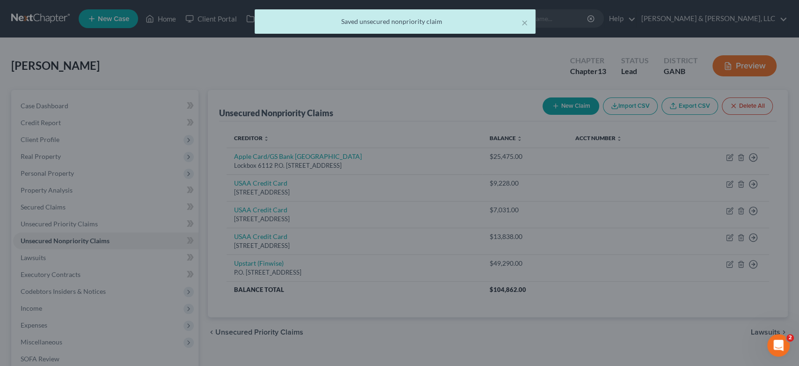
type input "0"
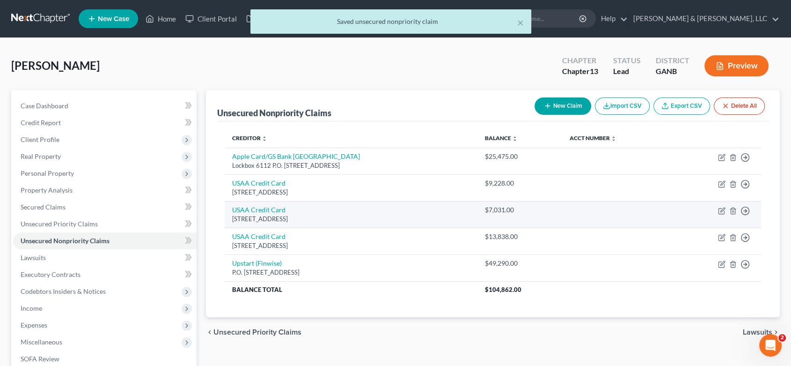
click at [717, 210] on td "Move to D Move to E Move to G Move to Notice Only" at bounding box center [716, 214] width 89 height 27
click at [723, 209] on icon "button" at bounding box center [721, 210] width 7 height 7
select select "45"
select select "2"
select select "0"
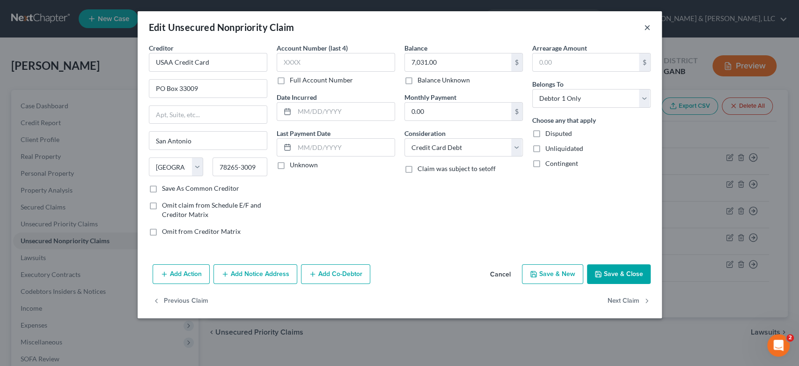
click at [646, 27] on button "×" at bounding box center [647, 27] width 7 height 11
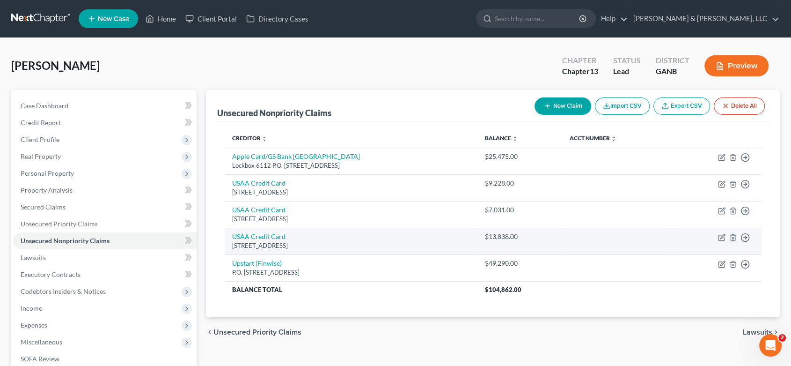
click at [726, 234] on td "Move to D Move to E Move to G Move to Notice Only" at bounding box center [716, 241] width 89 height 27
click at [724, 237] on icon "button" at bounding box center [722, 238] width 6 height 6
select select "45"
select select "2"
select select "0"
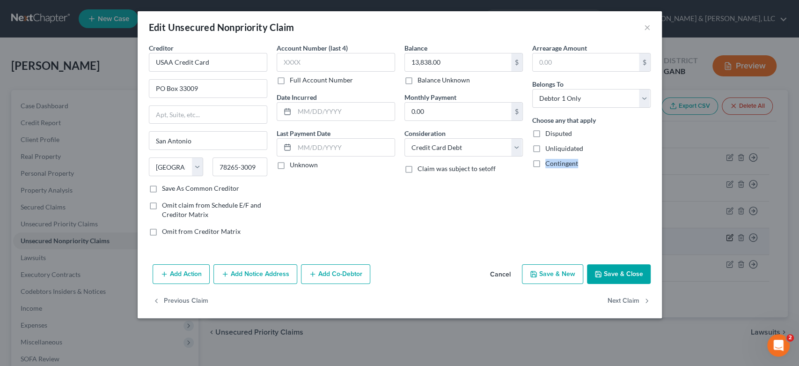
click at [724, 237] on div "Edit Unsecured Nonpriority Claim × Creditor * USAA Credit Card PO Box 33009 [GE…" at bounding box center [399, 183] width 799 height 366
click at [647, 27] on button "×" at bounding box center [647, 27] width 7 height 11
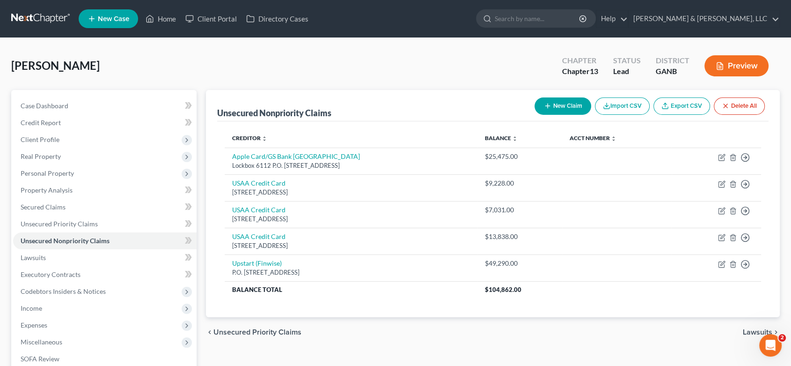
click at [555, 110] on button "New Claim" at bounding box center [563, 105] width 57 height 17
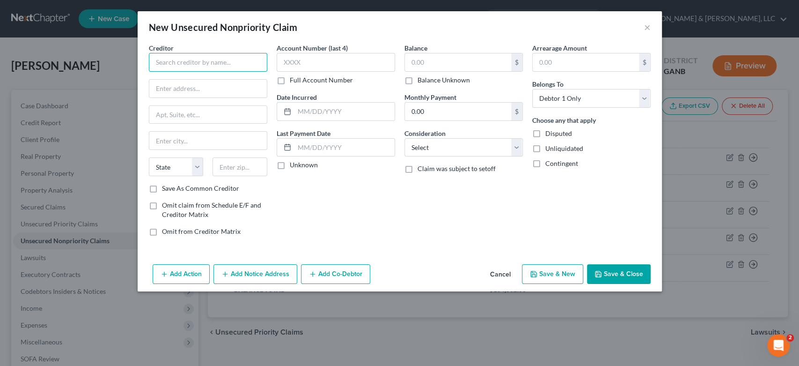
click at [197, 55] on input "text" at bounding box center [208, 62] width 118 height 19
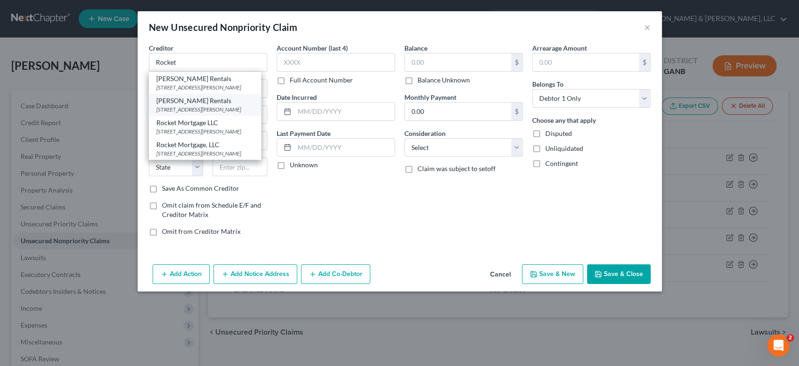
click at [240, 113] on div "[PERSON_NAME] Rentals [STREET_ADDRESS][PERSON_NAME]" at bounding box center [205, 105] width 112 height 22
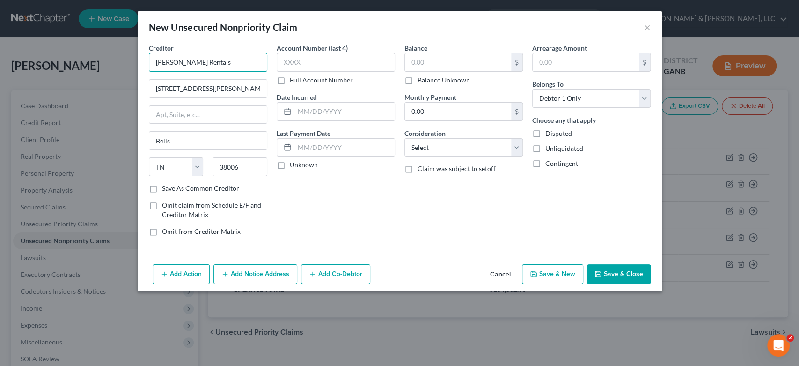
drag, startPoint x: 198, startPoint y: 64, endPoint x: 14, endPoint y: 75, distance: 184.4
click at [14, 75] on div "New Unsecured Nonpriority Claim × Creditor * [PERSON_NAME] Rentals [STREET_ADDR…" at bounding box center [399, 183] width 799 height 366
click at [200, 57] on input "Rocket Loand" at bounding box center [208, 62] width 118 height 19
drag, startPoint x: 224, startPoint y: 89, endPoint x: 126, endPoint y: 104, distance: 99.1
click at [126, 104] on div "New Unsecured Nonpriority Claim × Creditor * Rocket Loans [STREET_ADDRESS][PERS…" at bounding box center [399, 183] width 799 height 366
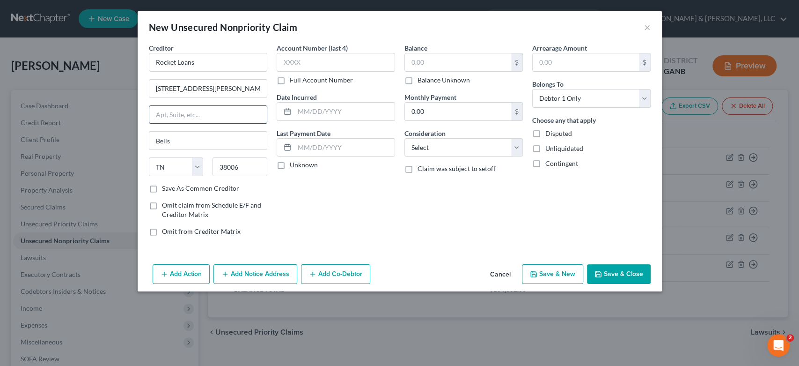
click at [175, 115] on input "text" at bounding box center [208, 115] width 118 height 18
drag, startPoint x: 236, startPoint y: 85, endPoint x: 74, endPoint y: 89, distance: 161.6
click at [74, 89] on div "New Unsecured Nonpriority Claim × Creditor * Rocket Loans [STREET_ADDRESS][PERS…" at bounding box center [399, 183] width 799 height 366
click at [444, 64] on input "text" at bounding box center [458, 62] width 106 height 18
click at [515, 146] on select "Select Cable / Satellite Services Collection Agency Credit Card Debt Debt Couns…" at bounding box center [464, 147] width 118 height 19
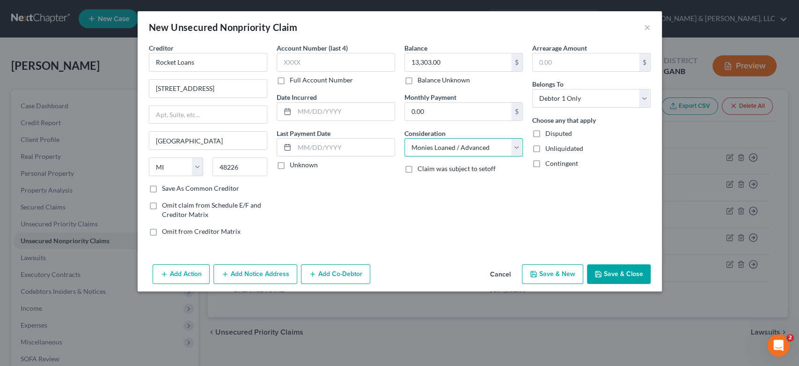
click at [405, 138] on select "Select Cable / Satellite Services Collection Agency Credit Card Debt Debt Couns…" at bounding box center [464, 147] width 118 height 19
click at [531, 267] on button "Save & New" at bounding box center [552, 274] width 61 height 20
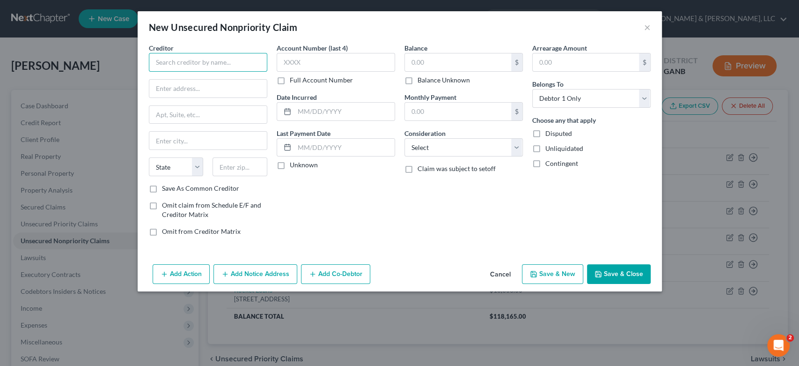
click at [173, 64] on input "text" at bounding box center [208, 62] width 118 height 19
click at [176, 61] on input "Americn Express" at bounding box center [208, 62] width 118 height 19
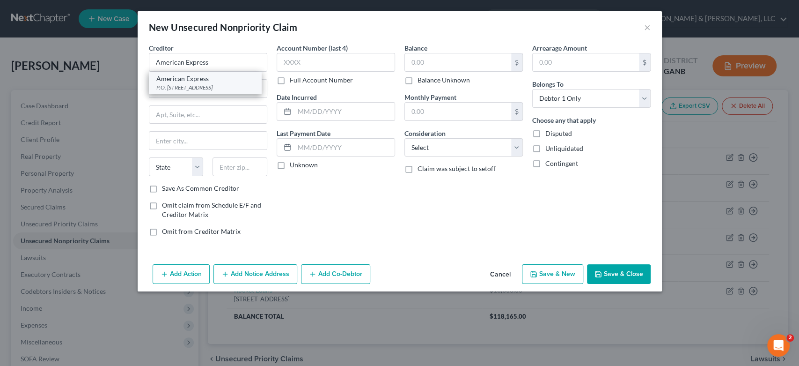
click at [198, 84] on div "P.O. [STREET_ADDRESS]" at bounding box center [204, 87] width 97 height 8
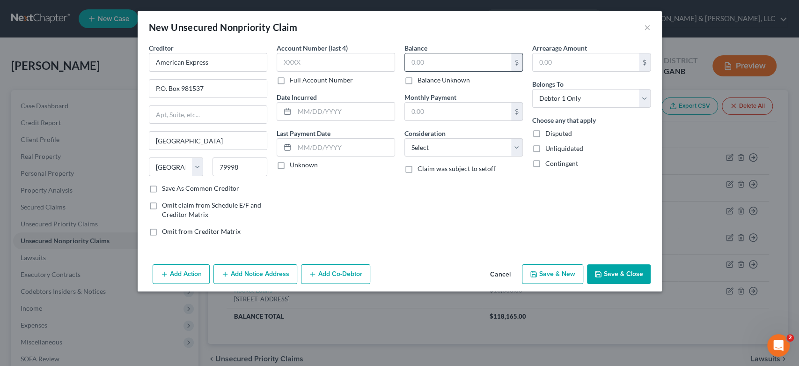
click at [443, 65] on input "text" at bounding box center [458, 62] width 106 height 18
click at [515, 148] on select "Select Cable / Satellite Services Collection Agency Credit Card Debt Debt Couns…" at bounding box center [464, 147] width 118 height 19
click at [405, 138] on select "Select Cable / Satellite Services Collection Agency Credit Card Debt Debt Couns…" at bounding box center [464, 147] width 118 height 19
click at [561, 273] on button "Save & New" at bounding box center [552, 274] width 61 height 20
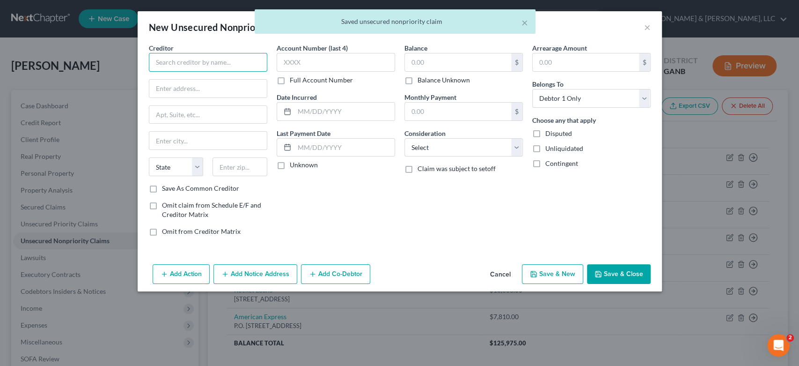
click at [180, 64] on input "text" at bounding box center [208, 62] width 118 height 19
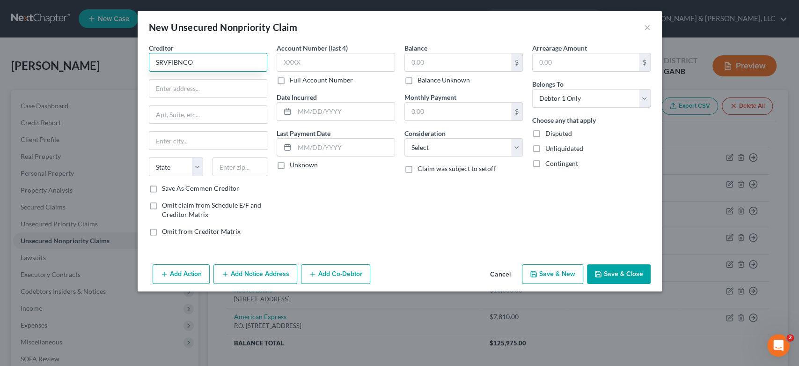
drag, startPoint x: 207, startPoint y: 66, endPoint x: 58, endPoint y: 70, distance: 149.0
click at [58, 70] on div "New Unsecured Nonpriority Claim × Creditor * SRVFIBNCO State [US_STATE] AK AR A…" at bounding box center [399, 183] width 799 height 366
click at [186, 87] on input "[STREET_ADDRESS]" at bounding box center [208, 89] width 118 height 18
click at [183, 89] on input "[STREET_ADDRESS]" at bounding box center [208, 89] width 118 height 18
click at [195, 144] on input "text" at bounding box center [208, 141] width 118 height 18
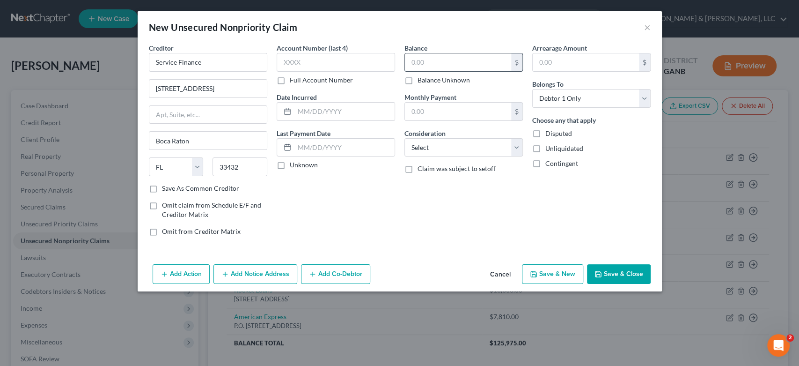
click at [448, 68] on input "text" at bounding box center [458, 62] width 106 height 18
click at [518, 141] on select "Select Cable / Satellite Services Collection Agency Credit Card Debt Debt Couns…" at bounding box center [464, 147] width 118 height 19
click at [405, 138] on select "Select Cable / Satellite Services Collection Agency Credit Card Debt Debt Couns…" at bounding box center [464, 147] width 118 height 19
click at [516, 147] on select "Select Cable / Satellite Services Collection Agency Credit Card Debt Debt Couns…" at bounding box center [464, 147] width 118 height 19
click at [405, 138] on select "Select Cable / Satellite Services Collection Agency Credit Card Debt Debt Couns…" at bounding box center [464, 147] width 118 height 19
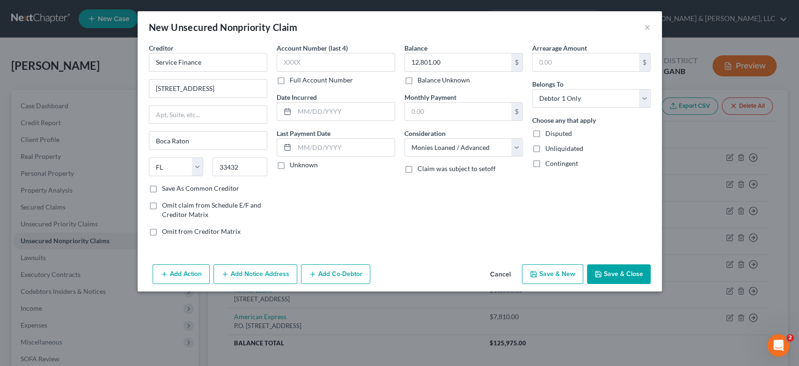
click at [538, 282] on button "Save & New" at bounding box center [552, 274] width 61 height 20
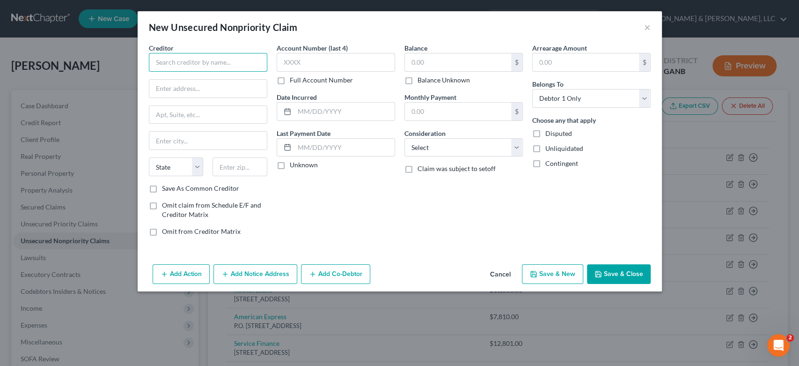
click at [190, 64] on input "text" at bounding box center [208, 62] width 118 height 19
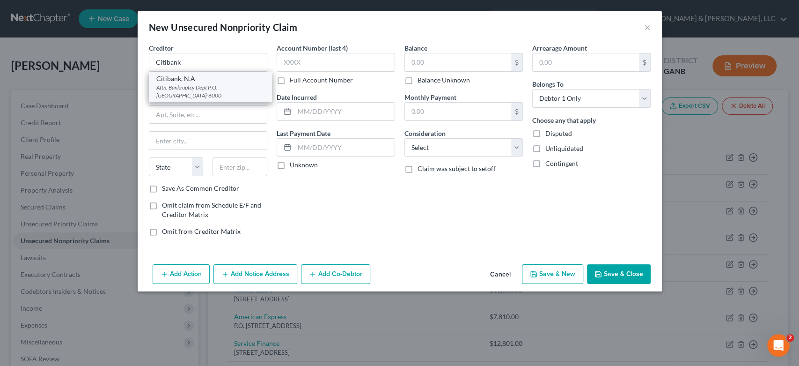
click at [173, 91] on div "Attn: Bankruptcy Dept P.O. [GEOGRAPHIC_DATA]-6000" at bounding box center [210, 91] width 108 height 16
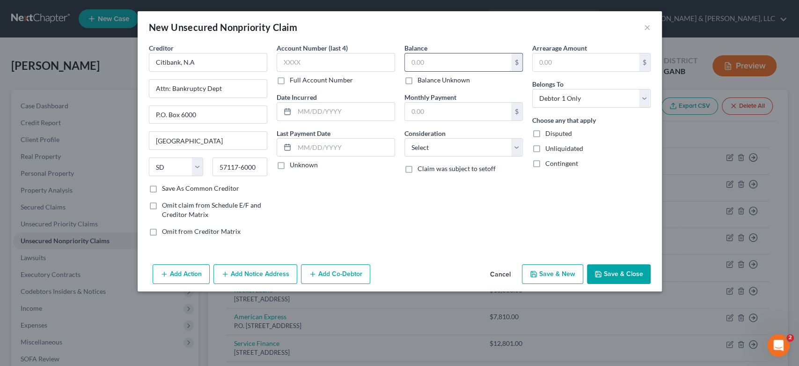
click at [439, 65] on input "text" at bounding box center [458, 62] width 106 height 18
click at [519, 145] on select "Select Cable / Satellite Services Collection Agency Credit Card Debt Debt Couns…" at bounding box center [464, 147] width 118 height 19
click at [405, 138] on select "Select Cable / Satellite Services Collection Agency Credit Card Debt Debt Couns…" at bounding box center [464, 147] width 118 height 19
drag, startPoint x: 545, startPoint y: 273, endPoint x: 539, endPoint y: 268, distance: 7.0
click at [539, 268] on button "Save & New" at bounding box center [552, 274] width 61 height 20
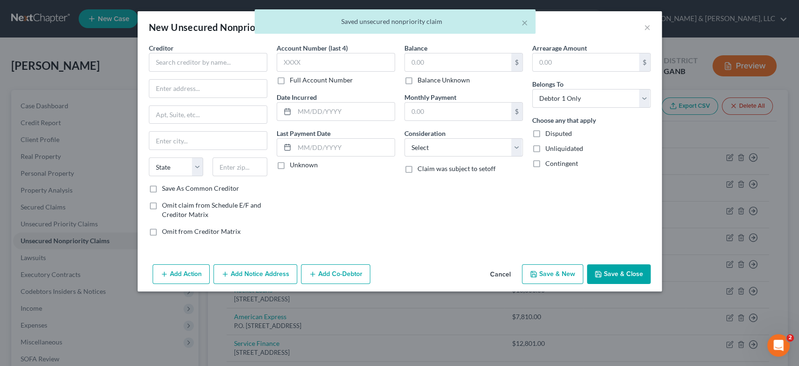
drag, startPoint x: 216, startPoint y: 50, endPoint x: 215, endPoint y: 55, distance: 5.2
click at [216, 51] on div "Creditor *" at bounding box center [208, 57] width 118 height 29
click at [215, 57] on input "text" at bounding box center [208, 62] width 118 height 19
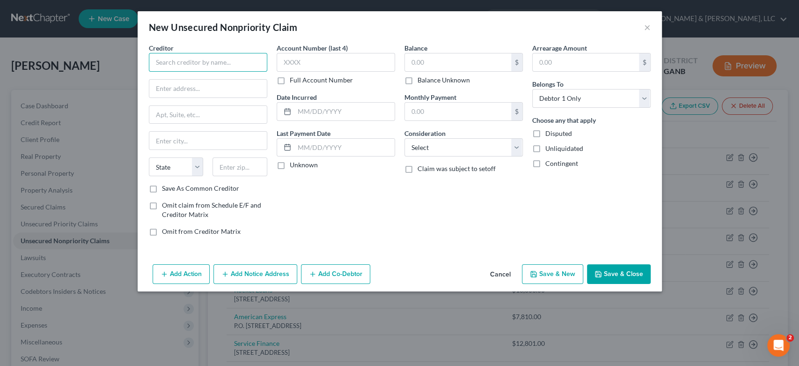
click at [183, 63] on input "text" at bounding box center [208, 62] width 118 height 19
click at [168, 88] on input "text" at bounding box center [208, 89] width 118 height 18
click at [435, 64] on input "text" at bounding box center [458, 62] width 106 height 18
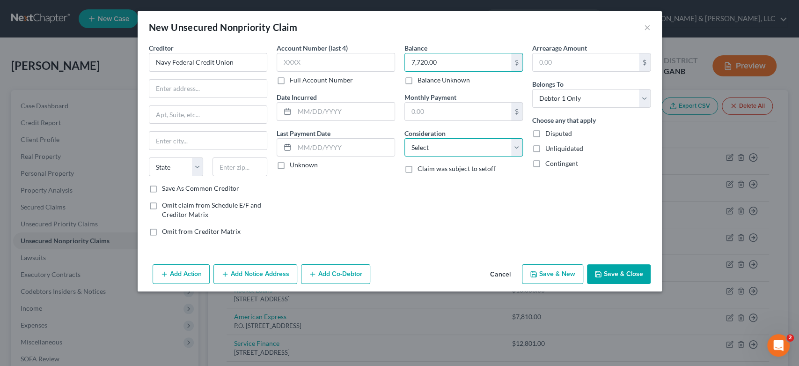
drag, startPoint x: 516, startPoint y: 144, endPoint x: 512, endPoint y: 141, distance: 5.1
click at [516, 143] on select "Select Cable / Satellite Services Collection Agency Credit Card Debt Debt Couns…" at bounding box center [464, 147] width 118 height 19
click at [405, 138] on select "Select Cable / Satellite Services Collection Agency Credit Card Debt Debt Couns…" at bounding box center [464, 147] width 118 height 19
click at [543, 276] on button "Save & New" at bounding box center [552, 274] width 61 height 20
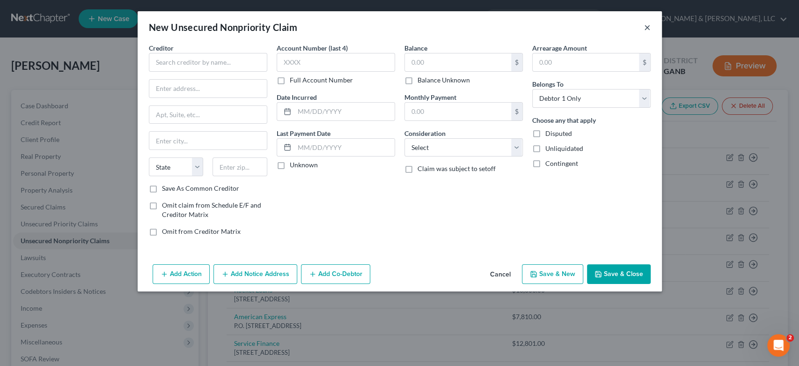
click at [647, 25] on button "×" at bounding box center [647, 27] width 7 height 11
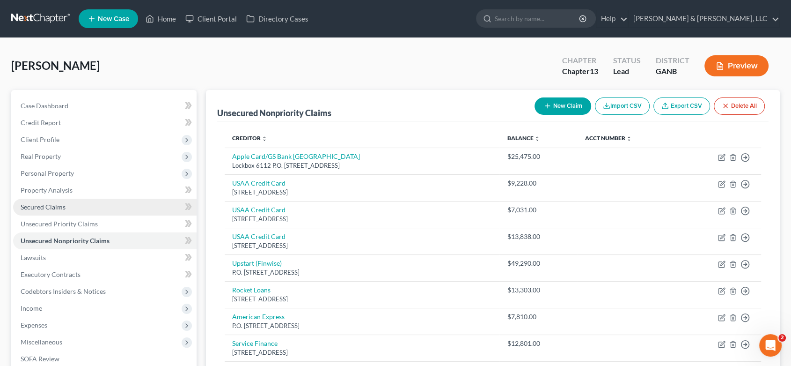
click at [52, 205] on span "Secured Claims" at bounding box center [43, 207] width 45 height 8
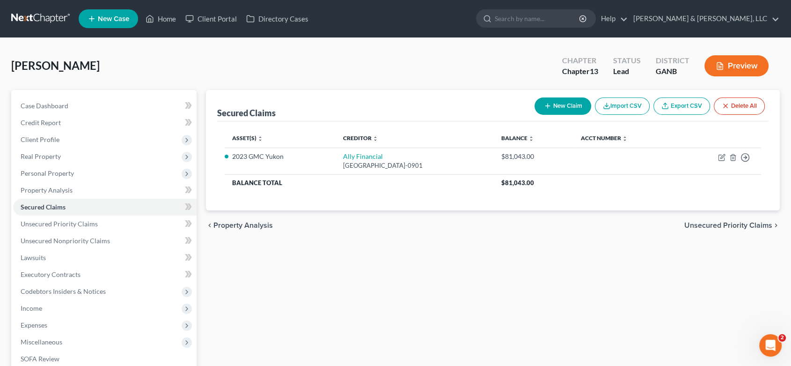
click at [568, 105] on button "New Claim" at bounding box center [563, 105] width 57 height 17
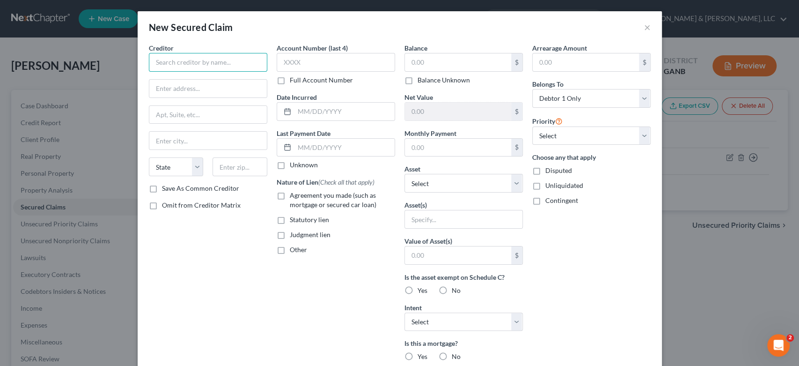
click at [176, 68] on input "text" at bounding box center [208, 62] width 118 height 19
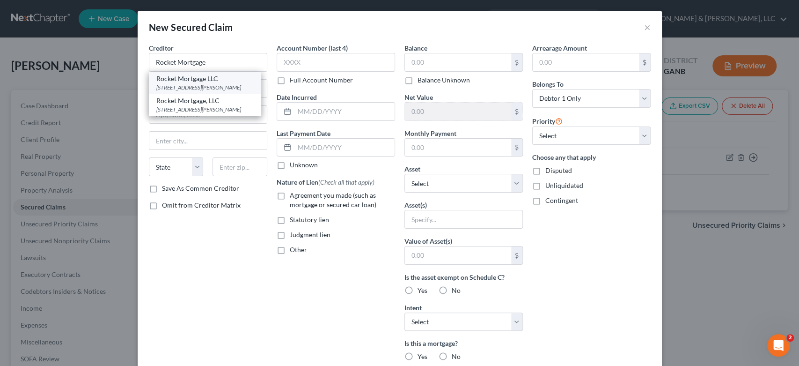
click at [168, 75] on div "Rocket Mortgage LLC" at bounding box center [204, 78] width 97 height 9
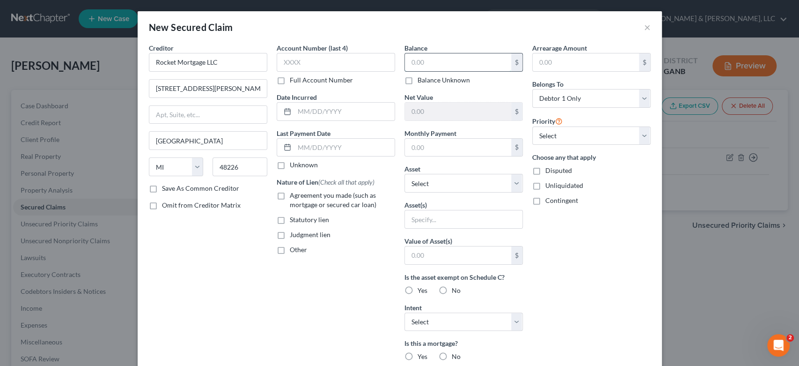
click at [430, 66] on input "text" at bounding box center [458, 62] width 106 height 18
click at [511, 114] on div "$" at bounding box center [516, 112] width 11 height 18
click at [467, 146] on input "text" at bounding box center [458, 148] width 106 height 18
drag, startPoint x: 641, startPoint y: 136, endPoint x: 634, endPoint y: 140, distance: 7.3
click at [641, 136] on select "Select 1st 2nd 3rd 4th 5th 6th 7th 8th 9th 10th 11th 12th 13th 14th 15th 16th 1…" at bounding box center [591, 135] width 118 height 19
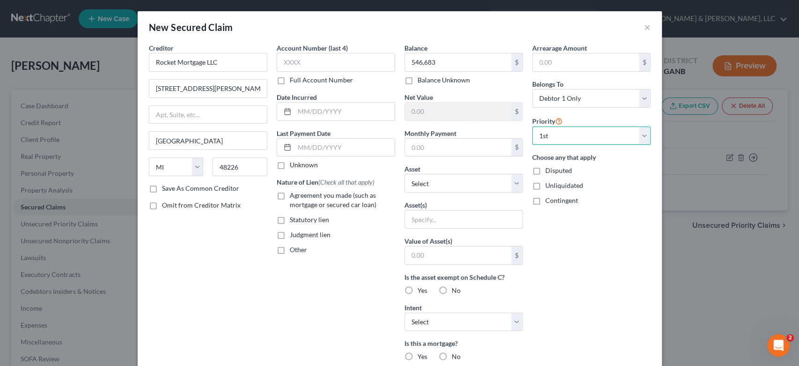
click at [532, 126] on select "Select 1st 2nd 3rd 4th 5th 6th 7th 8th 9th 10th 11th 12th 13th 14th 15th 16th 1…" at bounding box center [591, 135] width 118 height 19
click at [428, 146] on input "text" at bounding box center [458, 148] width 106 height 18
click at [508, 184] on select "Select Other Multiple Assets Navy Federal (Checking Account) - $200.0 Electroni…" at bounding box center [464, 183] width 118 height 19
click at [365, 236] on div "Judgment lien" at bounding box center [336, 234] width 118 height 9
click at [449, 221] on input "text" at bounding box center [464, 219] width 118 height 18
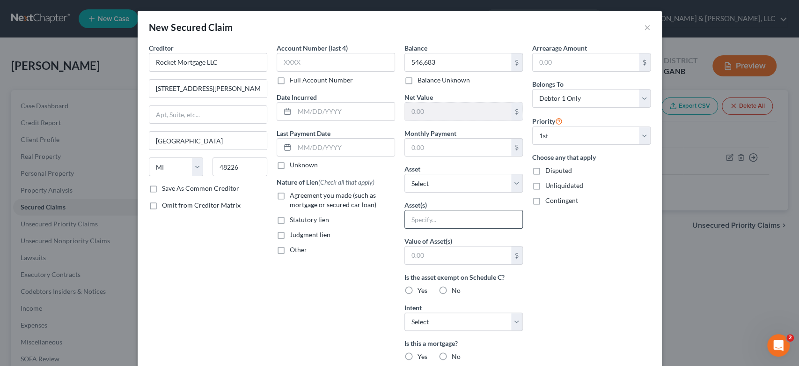
click at [419, 220] on input "text" at bounding box center [464, 219] width 118 height 18
click at [512, 184] on select "Select Other Multiple Assets Navy Federal (Checking Account) - $200.0 Electroni…" at bounding box center [464, 183] width 118 height 19
click at [405, 174] on select "Select Other Multiple Assets Navy Federal (Checking Account) - $200.0 Electroni…" at bounding box center [464, 183] width 118 height 19
click at [438, 216] on input "text" at bounding box center [464, 219] width 118 height 18
drag, startPoint x: 438, startPoint y: 216, endPoint x: 401, endPoint y: 222, distance: 38.0
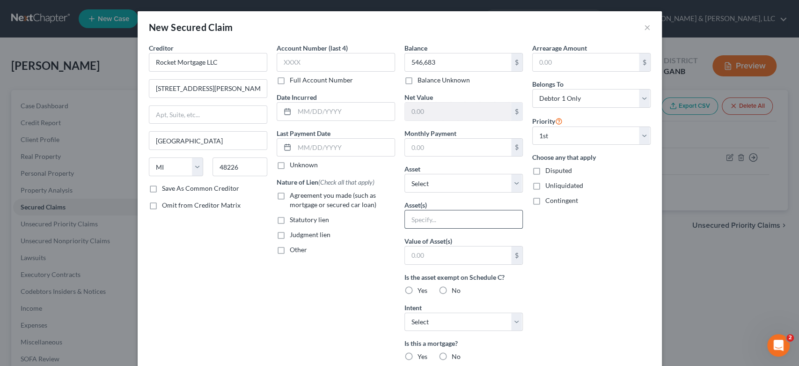
click at [405, 223] on input "text" at bounding box center [464, 219] width 118 height 18
drag, startPoint x: 443, startPoint y: 321, endPoint x: 450, endPoint y: 323, distance: 7.7
click at [443, 321] on select "Select Surrender Redeem Reaffirm Avoid Other" at bounding box center [464, 321] width 118 height 19
click at [405, 312] on select "Select Surrender Redeem Reaffirm Avoid Other" at bounding box center [464, 321] width 118 height 19
click at [440, 318] on select "Select Surrender Redeem Reaffirm Avoid Other" at bounding box center [464, 321] width 118 height 19
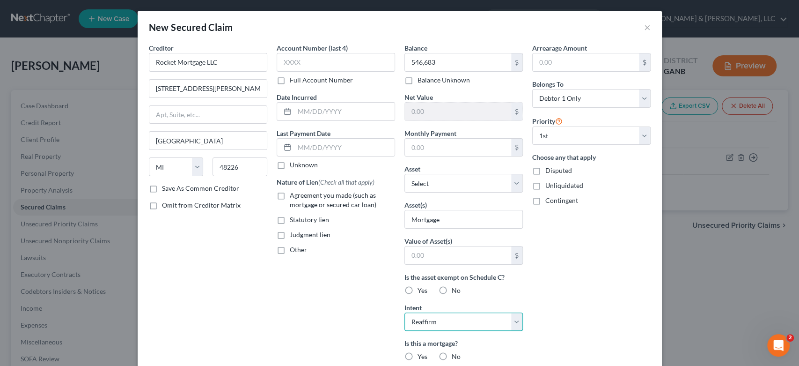
click at [405, 312] on select "Select Surrender Redeem Reaffirm Avoid Other" at bounding box center [464, 321] width 118 height 19
click at [440, 317] on select "Select Surrender Redeem Reaffirm Avoid Other" at bounding box center [464, 321] width 118 height 19
click at [440, 325] on select "Select Surrender Redeem Reaffirm Avoid Other" at bounding box center [464, 321] width 118 height 19
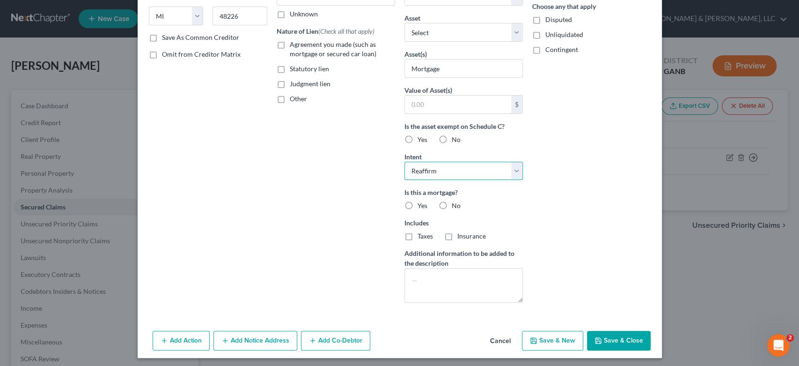
scroll to position [153, 0]
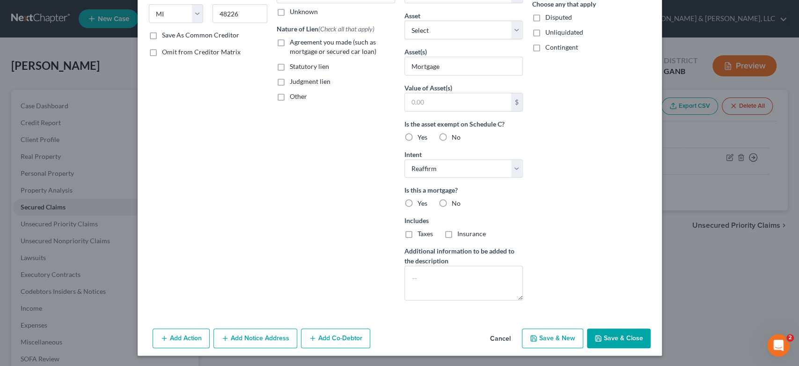
click at [418, 205] on label "Yes" at bounding box center [423, 203] width 10 height 9
click at [421, 205] on input "Yes" at bounding box center [424, 202] width 6 height 6
click at [418, 238] on label "Taxes" at bounding box center [425, 233] width 15 height 9
click at [421, 235] on input "Taxes" at bounding box center [424, 232] width 6 height 6
click at [457, 238] on label "Insurance" at bounding box center [471, 233] width 29 height 9
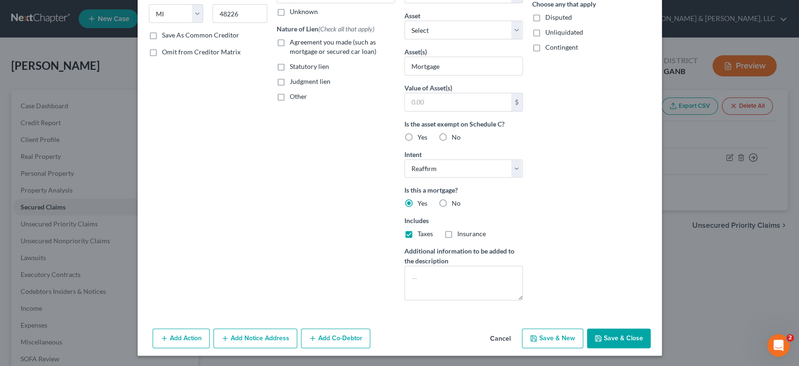
click at [461, 235] on input "Insurance" at bounding box center [464, 232] width 6 height 6
click at [613, 336] on button "Save & Close" at bounding box center [619, 338] width 64 height 20
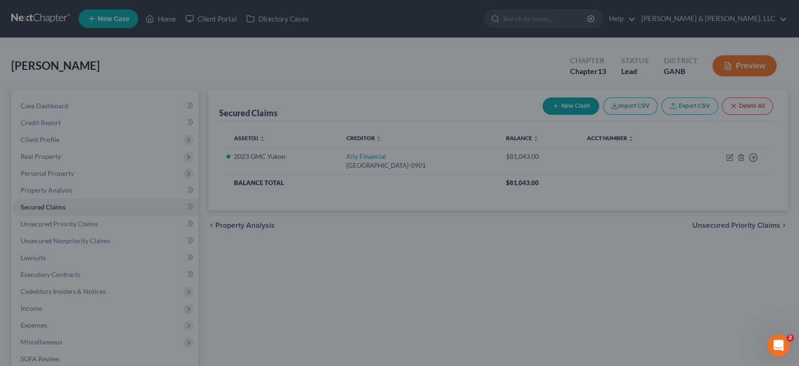
scroll to position [51, 0]
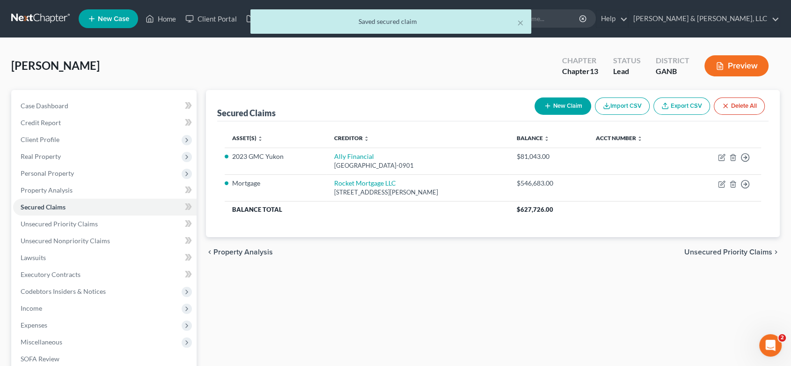
click at [557, 104] on button "New Claim" at bounding box center [563, 105] width 57 height 17
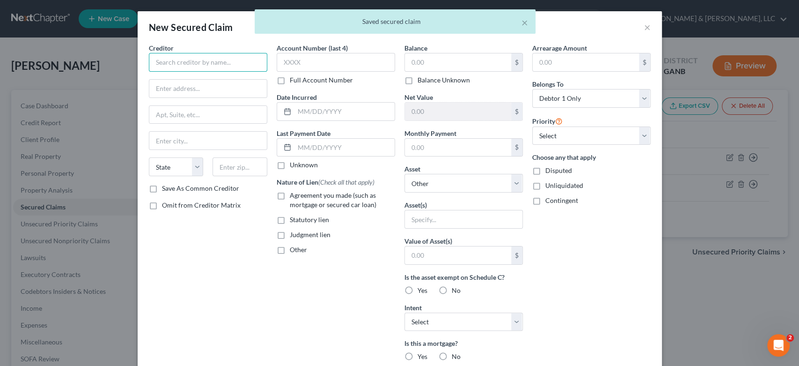
click at [180, 63] on input "text" at bounding box center [208, 62] width 118 height 19
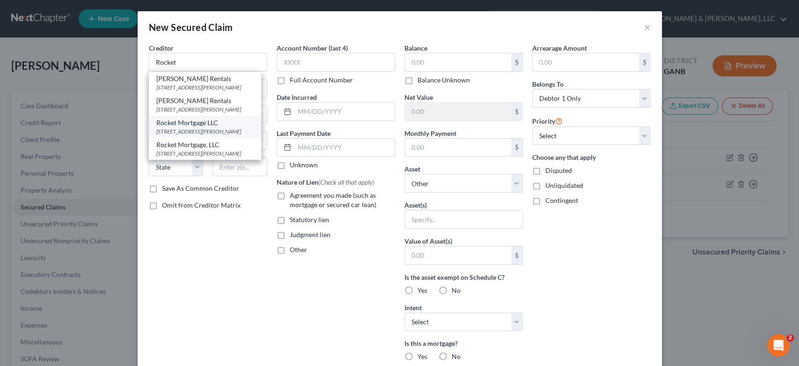
click at [184, 130] on div "[STREET_ADDRESS][PERSON_NAME]" at bounding box center [204, 131] width 97 height 8
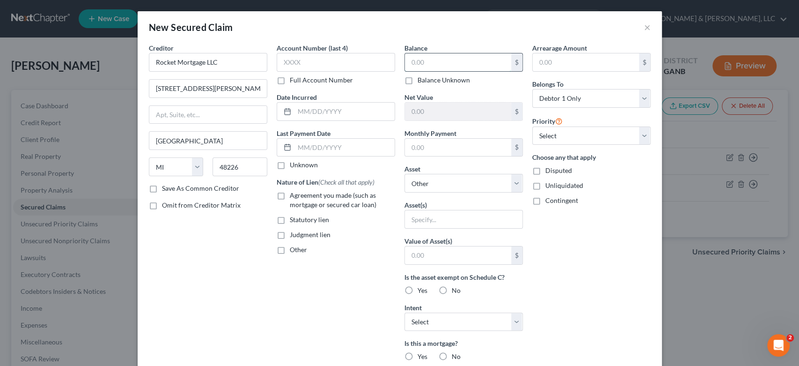
click at [428, 66] on input "text" at bounding box center [458, 62] width 106 height 18
drag, startPoint x: 434, startPoint y: 152, endPoint x: 496, endPoint y: 145, distance: 62.2
click at [436, 151] on input "text" at bounding box center [458, 148] width 106 height 18
click at [435, 216] on input "text" at bounding box center [464, 219] width 118 height 18
drag, startPoint x: 443, startPoint y: 214, endPoint x: 429, endPoint y: 222, distance: 16.1
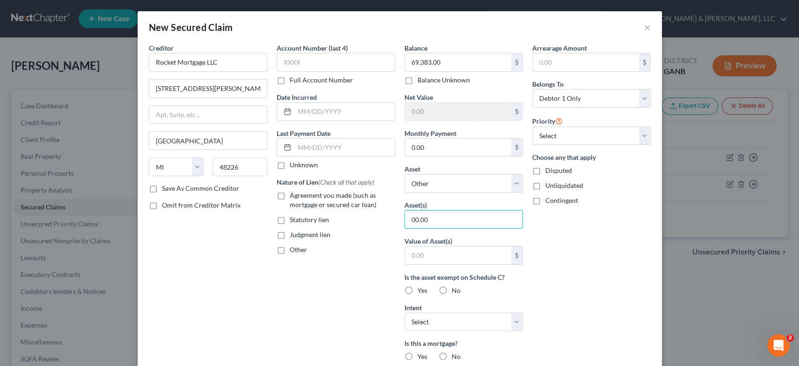
click at [339, 225] on div "Creditor * Rocket Mortgage LLC [STREET_ADDRESS][GEOGRAPHIC_DATA][PERSON_NAME] […" at bounding box center [399, 252] width 511 height 418
click at [427, 179] on select "Select Other Multiple Assets Navy Federal (Checking Account) - $200.0 Electroni…" at bounding box center [464, 183] width 118 height 19
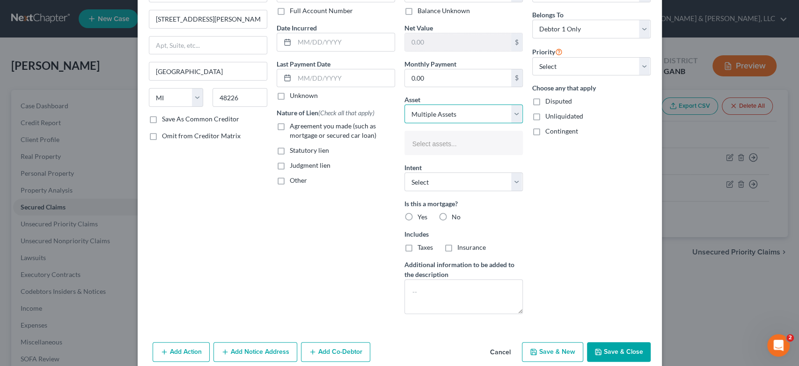
scroll to position [82, 0]
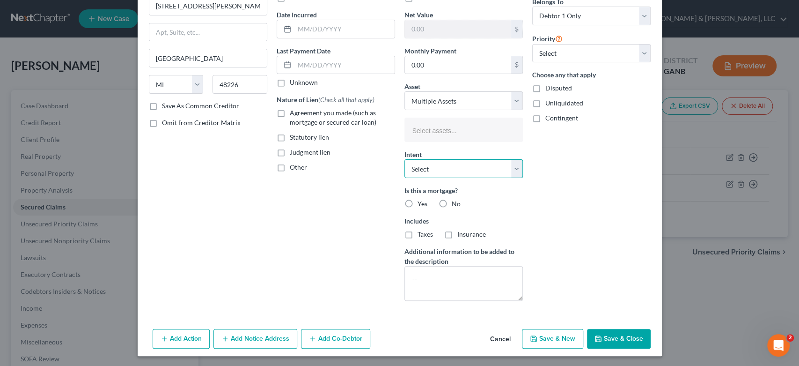
click at [508, 164] on select "Select Surrender Redeem Reaffirm Avoid Other" at bounding box center [464, 168] width 118 height 19
click at [405, 159] on select "Select Surrender Redeem Reaffirm Avoid Other" at bounding box center [464, 168] width 118 height 19
drag, startPoint x: 405, startPoint y: 205, endPoint x: 458, endPoint y: 224, distance: 56.3
click at [418, 205] on label "Yes" at bounding box center [423, 203] width 10 height 9
click at [421, 205] on input "Yes" at bounding box center [424, 202] width 6 height 6
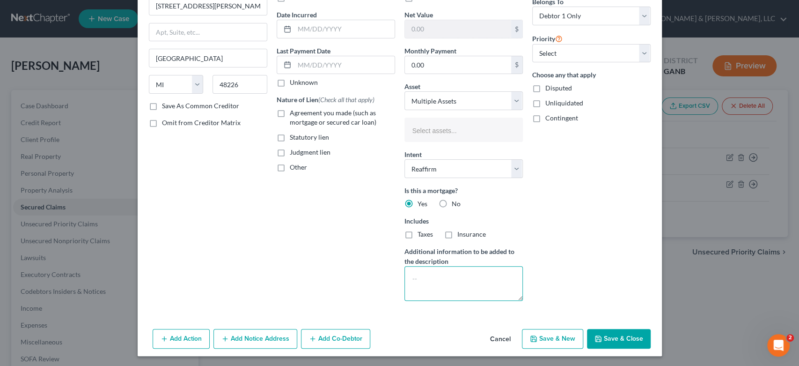
click at [435, 280] on textarea at bounding box center [464, 283] width 118 height 35
click at [607, 331] on button "Save & Close" at bounding box center [619, 339] width 64 height 20
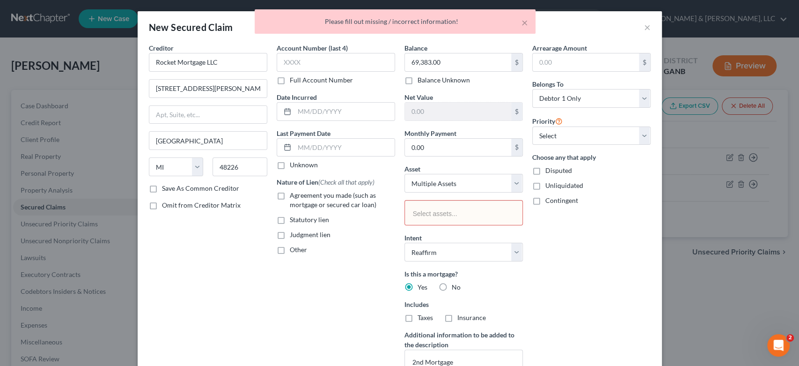
scroll to position [0, 0]
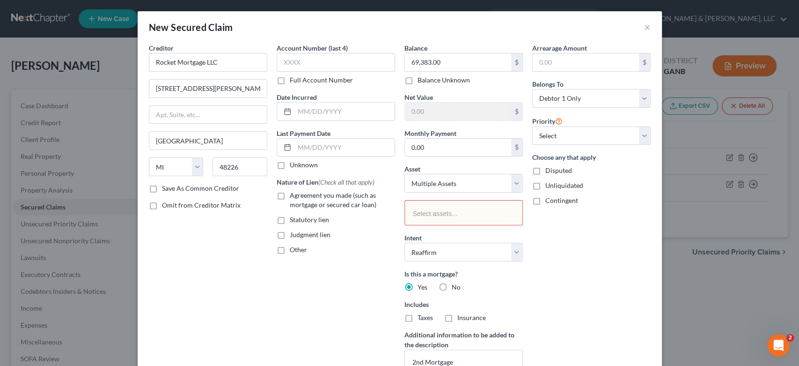
click at [567, 266] on div "Arrearage Amount $ Belongs To * Select Debtor 1 Only Debtor 2 Only Debtor 1 And…" at bounding box center [592, 217] width 128 height 348
click at [509, 183] on select "Select Other Multiple Assets Navy Federal (Checking Account) - $200.0 Electroni…" at bounding box center [464, 183] width 118 height 19
click at [405, 174] on select "Select Other Multiple Assets Navy Federal (Checking Account) - $200.0 Electroni…" at bounding box center [464, 183] width 118 height 19
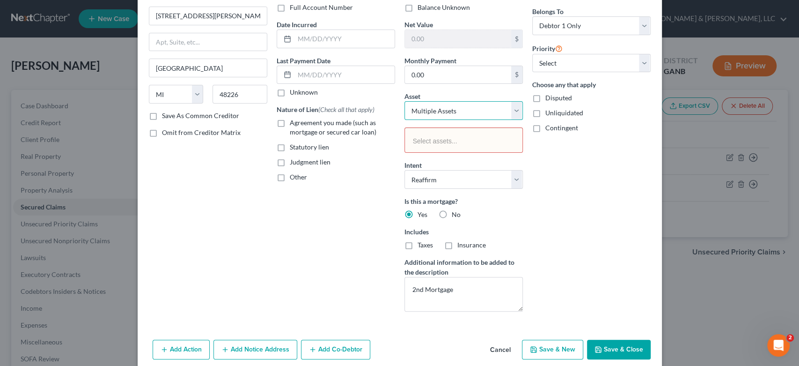
scroll to position [83, 0]
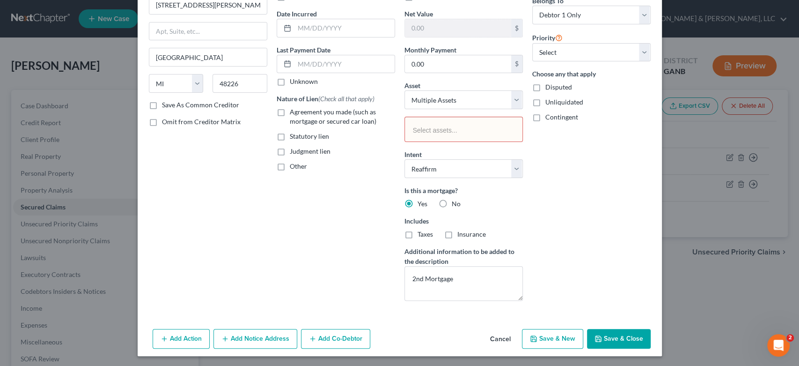
click at [613, 339] on button "Save & Close" at bounding box center [619, 339] width 64 height 20
click at [607, 336] on button "Save & Close" at bounding box center [619, 339] width 64 height 20
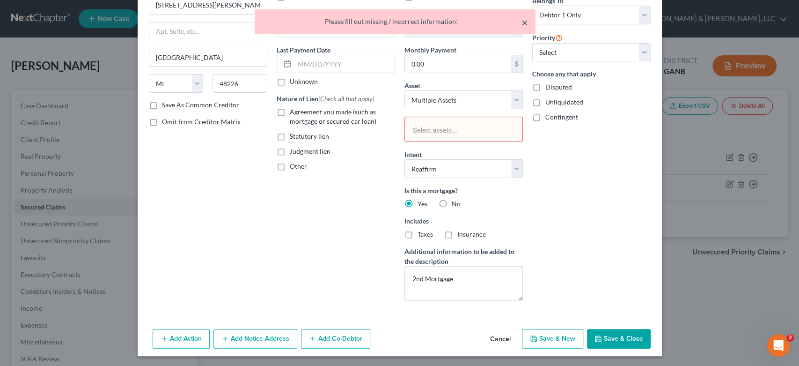
click at [524, 21] on button "×" at bounding box center [525, 22] width 7 height 11
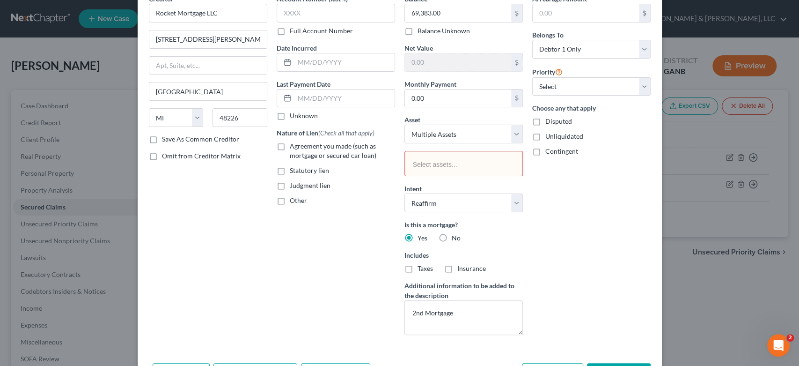
scroll to position [0, 0]
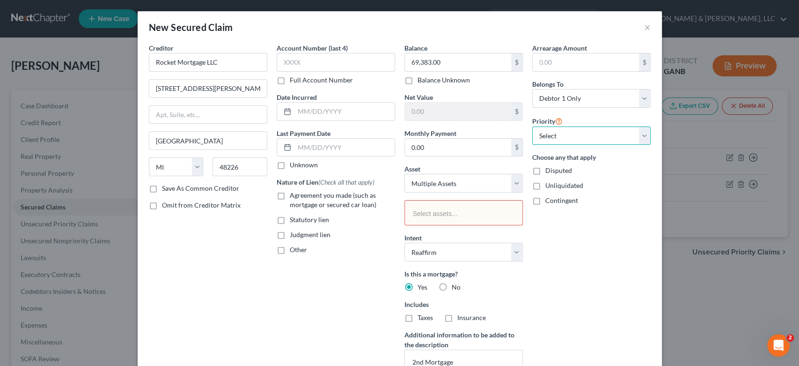
click at [639, 135] on select "Select 1st 2nd 3rd 4th 5th 6th 7th 8th 9th 10th 11th 12th 13th 14th 15th 16th 1…" at bounding box center [591, 135] width 118 height 19
click at [532, 126] on select "Select 1st 2nd 3rd 4th 5th 6th 7th 8th 9th 10th 11th 12th 13th 14th 15th 16th 1…" at bounding box center [591, 135] width 118 height 19
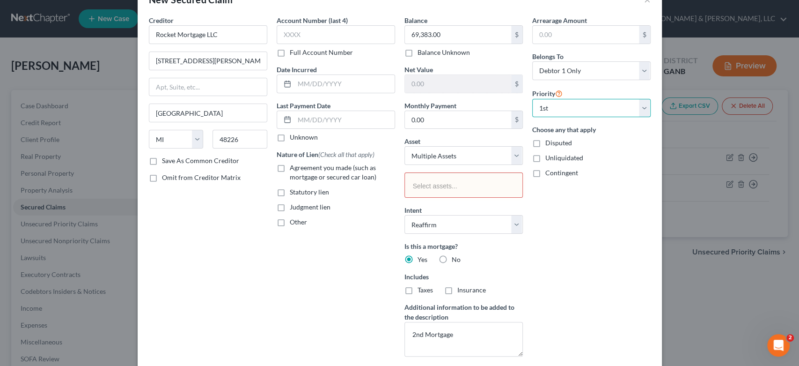
scroll to position [83, 0]
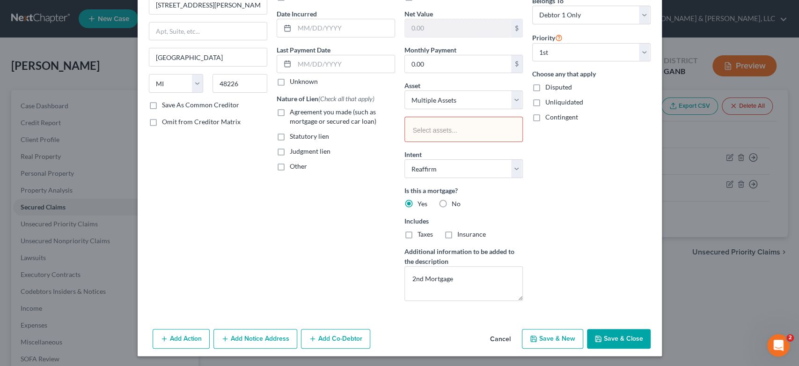
click at [605, 337] on button "Save & Close" at bounding box center [619, 339] width 64 height 20
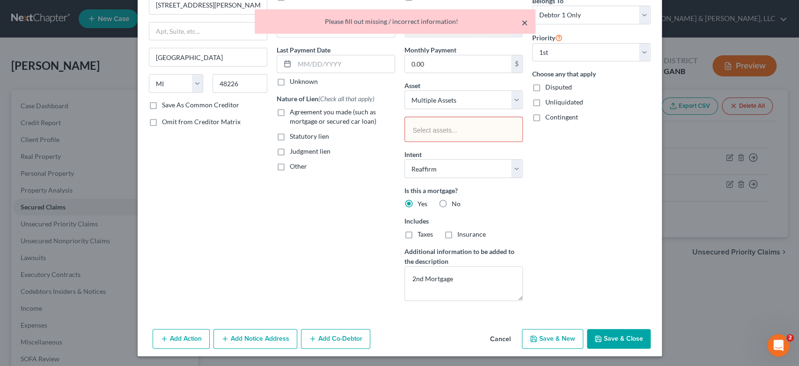
click at [526, 24] on button "×" at bounding box center [525, 22] width 7 height 11
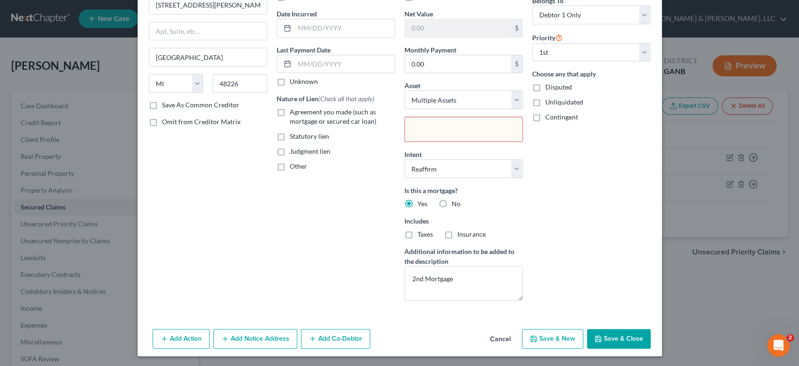
click at [451, 128] on input "text" at bounding box center [463, 130] width 104 height 14
click at [440, 133] on body "Home New Case Client Portal Directory Cases [PERSON_NAME] & [PERSON_NAME], LLC …" at bounding box center [399, 245] width 799 height 490
click at [459, 127] on body "Home New Case Client Portal Directory Cases [PERSON_NAME] & [PERSON_NAME], LLC …" at bounding box center [399, 245] width 799 height 490
click at [461, 126] on body "Home New Case Client Portal Directory Cases [PERSON_NAME] & [PERSON_NAME], LLC …" at bounding box center [399, 245] width 799 height 490
click at [461, 126] on input "text" at bounding box center [463, 130] width 104 height 14
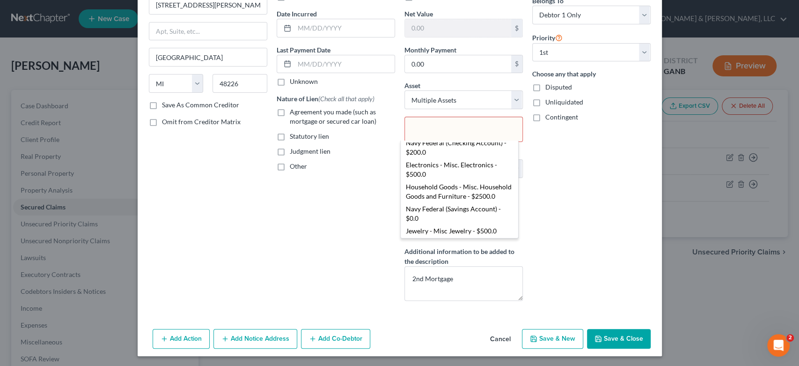
scroll to position [0, 0]
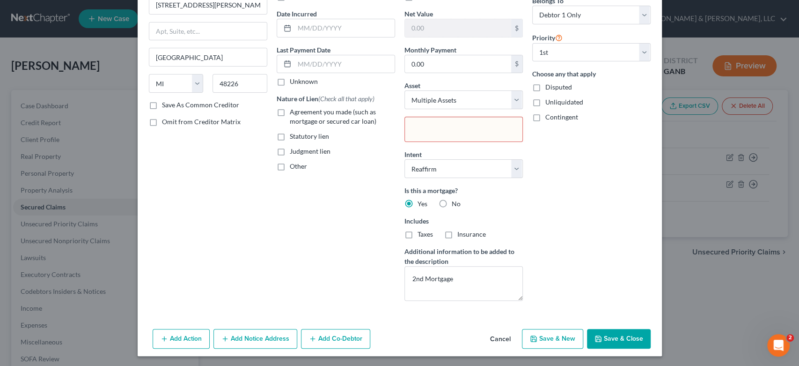
click at [592, 198] on body "Home New Case Client Portal Directory Cases [PERSON_NAME] & [PERSON_NAME], LLC …" at bounding box center [399, 245] width 799 height 490
click at [511, 96] on select "Select Other Multiple Assets Navy Federal (Checking Account) - $200.0 Electroni…" at bounding box center [464, 99] width 118 height 19
click at [405, 90] on select "Select Other Multiple Assets Navy Federal (Checking Account) - $200.0 Electroni…" at bounding box center [464, 99] width 118 height 19
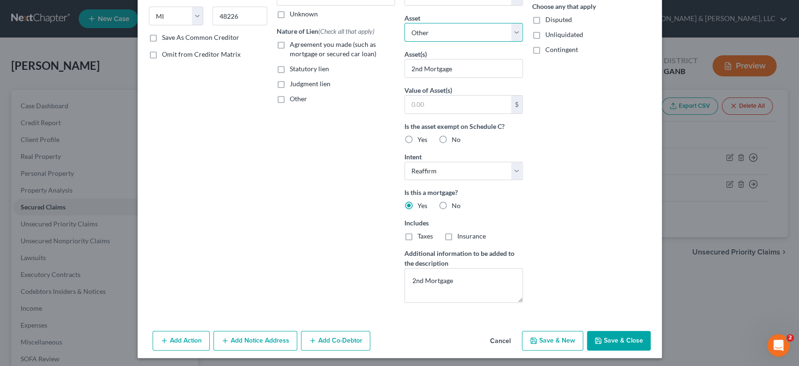
scroll to position [153, 0]
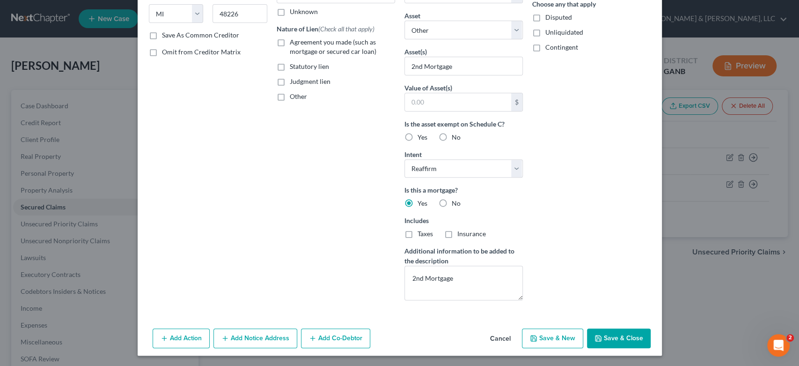
click at [597, 339] on polyline "button" at bounding box center [598, 340] width 3 height 2
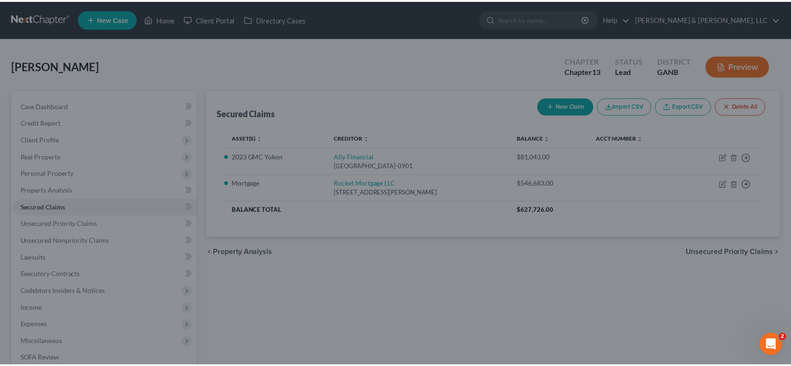
scroll to position [51, 0]
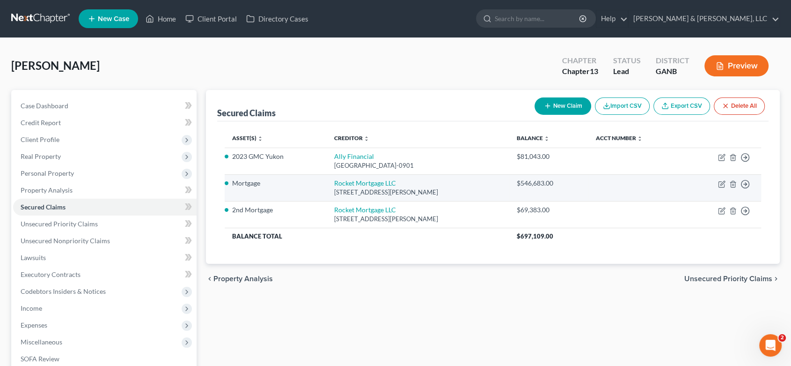
click at [717, 183] on td "Move to E Move to F Move to G Move to Notice Only" at bounding box center [723, 187] width 78 height 27
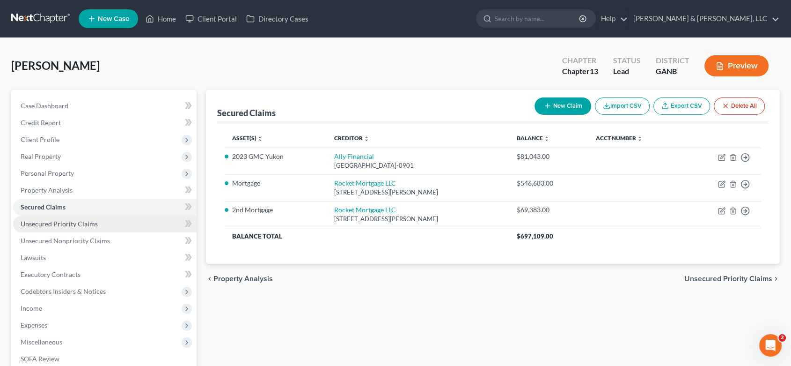
click at [68, 225] on span "Unsecured Priority Claims" at bounding box center [59, 224] width 77 height 8
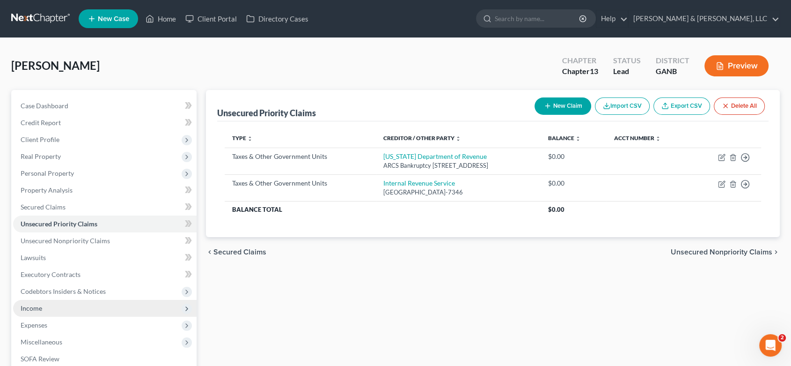
click at [41, 306] on span "Income" at bounding box center [32, 308] width 22 height 8
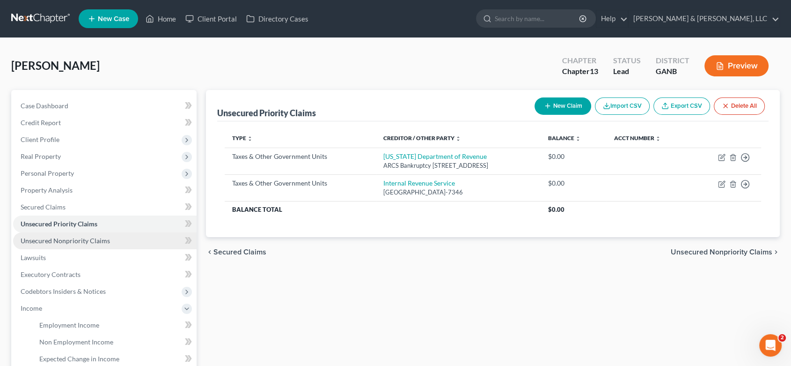
click at [65, 241] on span "Unsecured Nonpriority Claims" at bounding box center [65, 240] width 89 height 8
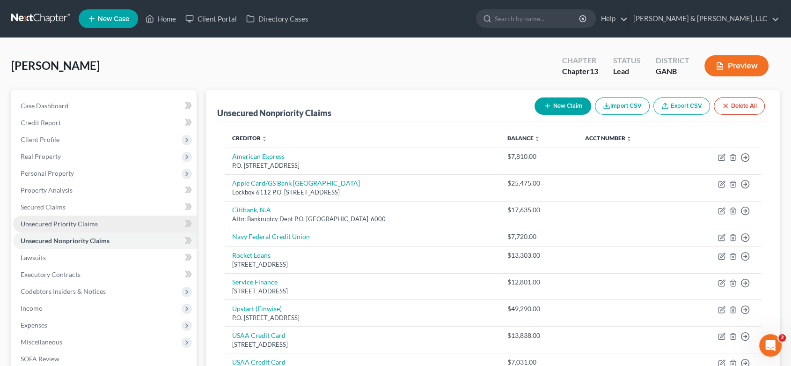
click at [84, 223] on span "Unsecured Priority Claims" at bounding box center [59, 224] width 77 height 8
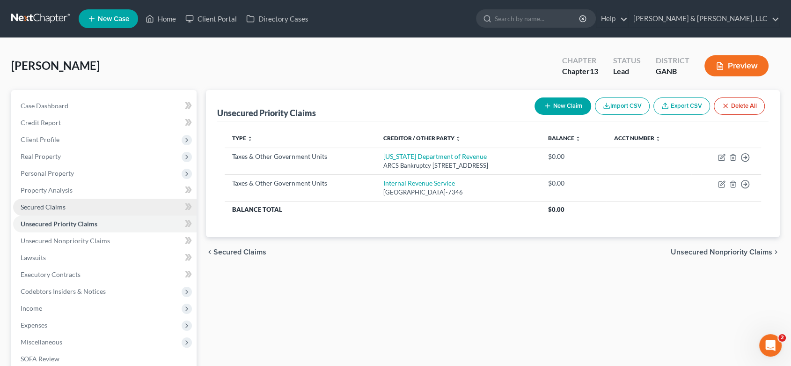
click at [49, 206] on span "Secured Claims" at bounding box center [43, 207] width 45 height 8
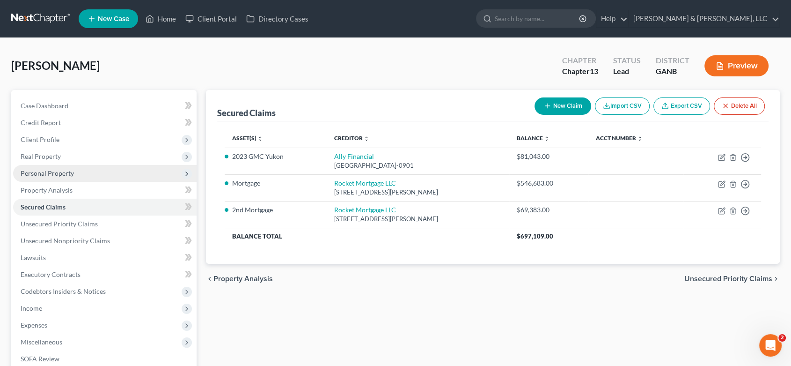
click at [56, 172] on span "Personal Property" at bounding box center [47, 173] width 53 height 8
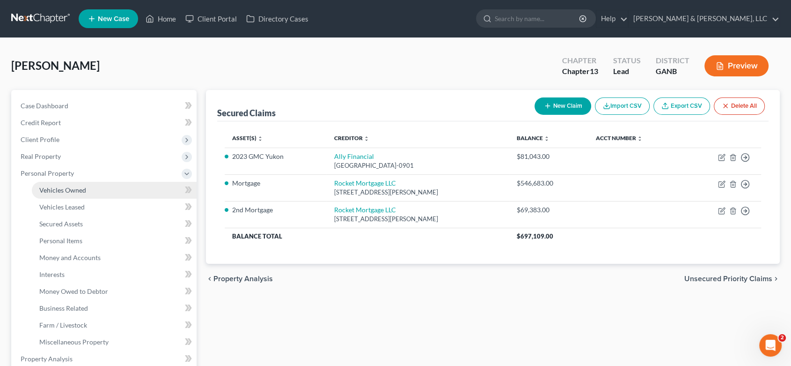
click at [63, 190] on span "Vehicles Owned" at bounding box center [62, 190] width 47 height 8
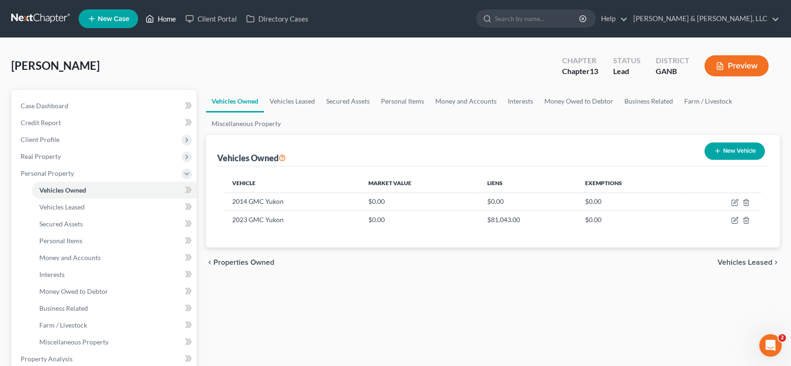
click at [161, 15] on link "Home" at bounding box center [161, 18] width 40 height 17
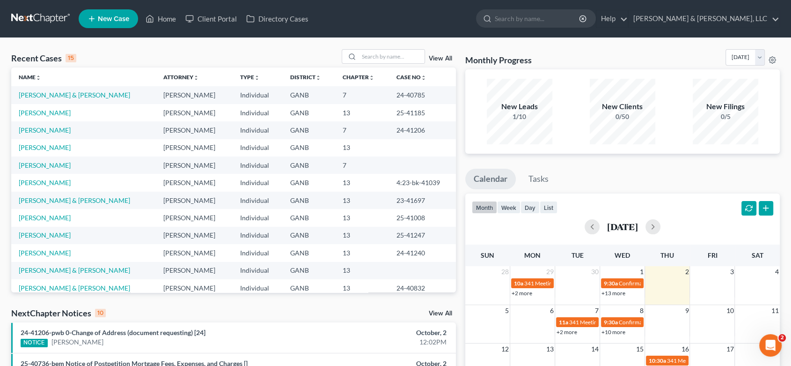
click at [113, 17] on span "New Case" at bounding box center [113, 18] width 31 height 7
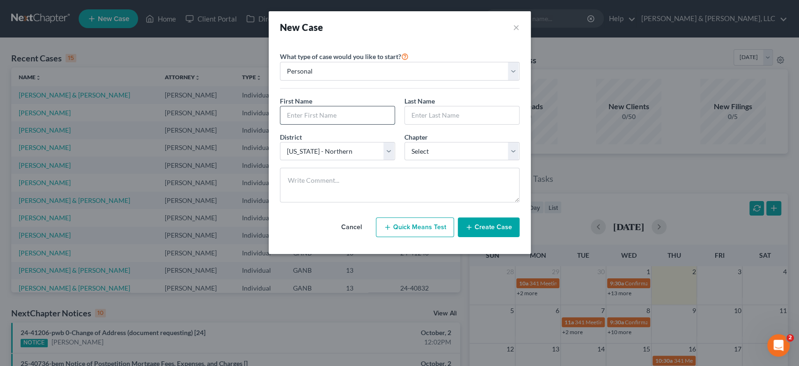
drag, startPoint x: 318, startPoint y: 119, endPoint x: 330, endPoint y: 111, distance: 14.4
click at [324, 114] on input "text" at bounding box center [337, 115] width 114 height 18
click at [511, 151] on select "Select 7 11 12 13" at bounding box center [462, 151] width 115 height 19
click at [405, 142] on select "Select 7 11 12 13" at bounding box center [462, 151] width 115 height 19
drag, startPoint x: 452, startPoint y: 229, endPoint x: 485, endPoint y: 207, distance: 40.1
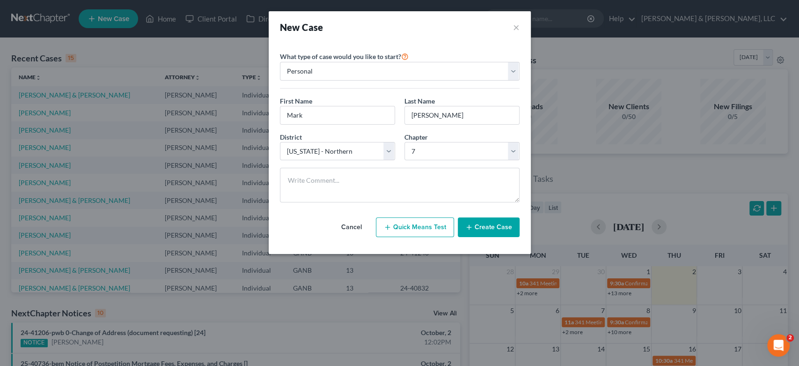
click at [452, 229] on button "Quick Means Test" at bounding box center [415, 227] width 78 height 20
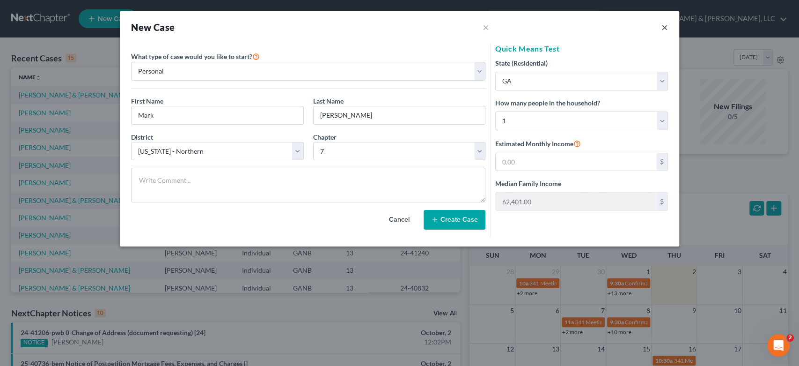
click at [665, 28] on button "×" at bounding box center [665, 27] width 7 height 11
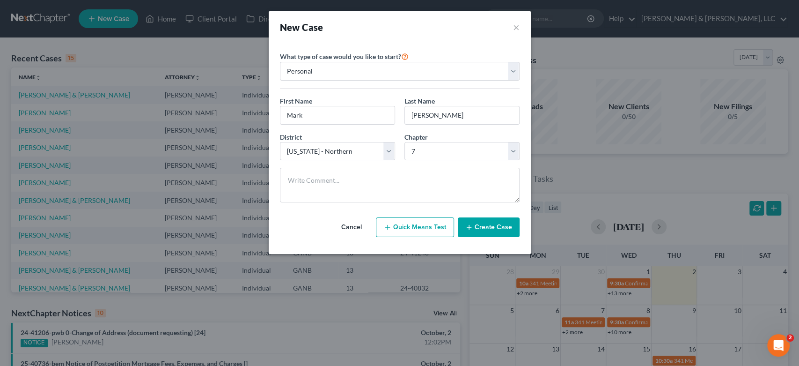
click at [488, 220] on button "Create Case" at bounding box center [489, 227] width 62 height 20
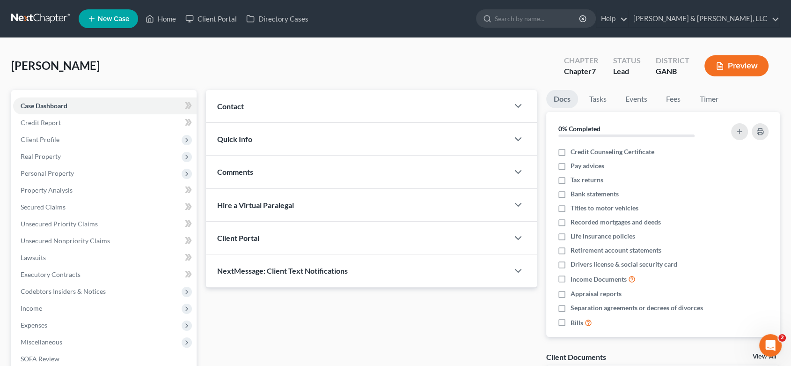
click at [237, 106] on span "Contact" at bounding box center [230, 106] width 27 height 9
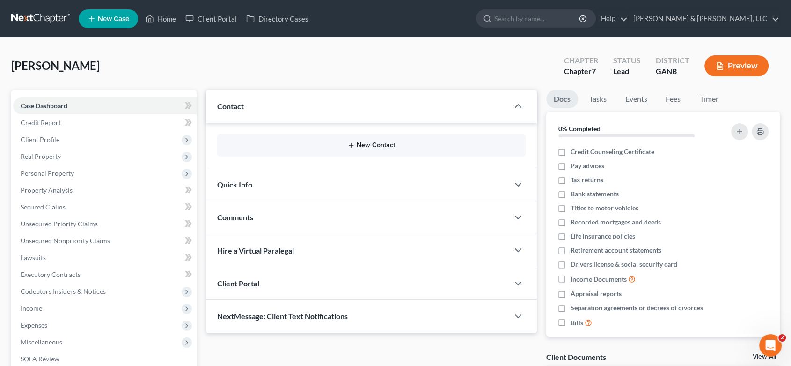
click at [364, 143] on button "New Contact" at bounding box center [372, 144] width 294 height 7
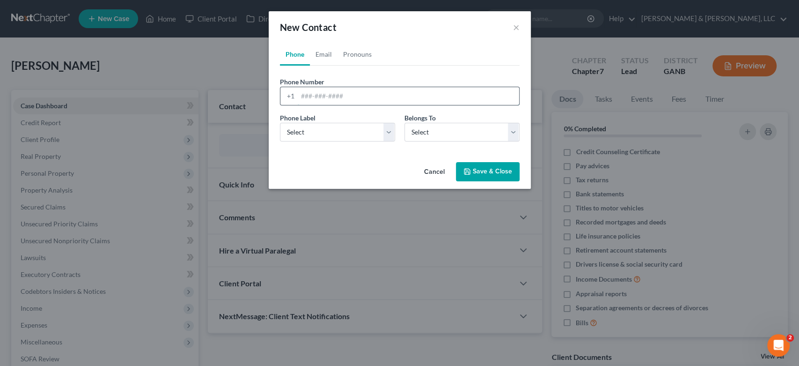
click at [315, 96] on input "tel" at bounding box center [408, 96] width 221 height 18
click at [387, 131] on select "Select Mobile Home Work Other" at bounding box center [337, 132] width 115 height 19
click at [280, 123] on select "Select Mobile Home Work Other" at bounding box center [337, 132] width 115 height 19
click at [510, 135] on select "Select Client Other" at bounding box center [462, 132] width 115 height 19
click at [405, 123] on select "Select Client Other" at bounding box center [462, 132] width 115 height 19
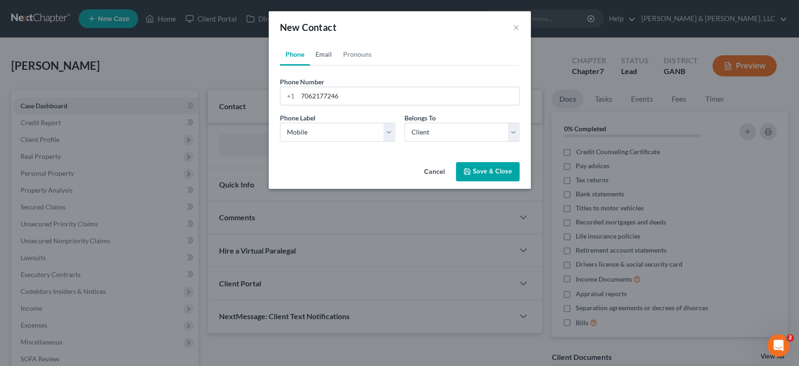
click at [330, 55] on link "Email" at bounding box center [324, 54] width 28 height 22
click at [323, 100] on input "email" at bounding box center [408, 96] width 221 height 18
drag, startPoint x: 385, startPoint y: 132, endPoint x: 373, endPoint y: 140, distance: 15.5
click at [385, 131] on select "Select Home Work Other" at bounding box center [337, 132] width 115 height 19
click at [280, 123] on select "Select Home Work Other" at bounding box center [337, 132] width 115 height 19
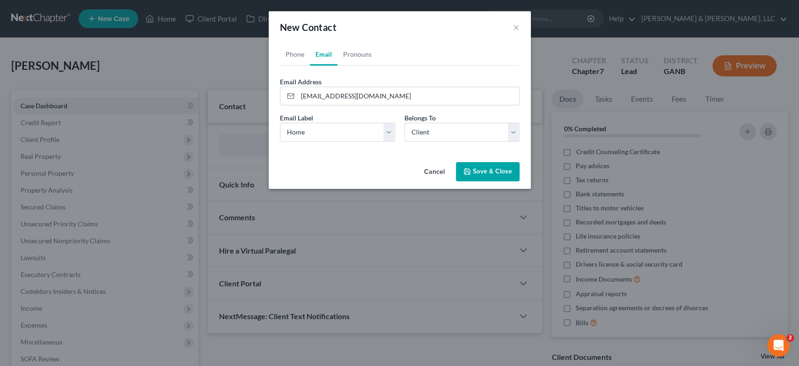
click at [487, 171] on button "Save & Close" at bounding box center [488, 172] width 64 height 20
